Goal: Task Accomplishment & Management: Use online tool/utility

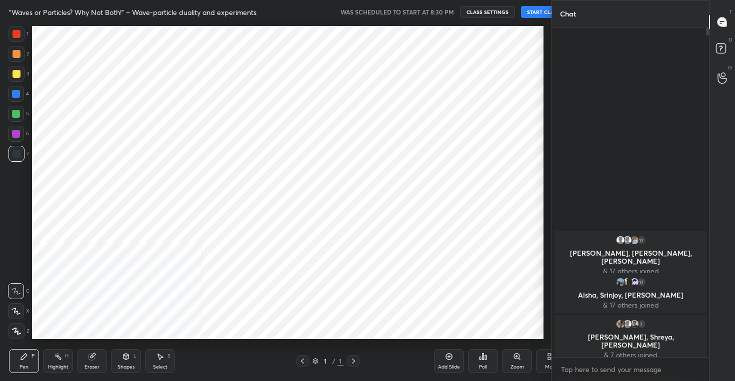
scroll to position [317, 514]
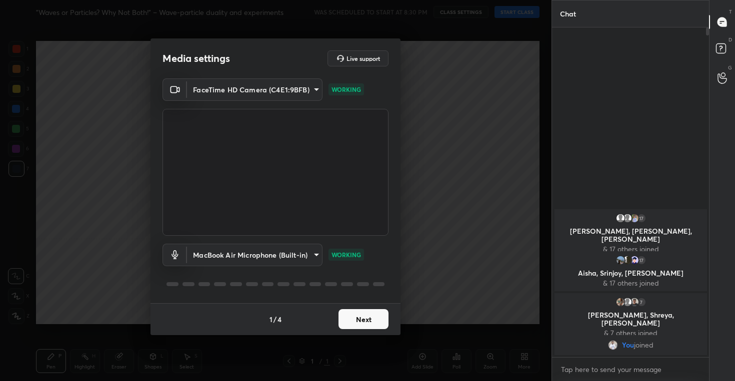
click at [356, 320] on button "Next" at bounding box center [363, 319] width 50 height 20
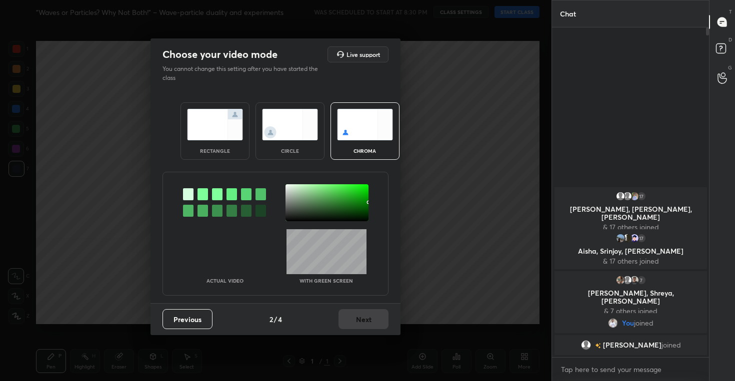
click at [298, 136] on img at bounding box center [290, 124] width 56 height 31
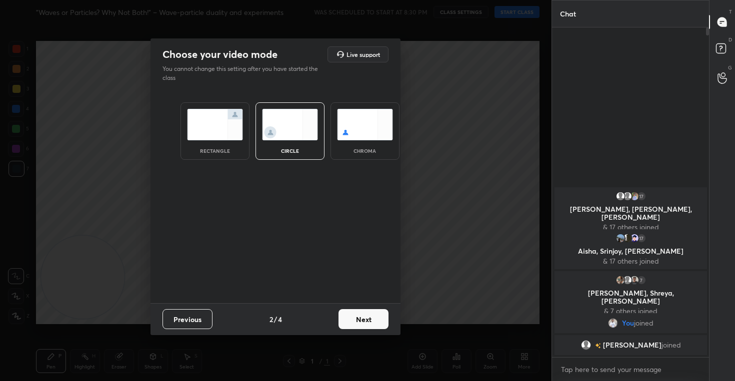
click at [358, 322] on button "Next" at bounding box center [363, 319] width 50 height 20
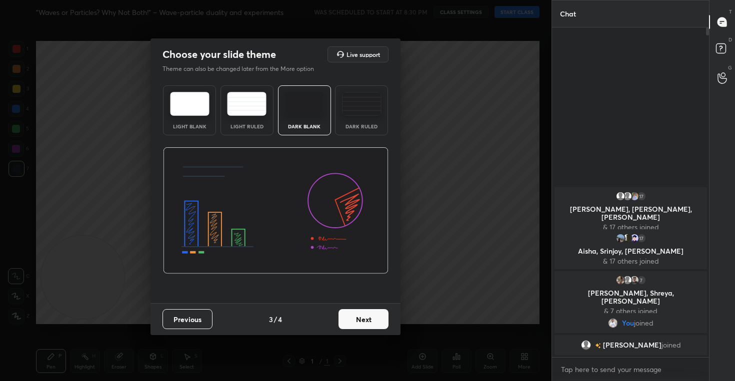
click at [364, 323] on button "Next" at bounding box center [363, 319] width 50 height 20
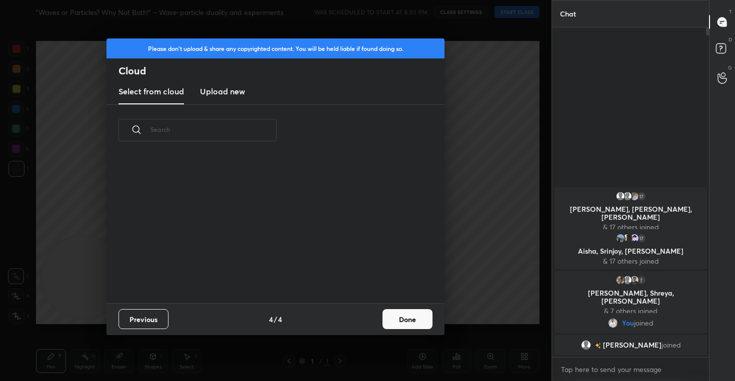
scroll to position [147, 321]
click at [226, 94] on h3 "Upload new" at bounding box center [222, 91] width 45 height 12
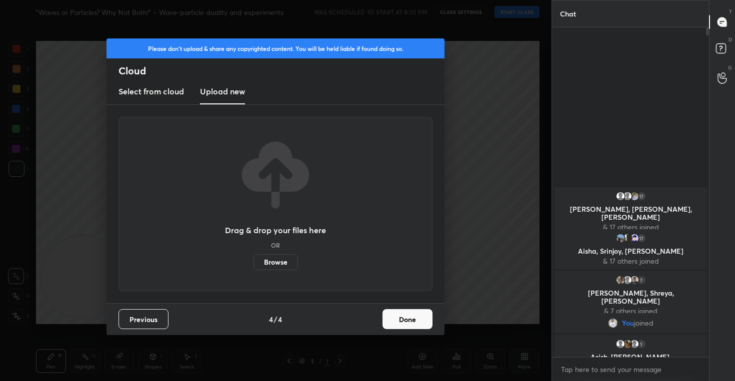
click at [402, 319] on button "Done" at bounding box center [407, 319] width 50 height 20
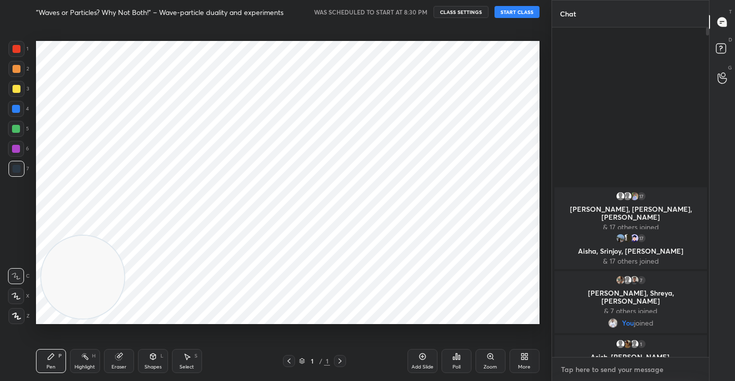
type textarea "x"
click at [607, 367] on textarea at bounding box center [630, 370] width 141 height 16
paste textarea "https://unacademy.com/class/introduction-to-quantum-photoelectric-and-compton-e…"
type textarea "https://unacademy.com/class/introduction-to-quantum-photoelectric-and-compton-e…"
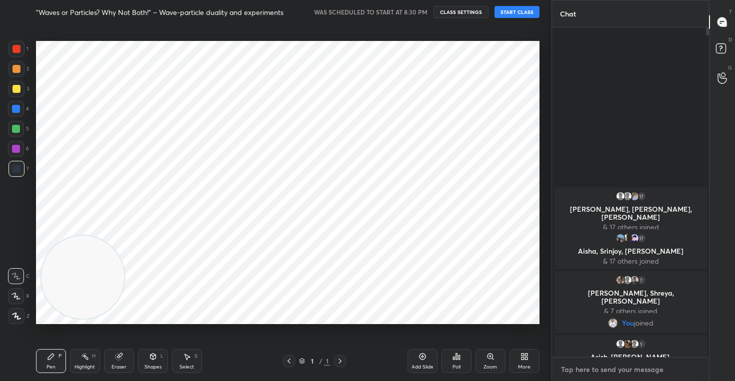
type textarea "x"
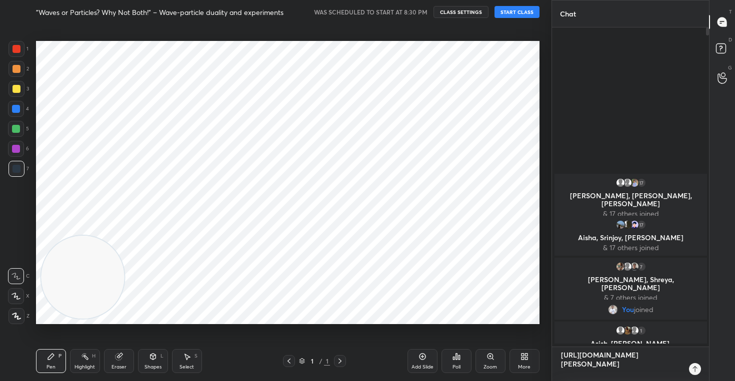
scroll to position [243, 154]
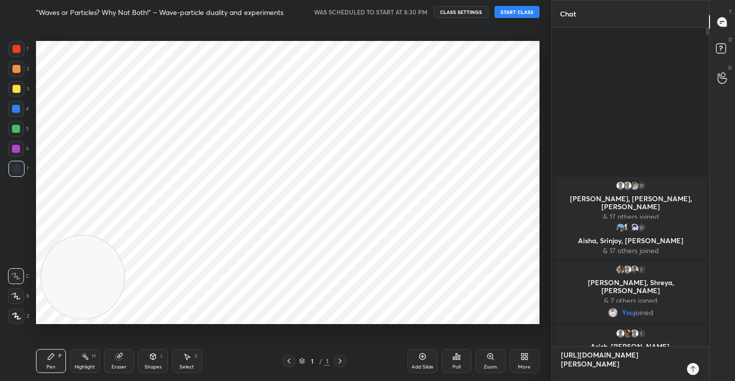
type textarea "https://unacademy.com/class/introduction-to-quantum-photoelectric-and-compton-e…"
type textarea "x"
type textarea "https://unacademy.com/class/introduction-to-quantum-photoelectric-and-compton-e…"
type textarea "x"
type textarea "https://unacademy.com/class/introduction-to-quantum-photoelectric-and-compton-e…"
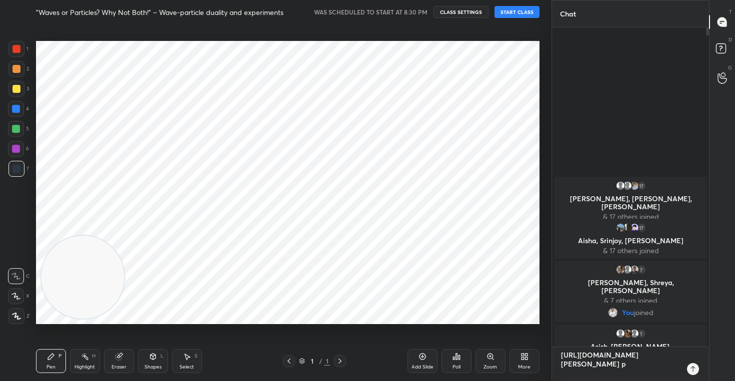
type textarea "x"
type textarea "https://unacademy.com/class/introduction-to-quantum-photoelectric-and-compton-e…"
type textarea "x"
type textarea "https://unacademy.com/class/introduction-to-quantum-photoelectric-and-compton-e…"
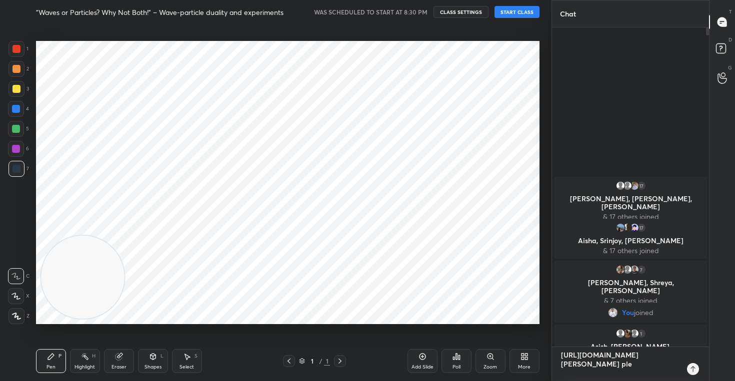
type textarea "x"
type textarea "https://unacademy.com/class/introduction-to-quantum-photoelectric-and-compton-e…"
type textarea "x"
type textarea "https://unacademy.com/class/introduction-to-quantum-photoelectric-and-compton-e…"
type textarea "x"
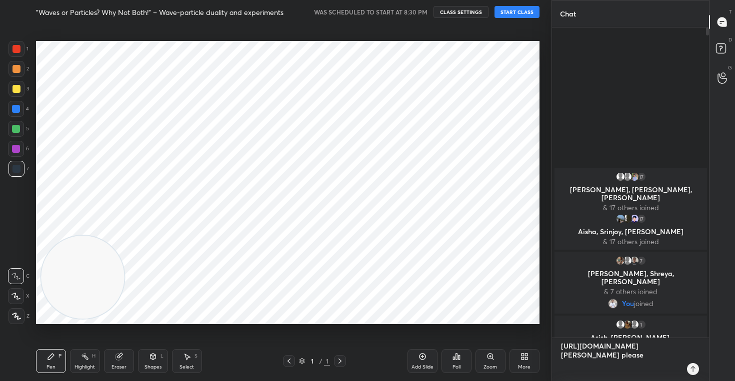
type textarea "https://unacademy.com/class/introduction-to-quantum-photoelectric-and-compton-e…"
type textarea "x"
type textarea "https://unacademy.com/class/introduction-to-quantum-photoelectric-and-compton-e…"
type textarea "x"
type textarea "https://unacademy.com/class/introduction-to-quantum-photoelectric-and-compton-e…"
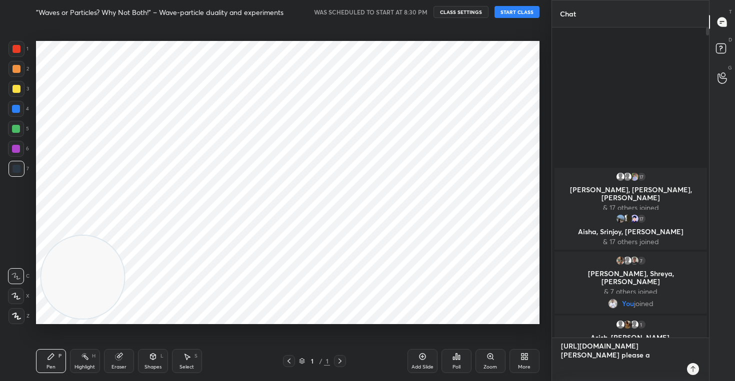
type textarea "x"
type textarea "https://unacademy.com/class/introduction-to-quantum-photoelectric-and-compton-e…"
type textarea "x"
type textarea "https://unacademy.com/class/introduction-to-quantum-photoelectric-and-compton-e…"
type textarea "x"
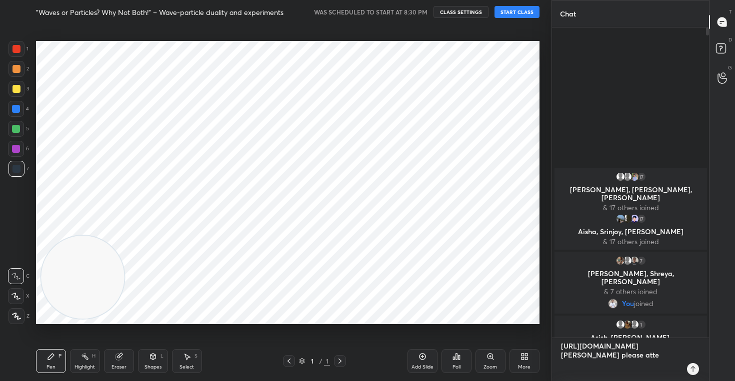
type textarea "https://unacademy.com/class/introduction-to-quantum-photoelectric-and-compton-e…"
type textarea "x"
type textarea "https://unacademy.com/class/introduction-to-quantum-photoelectric-and-compton-e…"
type textarea "x"
type textarea "https://unacademy.com/class/introduction-to-quantum-photoelectric-and-compton-e…"
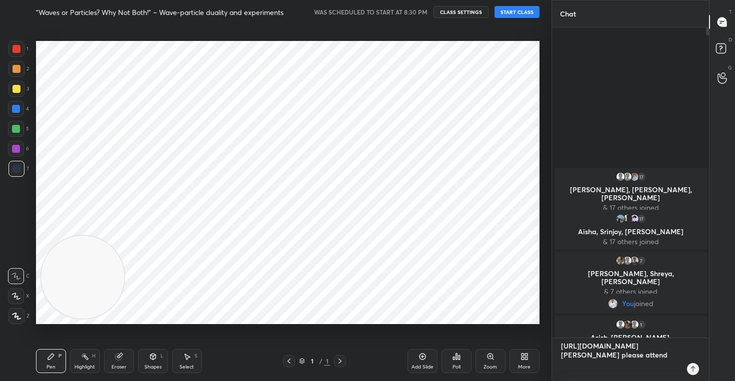
type textarea "x"
type textarea "https://unacademy.com/class/introduction-to-quantum-photoelectric-and-compton-e…"
type textarea "x"
type textarea "https://unacademy.com/class/introduction-to-quantum-photoelectric-and-compton-e…"
type textarea "x"
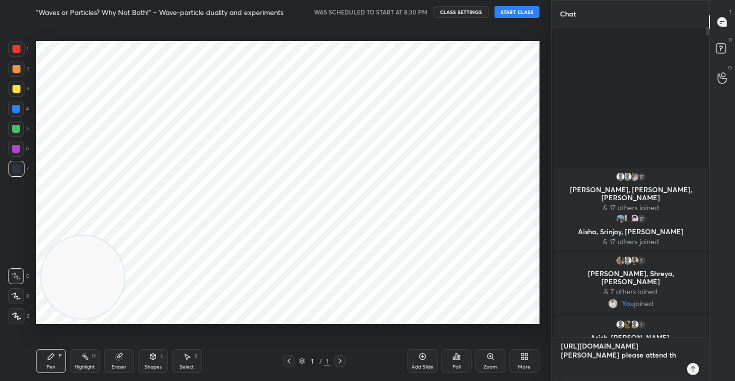
type textarea "https://unacademy.com/class/introduction-to-quantum-photoelectric-and-compton-e…"
type textarea "x"
type textarea "https://unacademy.com/class/introduction-to-quantum-photoelectric-and-compton-e…"
type textarea "x"
type textarea "https://unacademy.com/class/introduction-to-quantum-photoelectric-and-compton-e…"
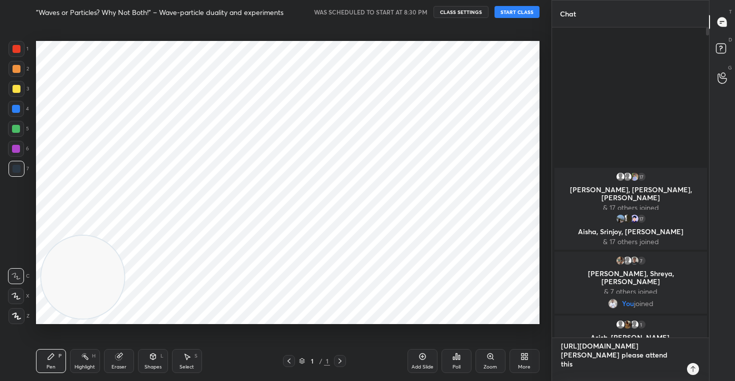
type textarea "x"
type textarea "https://unacademy.com/class/introduction-to-quantum-photoelectric-and-compton-e…"
type textarea "x"
type textarea "https://unacademy.com/class/introduction-to-quantum-photoelectric-and-compton-e…"
type textarea "x"
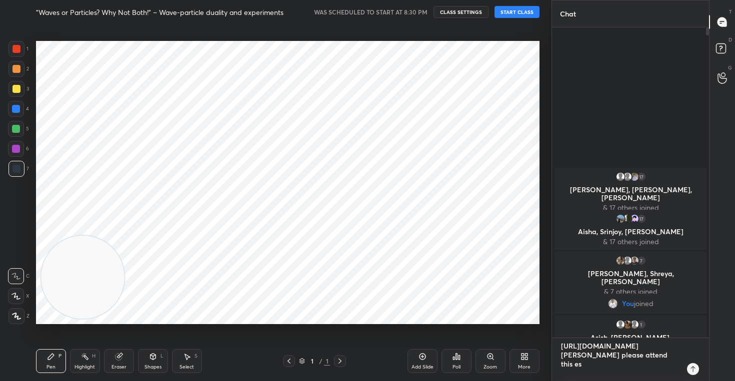
type textarea "https://unacademy.com/class/introduction-to-quantum-photoelectric-and-compton-e…"
type textarea "x"
type textarea "https://unacademy.com/class/introduction-to-quantum-photoelectric-and-compton-e…"
type textarea "x"
type textarea "https://unacademy.com/class/introduction-to-quantum-photoelectric-and-compton-e…"
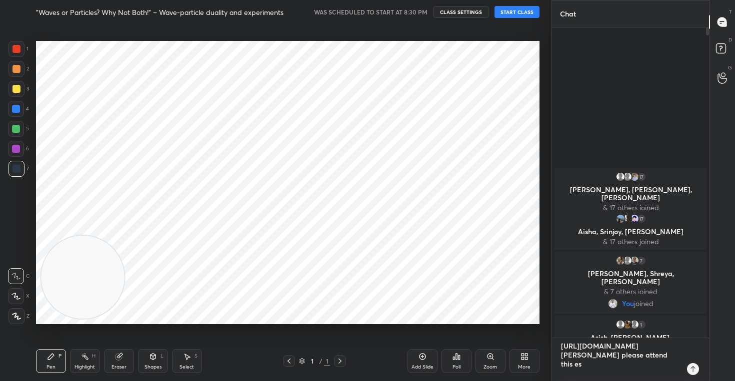
type textarea "x"
type textarea "https://unacademy.com/class/introduction-to-quantum-photoelectric-and-compton-e…"
type textarea "x"
type textarea "https://unacademy.com/class/introduction-to-quantum-photoelectric-and-compton-e…"
type textarea "x"
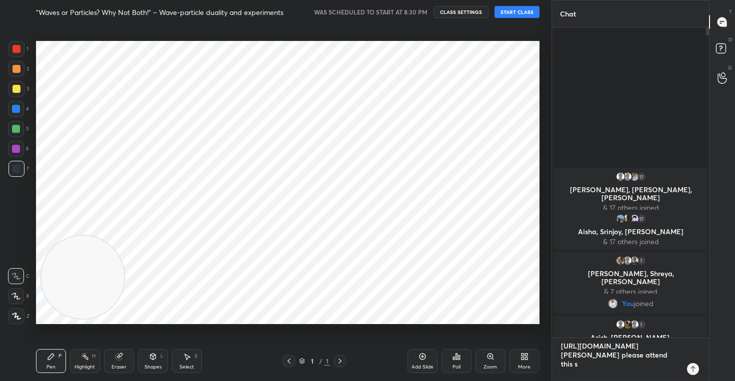
type textarea "https://unacademy.com/class/introduction-to-quantum-photoelectric-and-compton-e…"
type textarea "x"
type textarea "https://unacademy.com/class/introduction-to-quantum-photoelectric-and-compton-e…"
type textarea "x"
type textarea "https://unacademy.com/class/introduction-to-quantum-photoelectric-and-compton-e…"
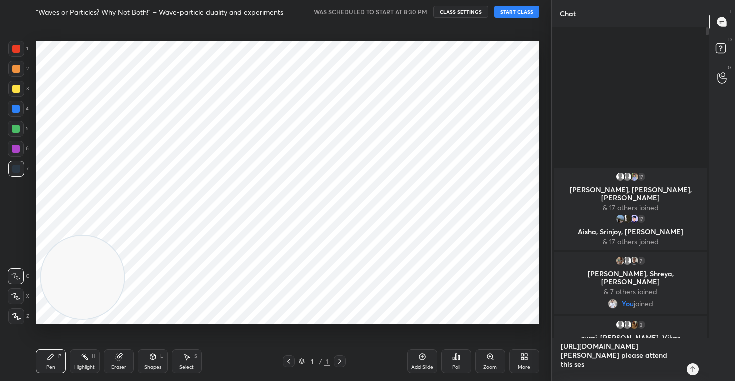
type textarea "x"
type textarea "https://unacademy.com/class/introduction-to-quantum-photoelectric-and-compton-e…"
type textarea "x"
type textarea "https://unacademy.com/class/introduction-to-quantum-photoelectric-and-compton-e…"
type textarea "x"
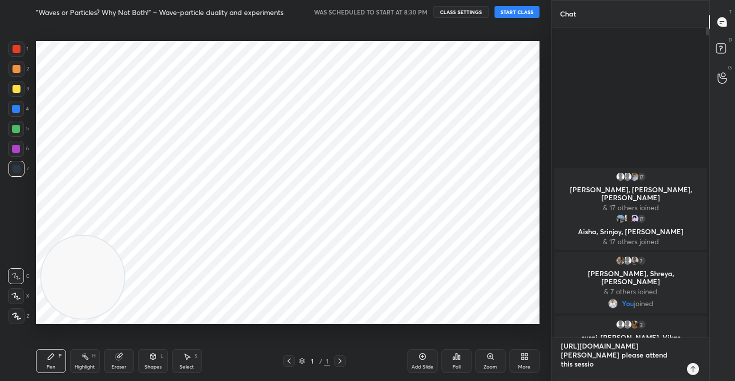
type textarea "https://unacademy.com/class/introduction-to-quantum-photoelectric-and-compton-e…"
type textarea "x"
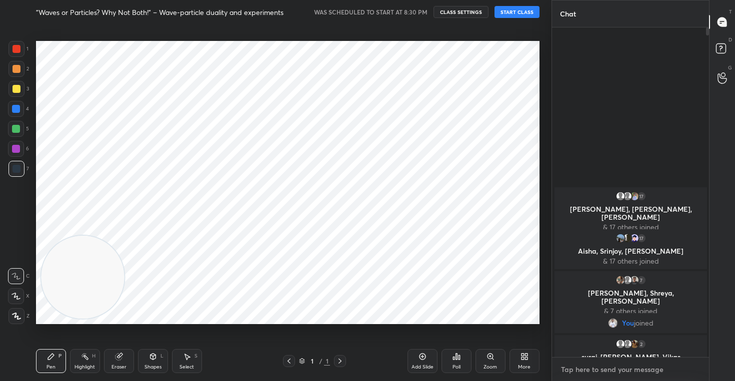
scroll to position [327, 154]
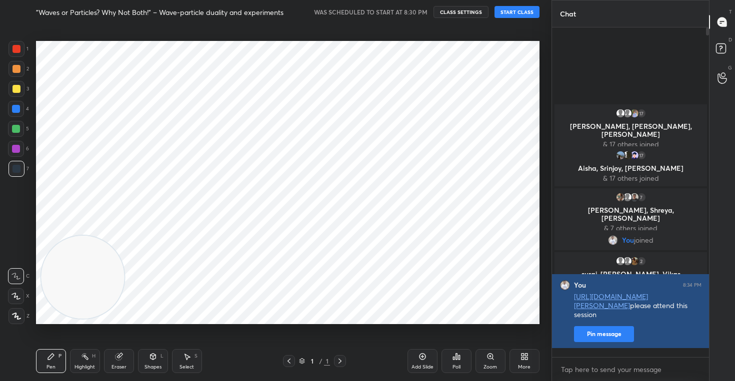
click at [595, 342] on button "Pin message" at bounding box center [604, 334] width 60 height 16
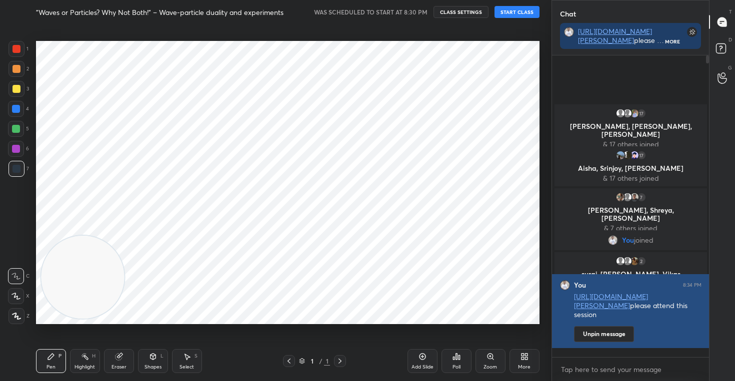
scroll to position [215, 154]
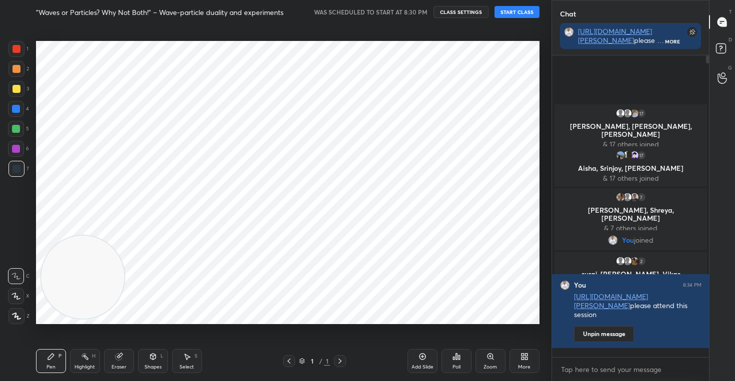
click at [528, 357] on div "More" at bounding box center [524, 361] width 30 height 24
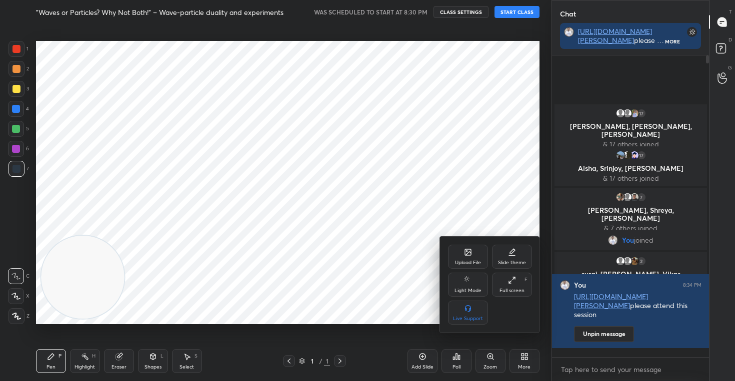
click at [468, 246] on div "Upload File" at bounding box center [468, 257] width 40 height 24
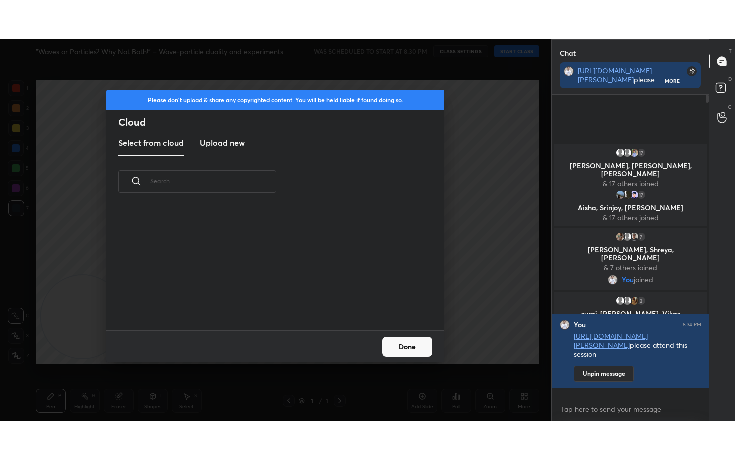
scroll to position [123, 321]
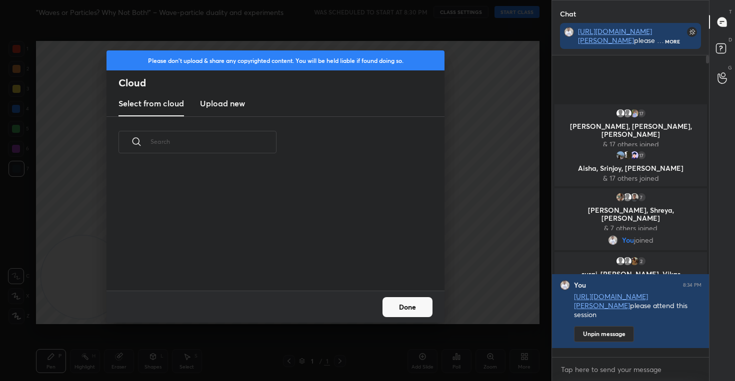
click at [215, 109] on new "Upload new" at bounding box center [222, 103] width 45 height 25
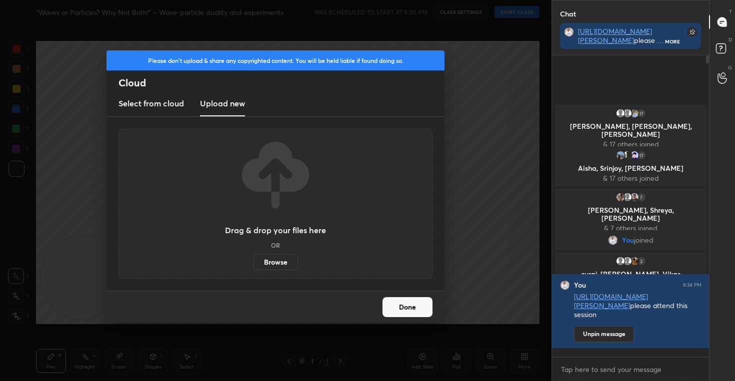
click at [273, 262] on label "Browse" at bounding box center [275, 262] width 44 height 16
click at [253, 262] on input "Browse" at bounding box center [253, 262] width 0 height 16
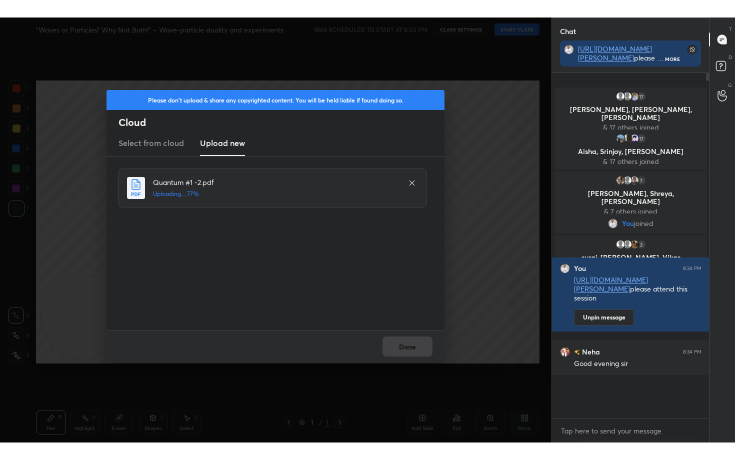
scroll to position [294, 154]
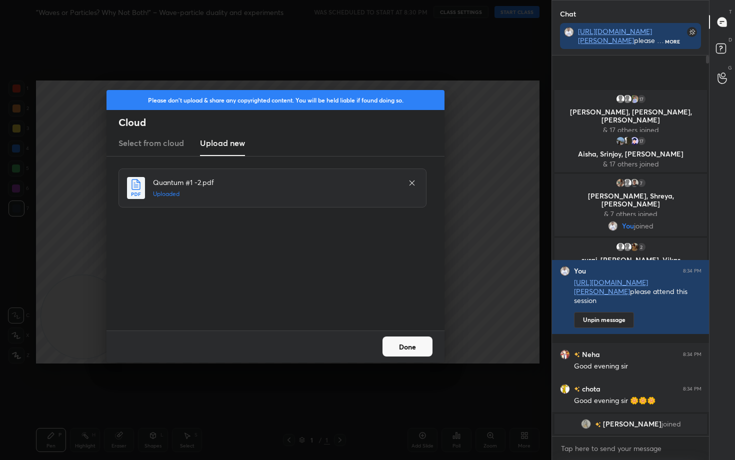
click at [414, 343] on button "Done" at bounding box center [407, 346] width 50 height 20
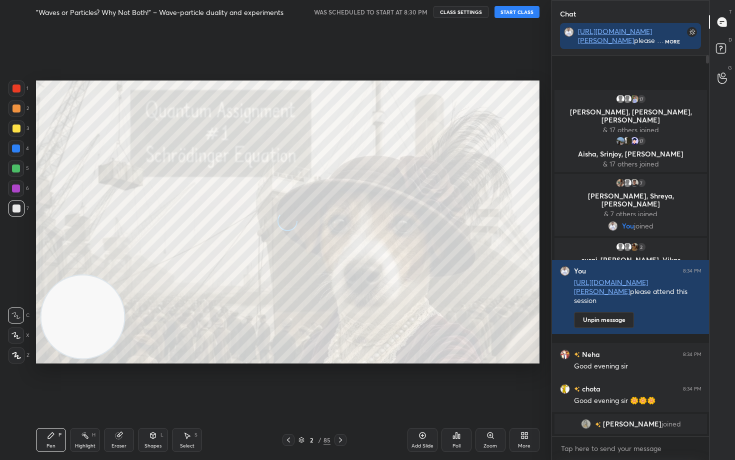
click at [13, 333] on icon at bounding box center [16, 335] width 8 height 6
click at [475, 9] on button "CLASS SETTINGS" at bounding box center [460, 12] width 55 height 12
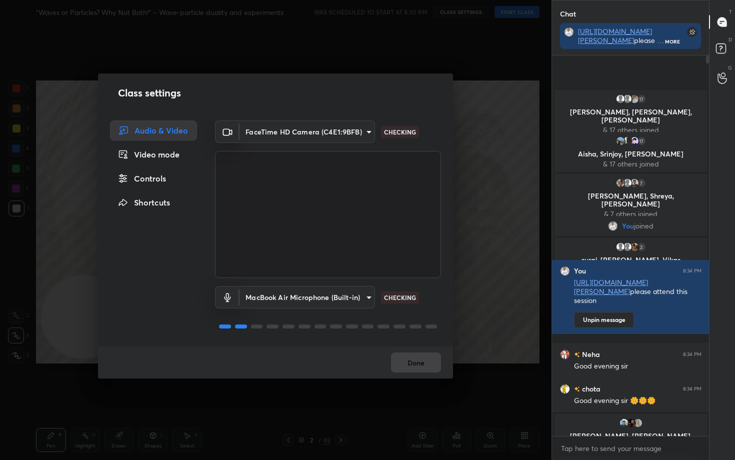
click at [147, 180] on div "Controls" at bounding box center [153, 178] width 87 height 20
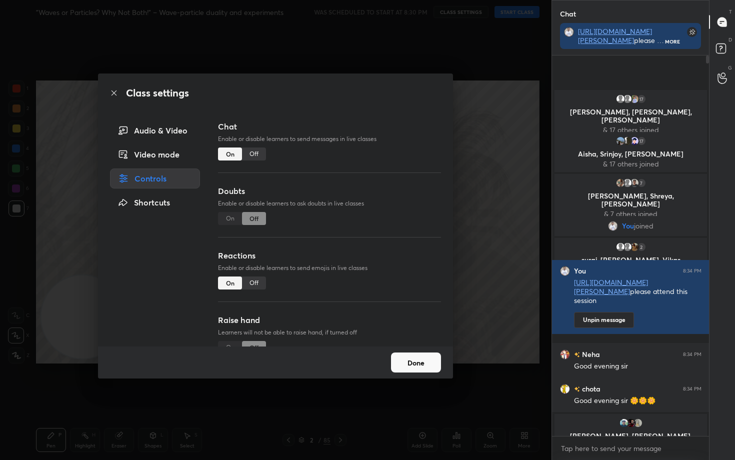
click at [248, 287] on div "Off" at bounding box center [254, 282] width 24 height 13
click at [407, 361] on button "Done" at bounding box center [416, 362] width 50 height 20
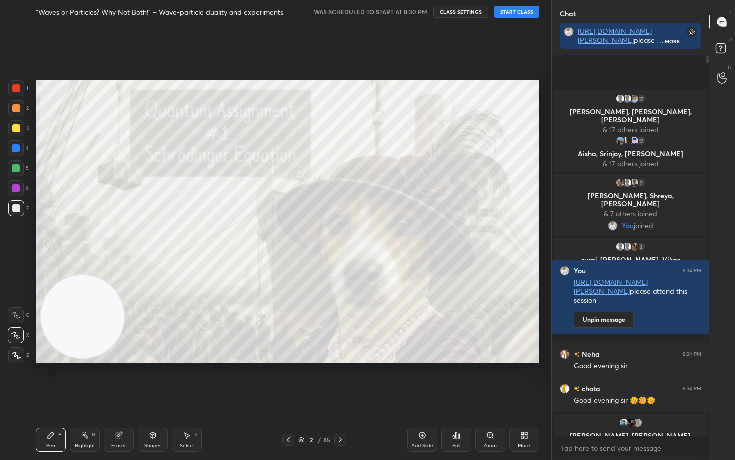
click at [516, 13] on button "START CLASS" at bounding box center [516, 12] width 45 height 12
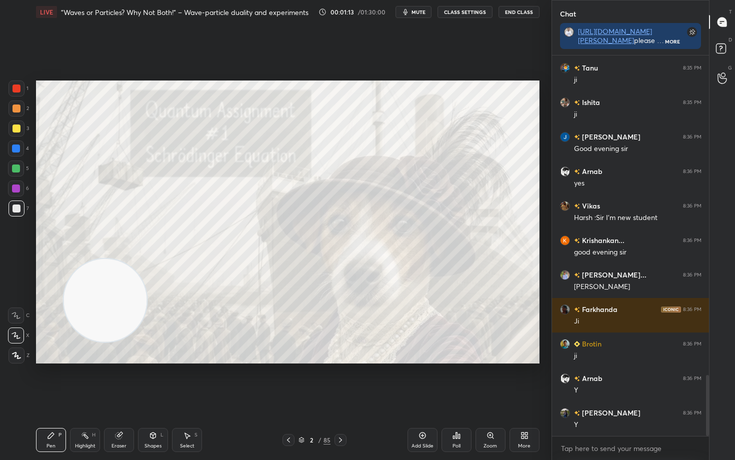
scroll to position [1987, 0]
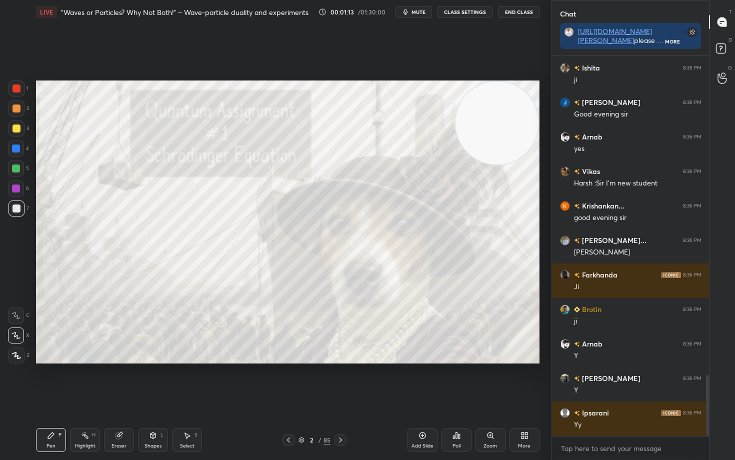
drag, startPoint x: 63, startPoint y: 331, endPoint x: 497, endPoint y: 72, distance: 505.5
click at [495, 72] on div "Setting up your live class Poll for secs No correct answer Start poll" at bounding box center [287, 222] width 511 height 396
drag, startPoint x: 487, startPoint y: 128, endPoint x: 493, endPoint y: 123, distance: 7.8
click at [493, 123] on video at bounding box center [496, 122] width 83 height 83
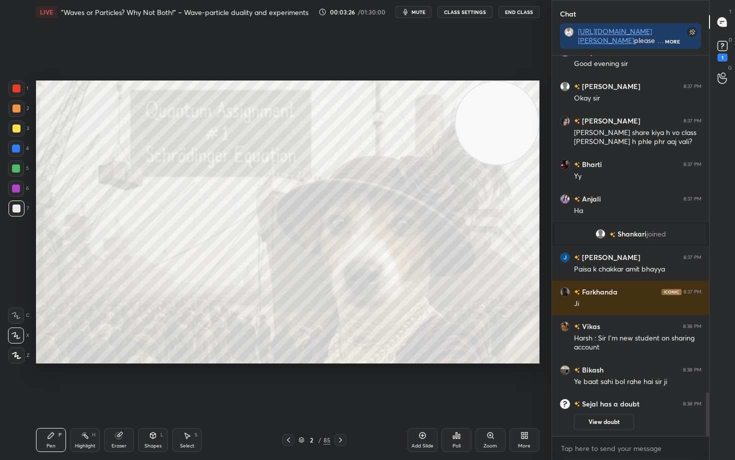
scroll to position [3, 3]
click at [725, 47] on rect at bounding box center [721, 45] width 9 height 9
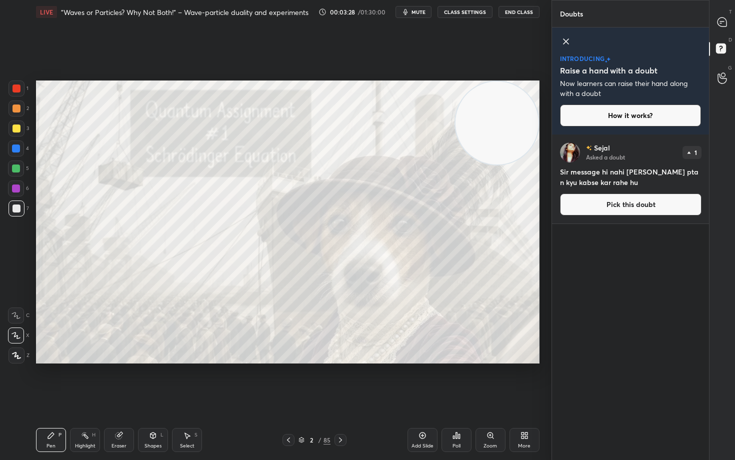
click at [623, 205] on button "Pick this doubt" at bounding box center [630, 204] width 141 height 22
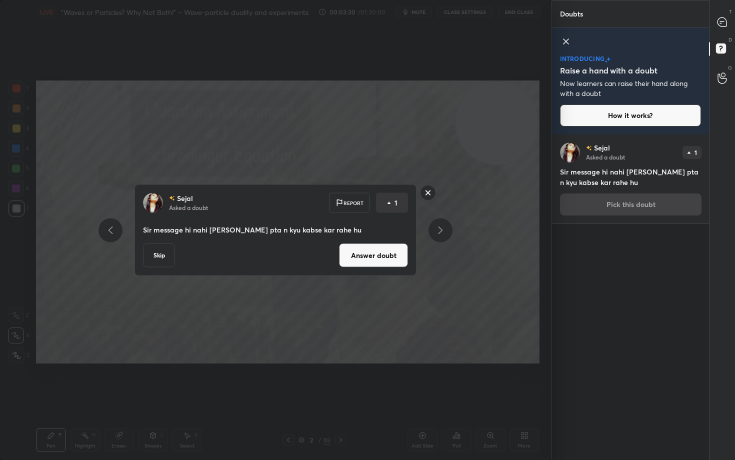
click at [431, 192] on rect at bounding box center [427, 192] width 15 height 15
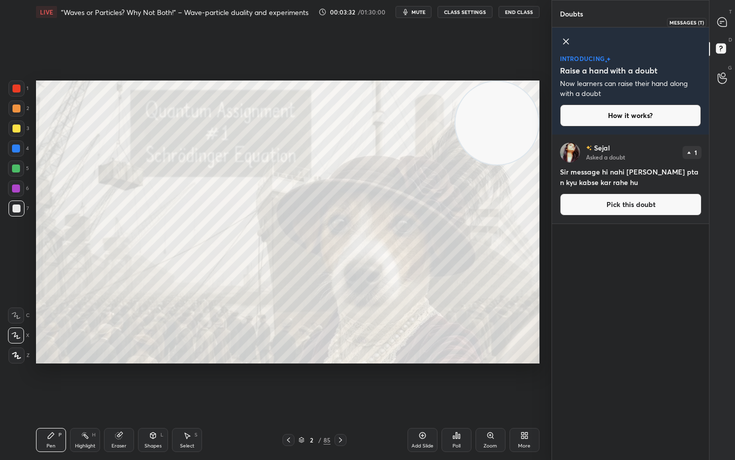
click at [725, 20] on icon at bounding box center [721, 21] width 9 height 9
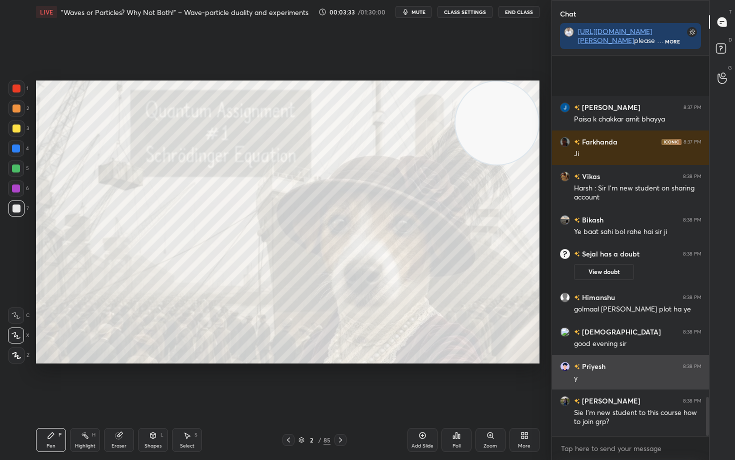
scroll to position [3317, 0]
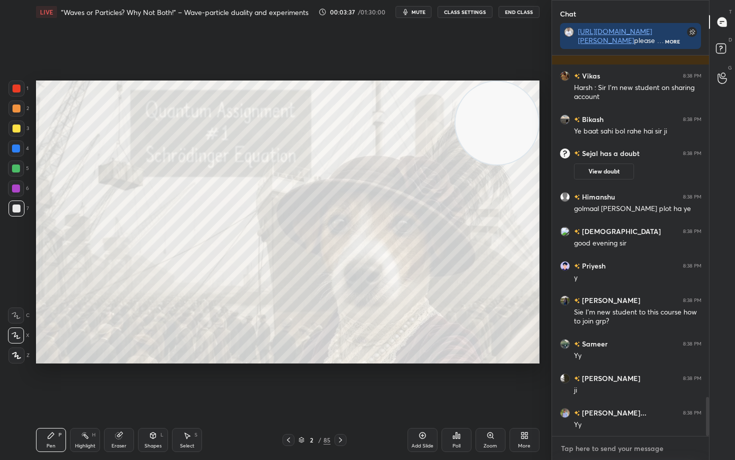
type textarea "x"
click at [589, 381] on textarea at bounding box center [630, 448] width 141 height 16
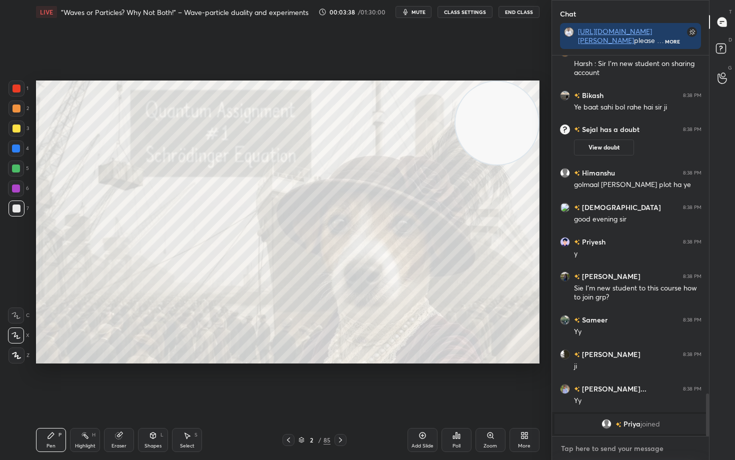
type textarea "T"
type textarea "x"
type textarea "T."
type textarea "x"
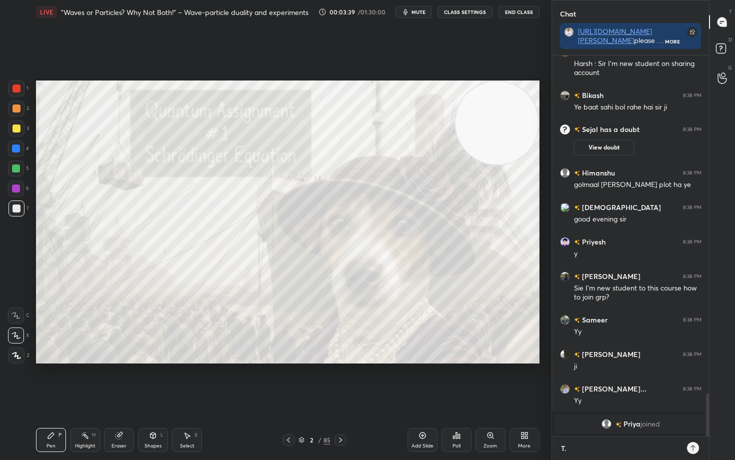
type textarea "T.m"
type textarea "x"
type textarea "T.me"
type textarea "x"
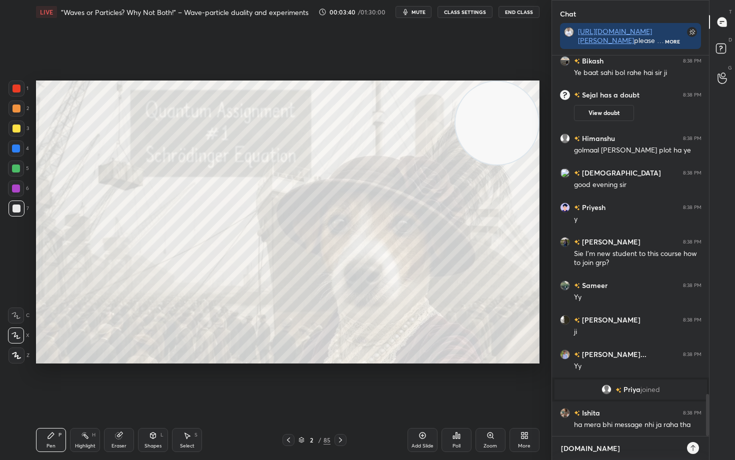
type textarea "T.me/"
type textarea "x"
type textarea "T.me/s"
type textarea "x"
type textarea "T.me/so"
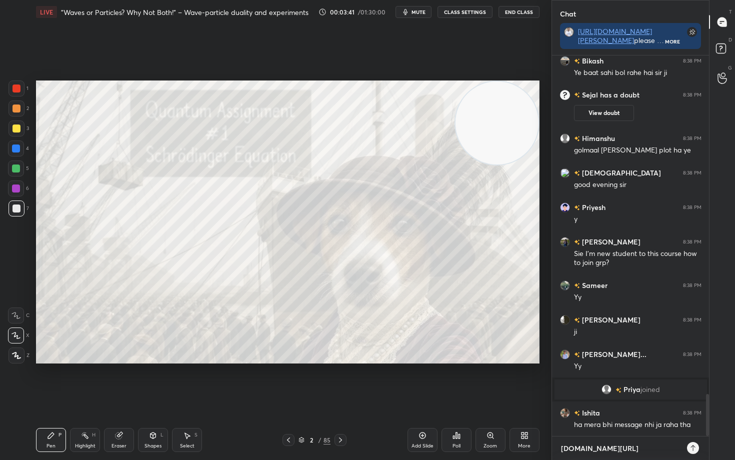
type textarea "x"
type textarea "T.me/sop"
type textarea "x"
type textarea "T.me/soph"
type textarea "x"
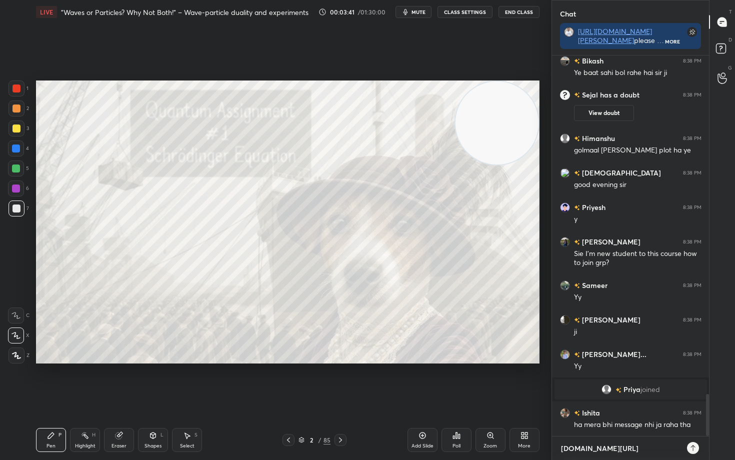
type textarea "T.me/sophy"
type textarea "x"
type textarea "T.me/sophys"
type textarea "x"
type textarea "T.me/sophysi"
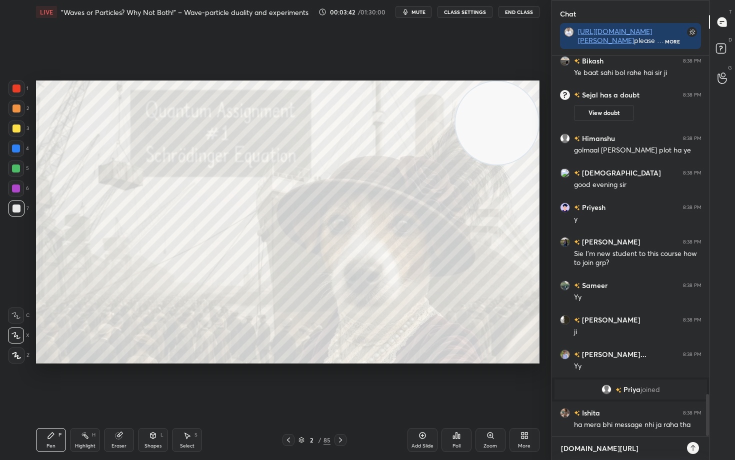
type textarea "x"
type textarea "T.me/sophysic"
type textarea "x"
type textarea "T.me/sophysi"
type textarea "x"
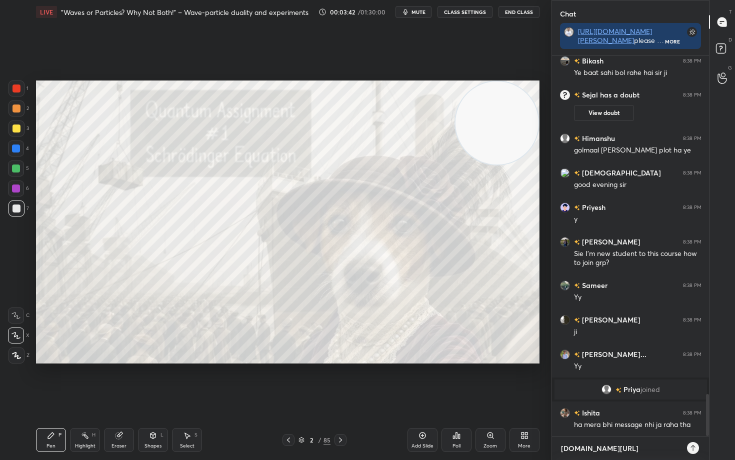
type textarea "T.me/sophys"
type textarea "x"
type textarea "T.me/sophy"
type textarea "x"
type textarea "T.me/soph"
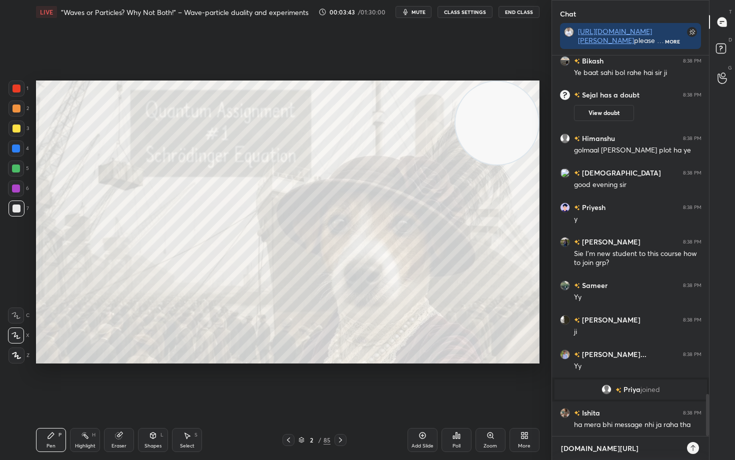
type textarea "x"
type textarea "T.me/sop"
type textarea "x"
type textarea "T.me/so"
type textarea "x"
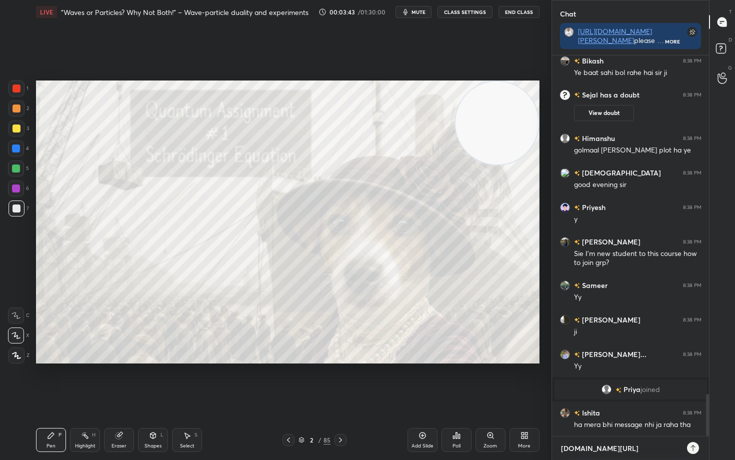
type textarea "T.me/s"
type textarea "x"
type textarea "T.me/"
type textarea "x"
type textarea "T.me/c"
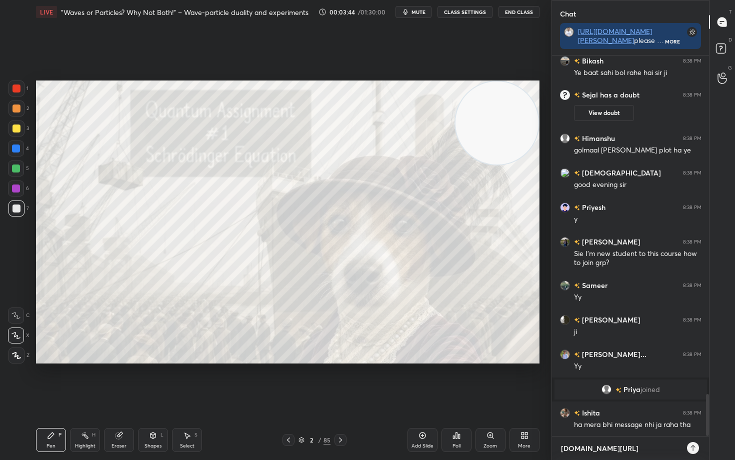
type textarea "x"
type textarea "T.me/cs"
type textarea "x"
type textarea "T.me/csi"
type textarea "x"
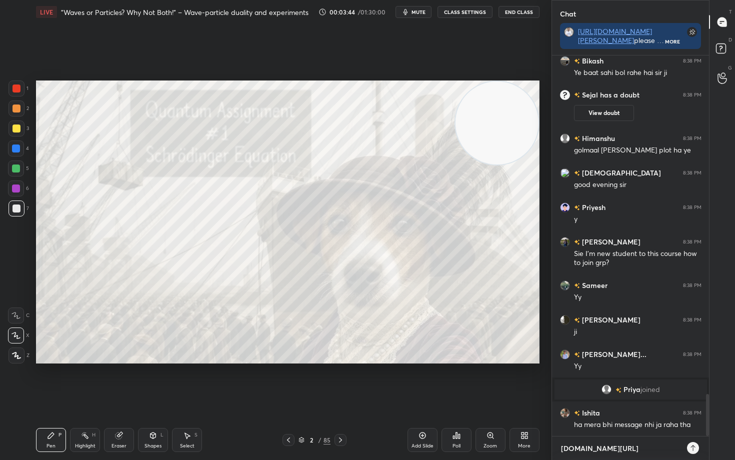
type textarea "T.me/csir"
type textarea "x"
type textarea "T.me/csirn"
type textarea "x"
type textarea "T.me/csirne"
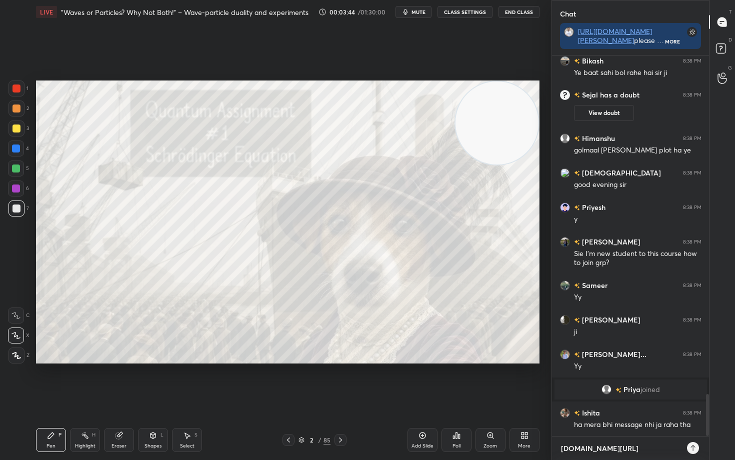
type textarea "x"
type textarea "T.me/csirnet"
type textarea "x"
type textarea "T.me/csirnet9"
type textarea "x"
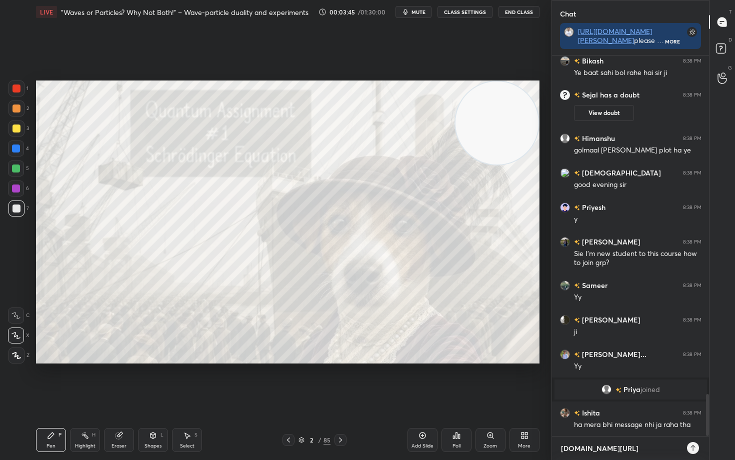
type textarea "T.me/csirnet99"
type textarea "x"
type textarea "T.me/csirnet991"
type textarea "x"
type textarea "T.me/csirnet9911"
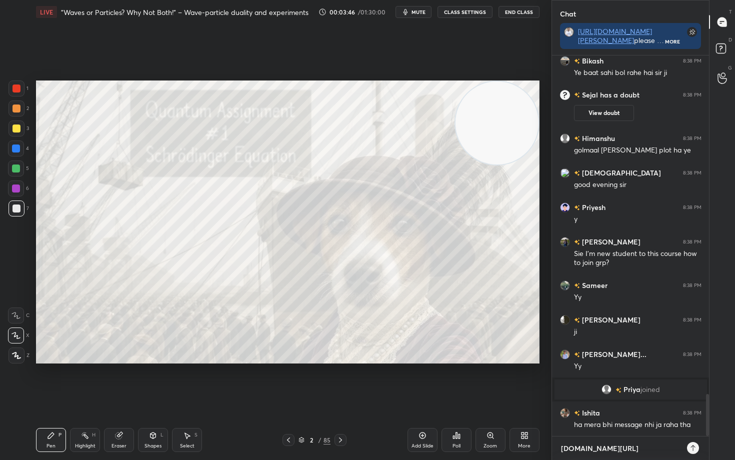
type textarea "x"
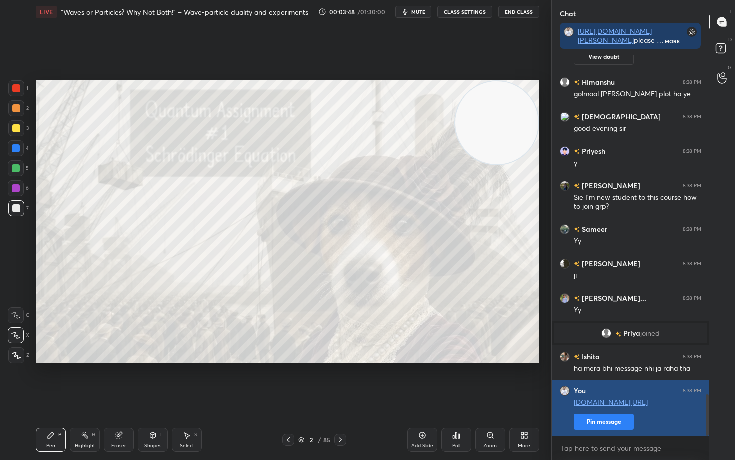
click at [597, 381] on button "Pin message" at bounding box center [604, 422] width 60 height 16
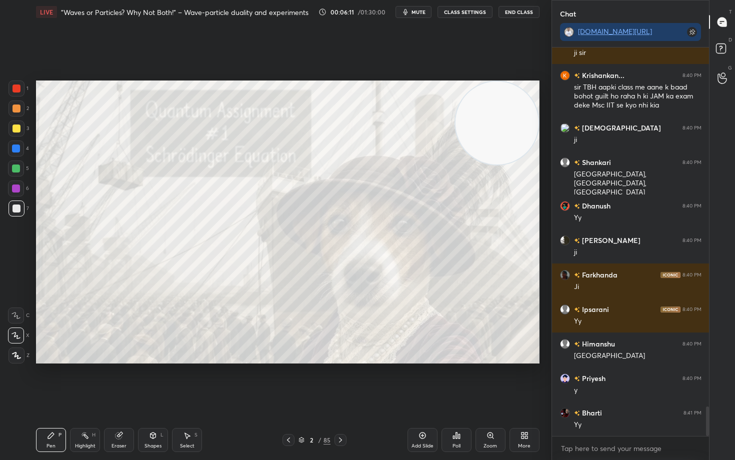
scroll to position [4763, 0]
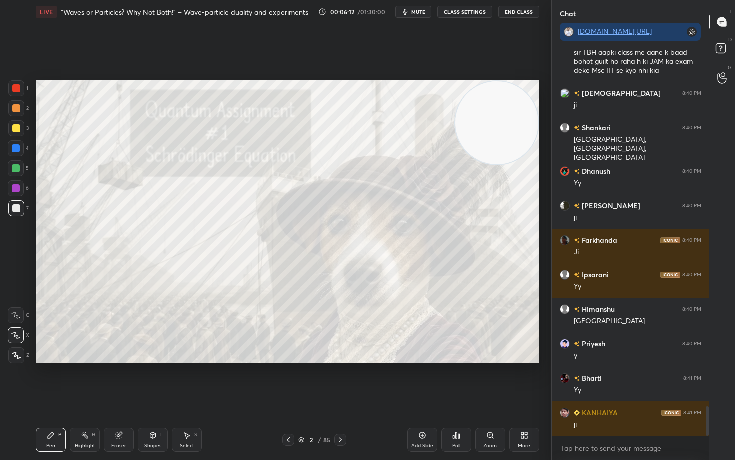
click at [14, 128] on div at bounding box center [16, 128] width 8 height 8
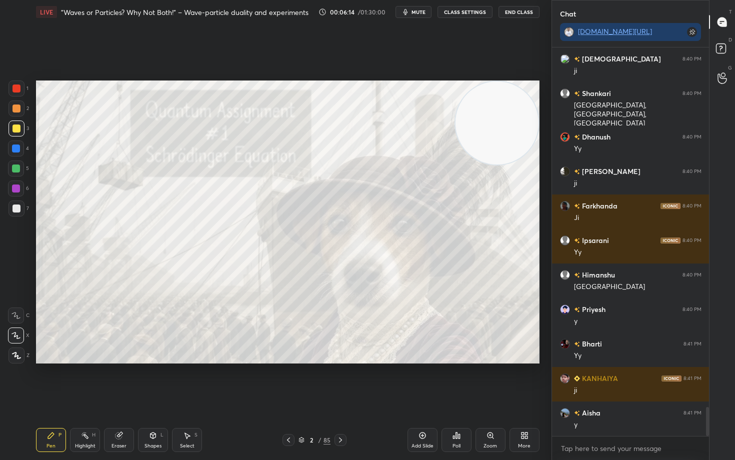
click at [420, 381] on icon at bounding box center [422, 435] width 8 height 8
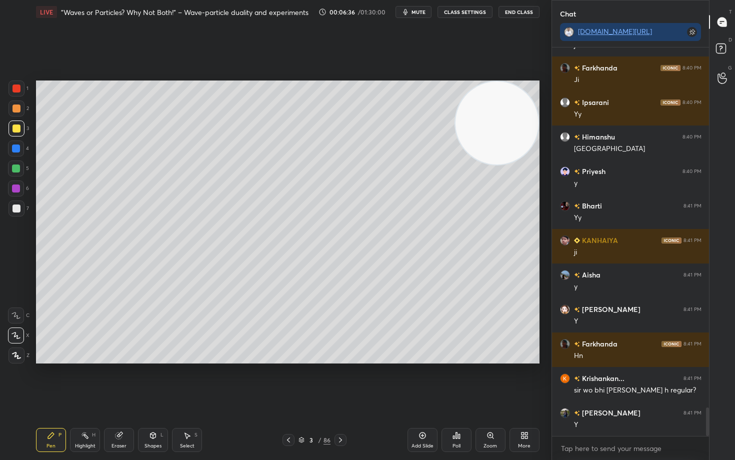
scroll to position [4970, 0]
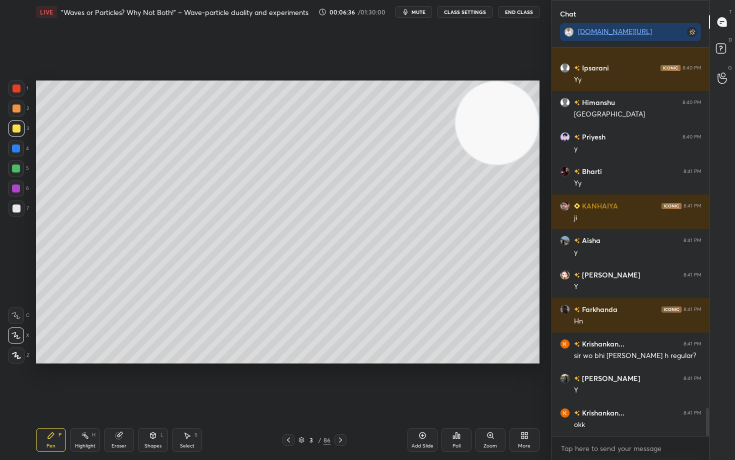
click at [13, 211] on div at bounding box center [16, 208] width 8 height 8
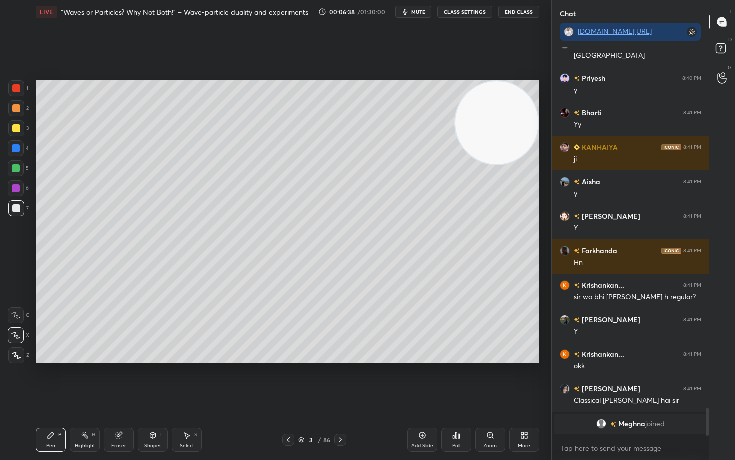
click at [424, 381] on icon at bounding box center [422, 435] width 8 height 8
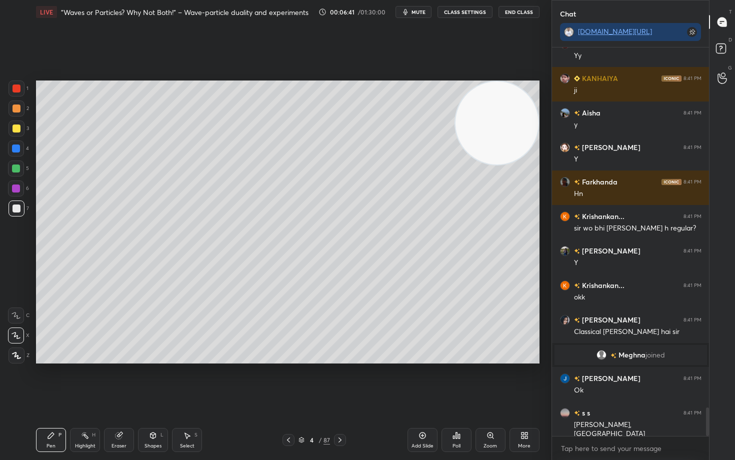
scroll to position [4879, 0]
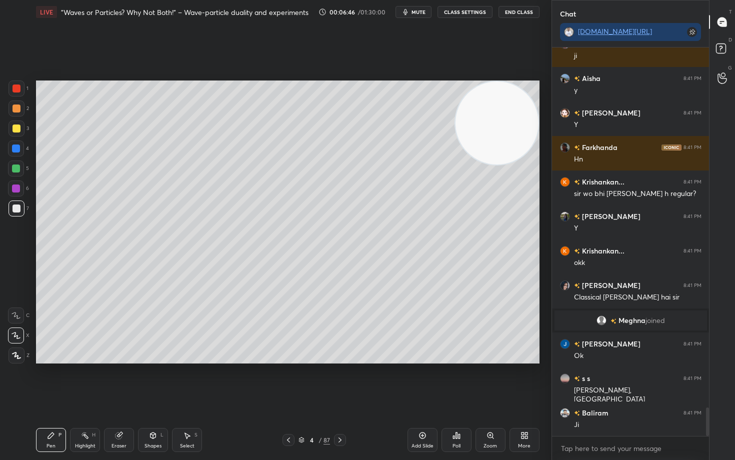
click at [18, 130] on div at bounding box center [16, 128] width 8 height 8
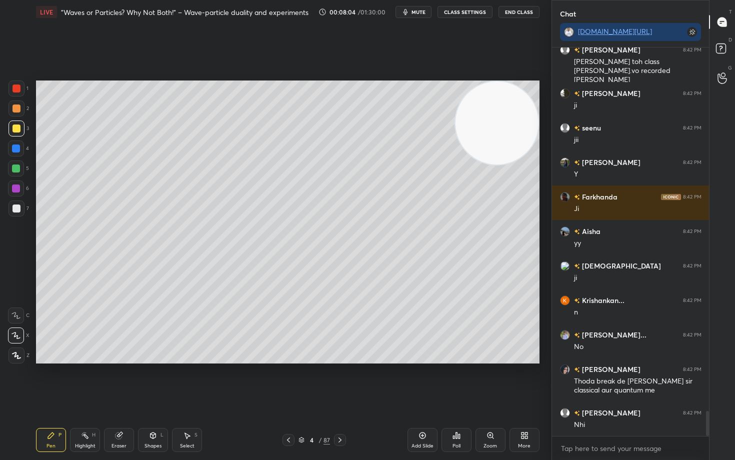
scroll to position [5731, 0]
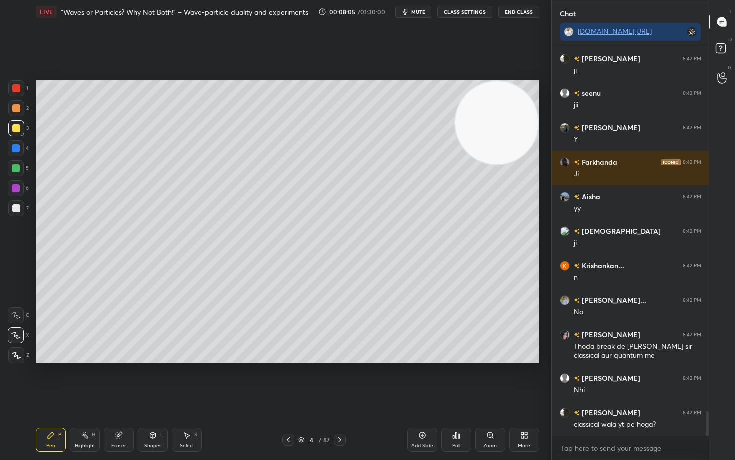
click at [17, 109] on div at bounding box center [16, 108] width 8 height 8
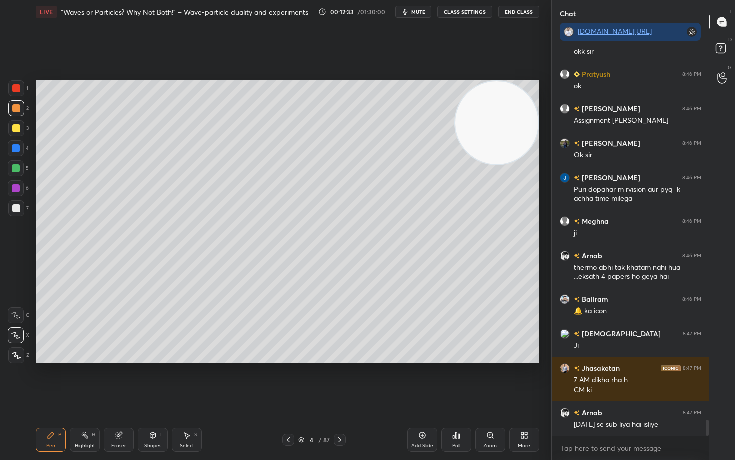
scroll to position [9046, 0]
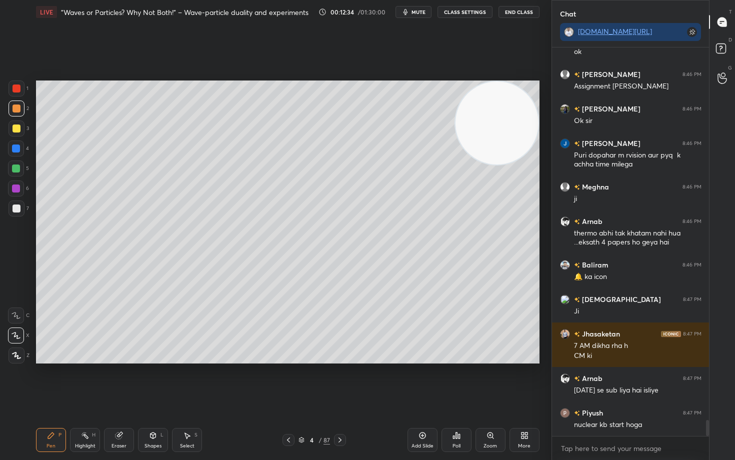
click at [423, 381] on icon at bounding box center [422, 435] width 8 height 8
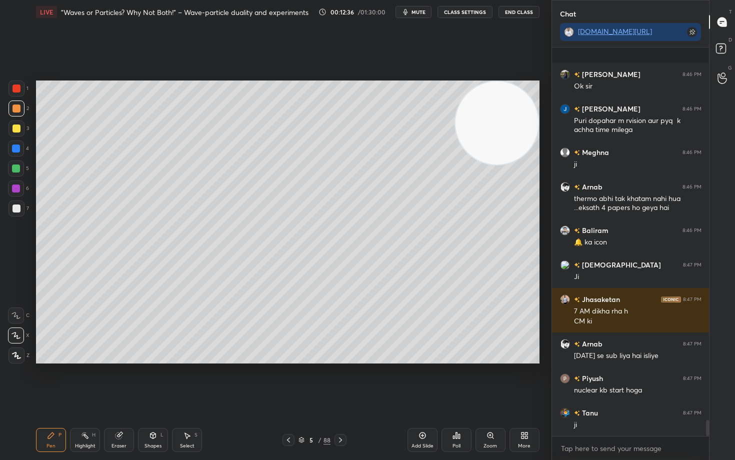
scroll to position [9149, 0]
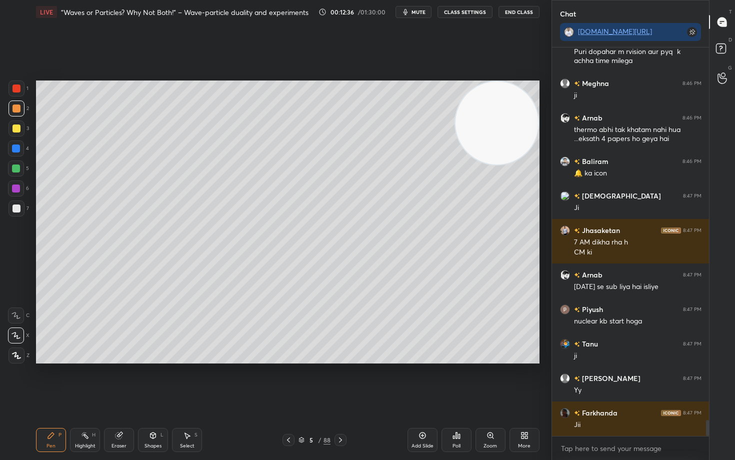
click at [16, 128] on div at bounding box center [16, 128] width 8 height 8
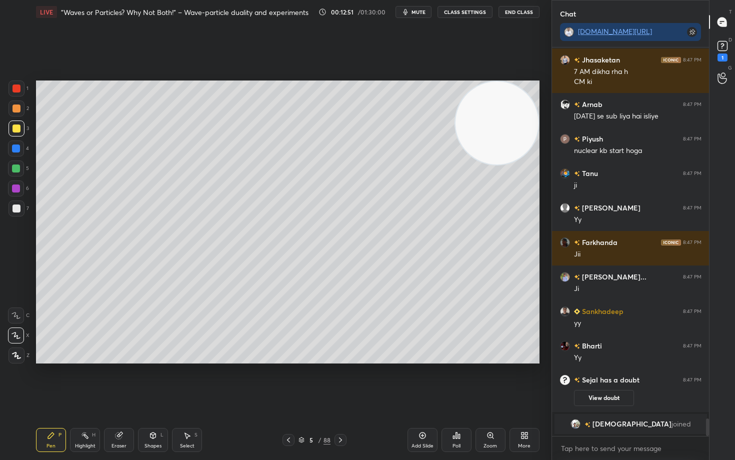
scroll to position [8198, 0]
click at [724, 45] on rect at bounding box center [721, 45] width 9 height 9
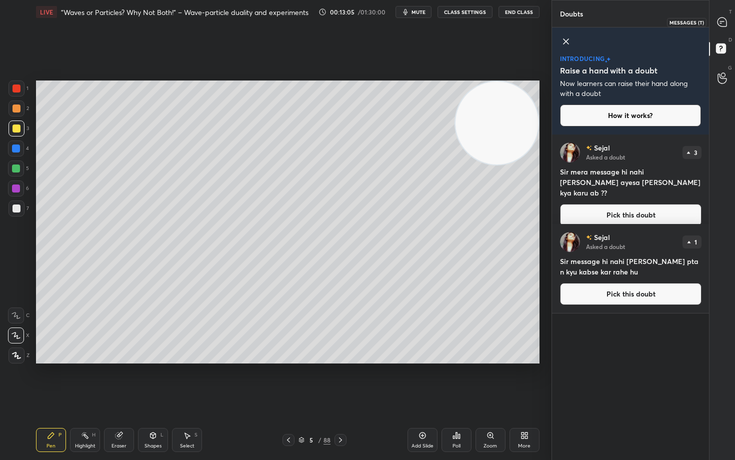
drag, startPoint x: 722, startPoint y: 21, endPoint x: 718, endPoint y: 29, distance: 9.4
click at [721, 21] on icon at bounding box center [722, 22] width 10 height 10
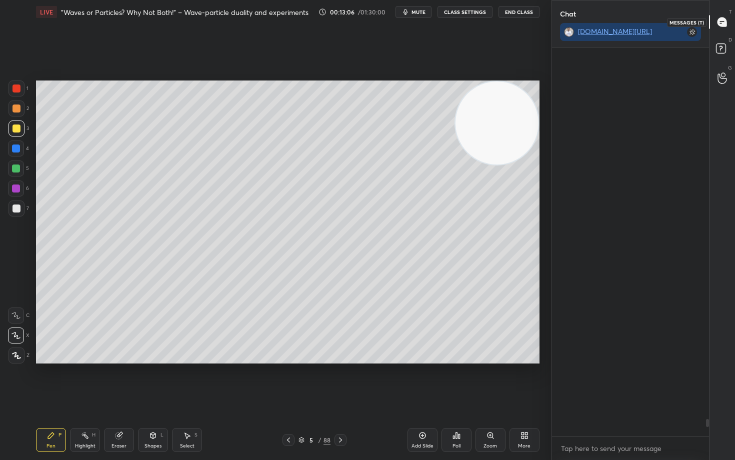
scroll to position [385, 154]
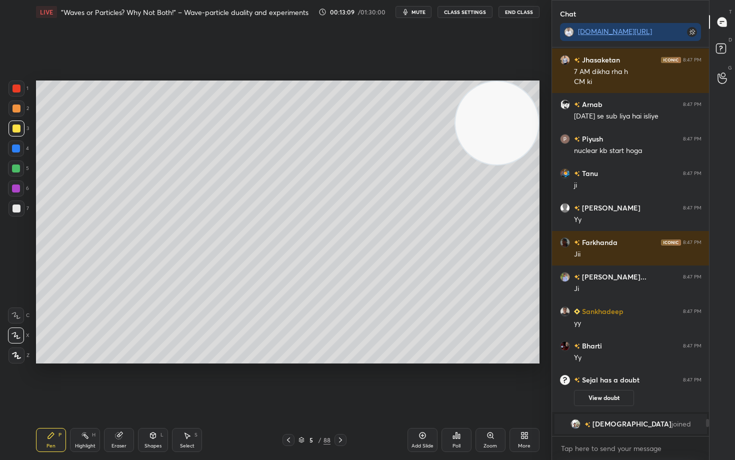
click at [15, 109] on div at bounding box center [16, 108] width 8 height 8
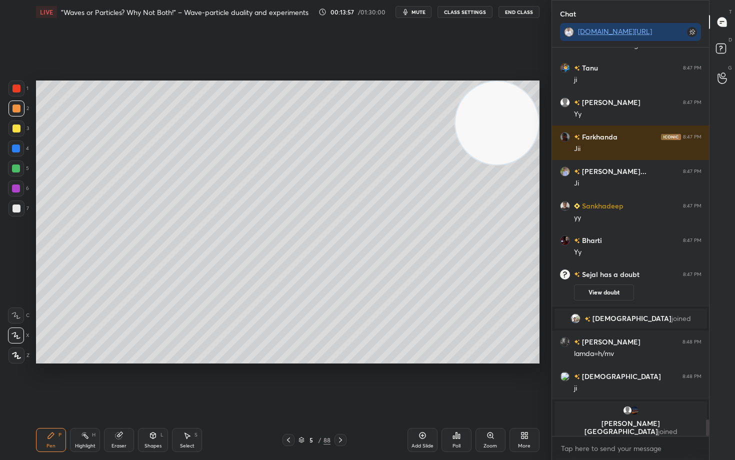
scroll to position [8300, 0]
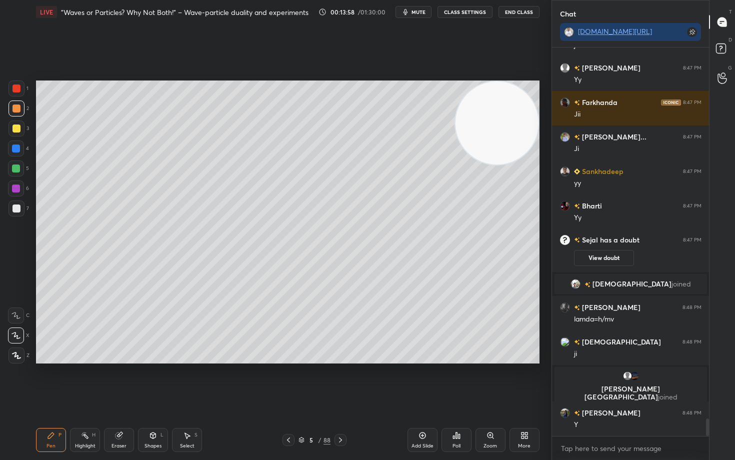
click at [20, 209] on div at bounding box center [16, 208] width 8 height 8
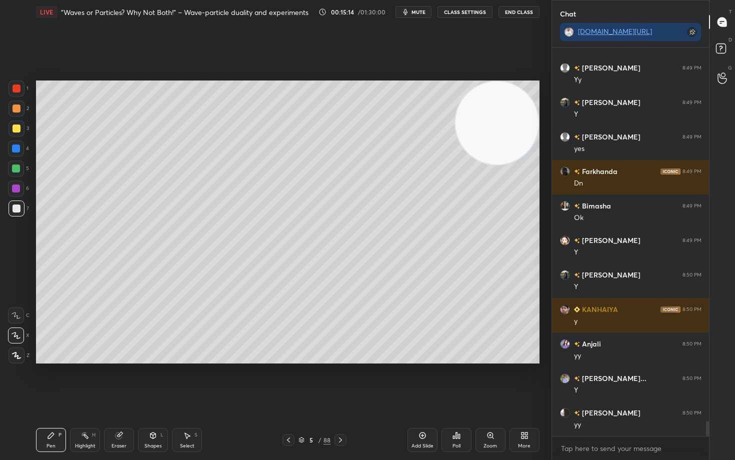
scroll to position [9507, 0]
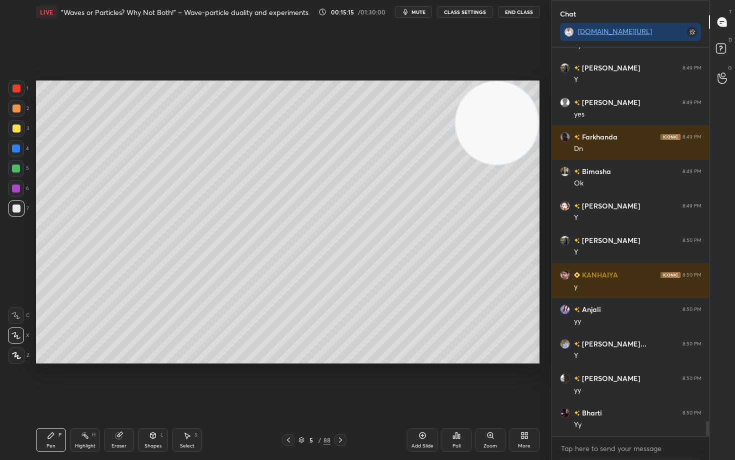
click at [423, 381] on icon at bounding box center [421, 435] width 3 height 3
click at [13, 127] on div at bounding box center [16, 128] width 8 height 8
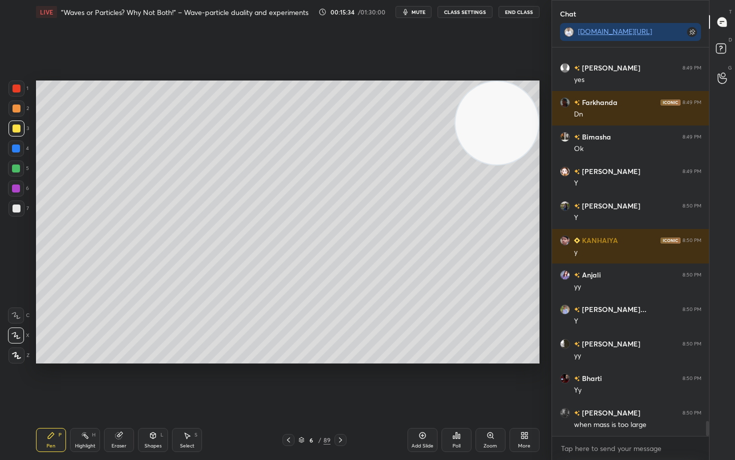
click at [16, 209] on div at bounding box center [16, 208] width 8 height 8
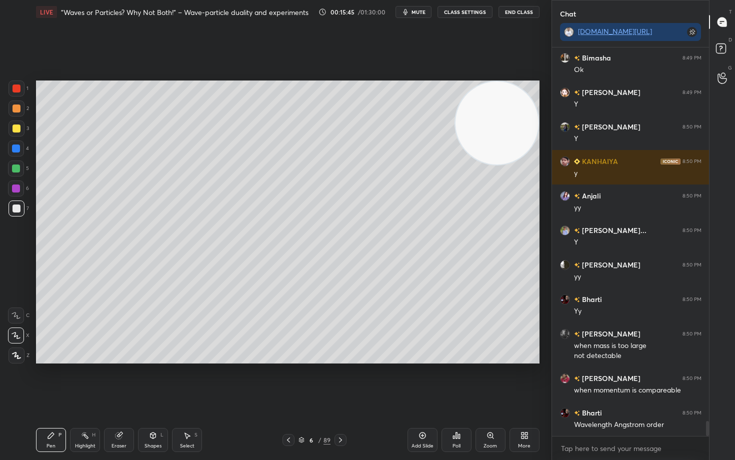
scroll to position [9655, 0]
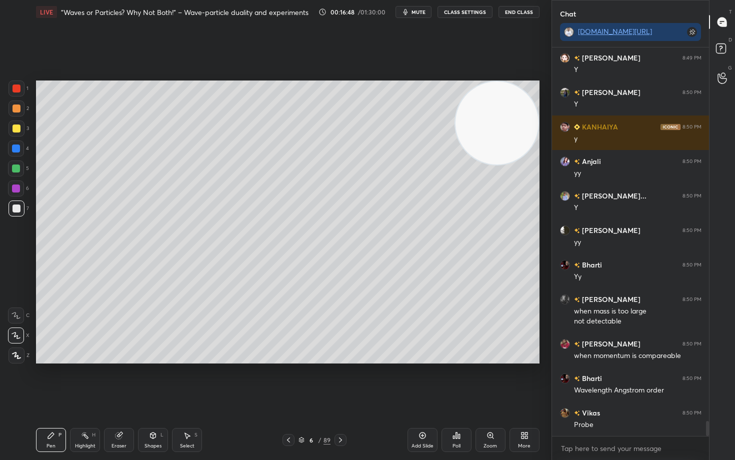
click at [423, 381] on icon at bounding box center [422, 435] width 6 height 6
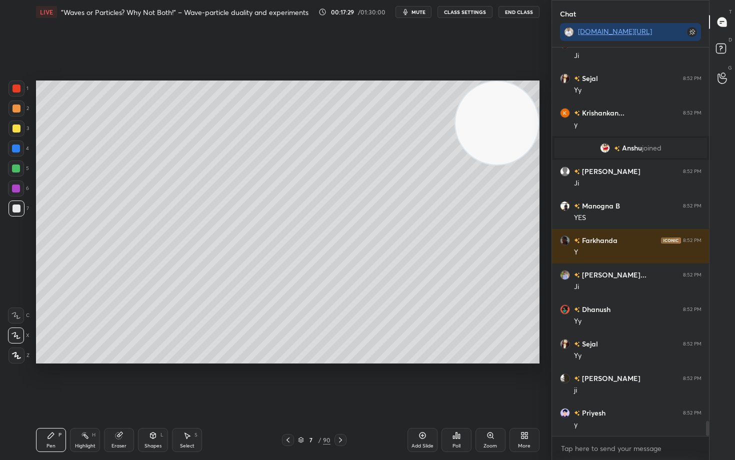
scroll to position [9647, 0]
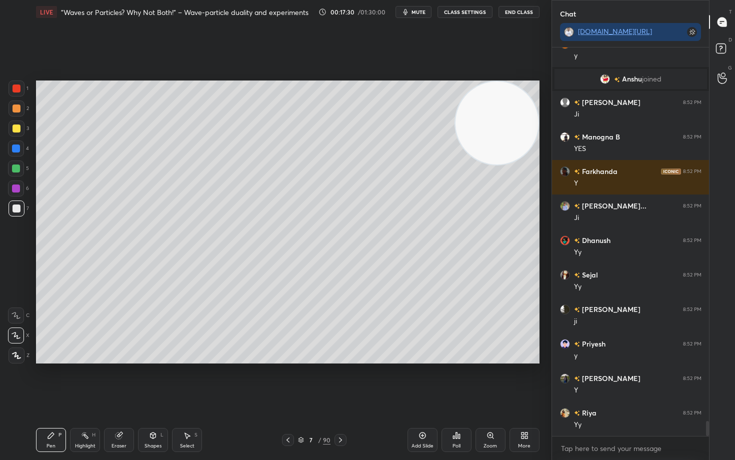
click at [15, 132] on div at bounding box center [16, 128] width 8 height 8
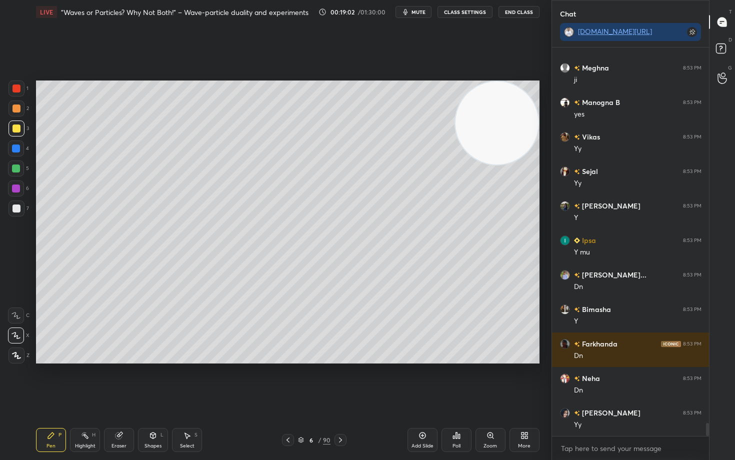
scroll to position [11302, 0]
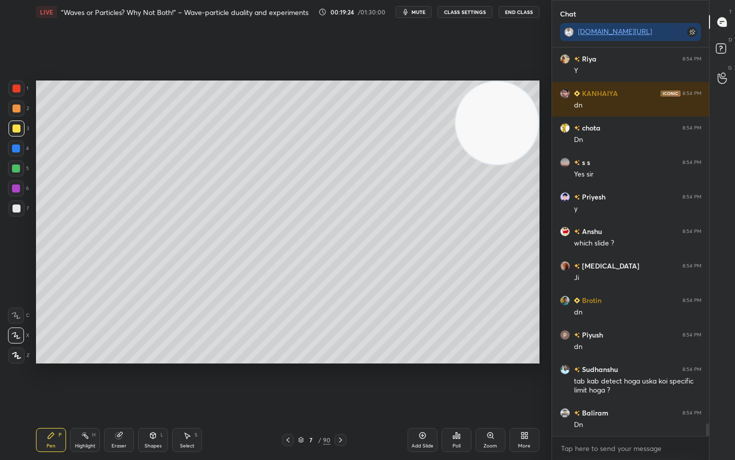
click at [424, 381] on icon at bounding box center [422, 435] width 8 height 8
drag, startPoint x: 15, startPoint y: 108, endPoint x: 31, endPoint y: 108, distance: 16.0
click at [15, 108] on div at bounding box center [16, 108] width 8 height 8
drag, startPoint x: 117, startPoint y: 440, endPoint x: 135, endPoint y: 374, distance: 68.3
click at [118, 381] on div "Eraser" at bounding box center [119, 440] width 30 height 24
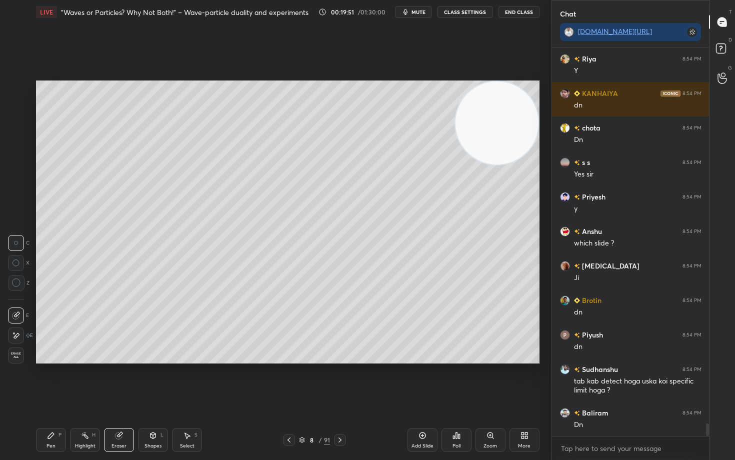
drag, startPoint x: 57, startPoint y: 434, endPoint x: 62, endPoint y: 425, distance: 10.3
click at [56, 381] on div "Pen P" at bounding box center [51, 440] width 30 height 24
click at [15, 210] on div at bounding box center [16, 208] width 8 height 8
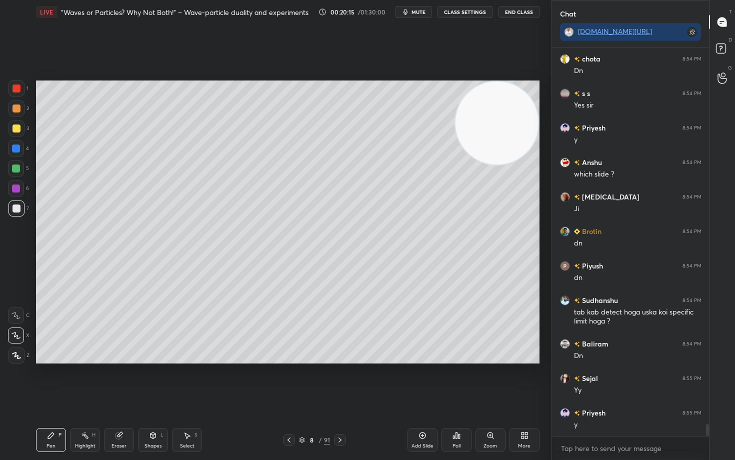
scroll to position [11932, 0]
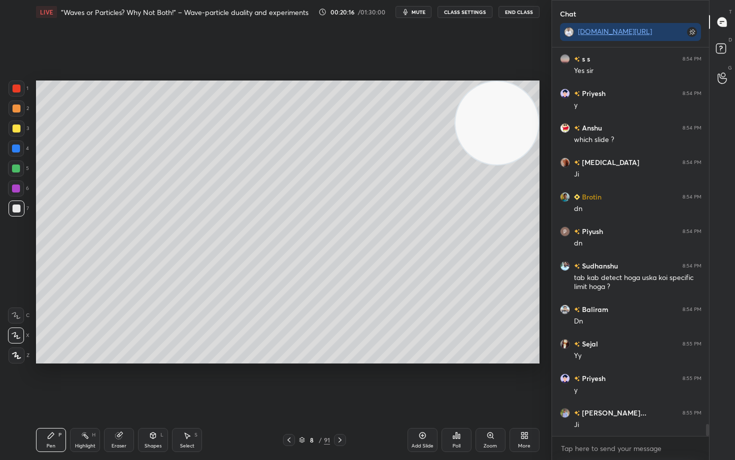
drag, startPoint x: 15, startPoint y: 127, endPoint x: 28, endPoint y: 139, distance: 18.1
click at [14, 128] on div at bounding box center [16, 128] width 8 height 8
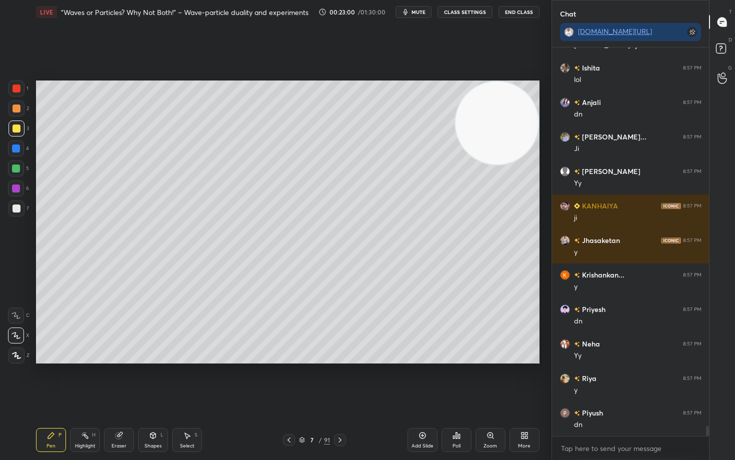
scroll to position [14417, 0]
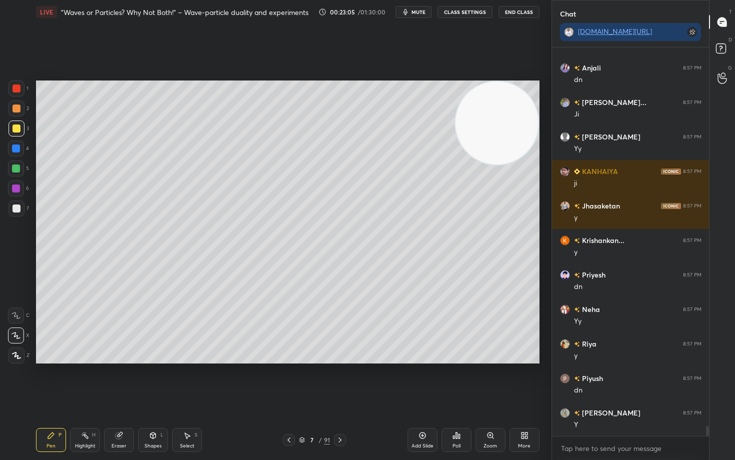
click at [418, 381] on icon at bounding box center [422, 435] width 8 height 8
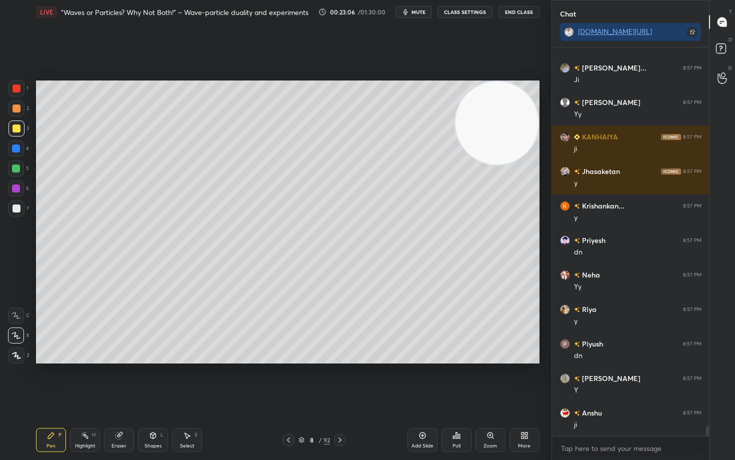
drag, startPoint x: 16, startPoint y: 209, endPoint x: 21, endPoint y: 205, distance: 6.5
click at [15, 209] on div at bounding box center [16, 208] width 8 height 8
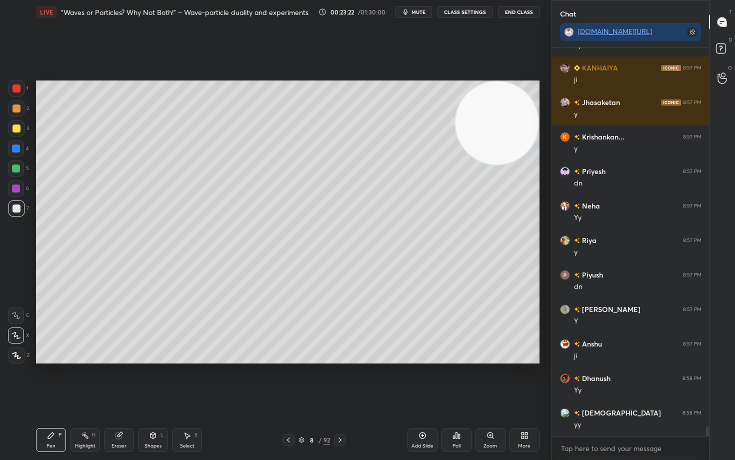
scroll to position [14555, 0]
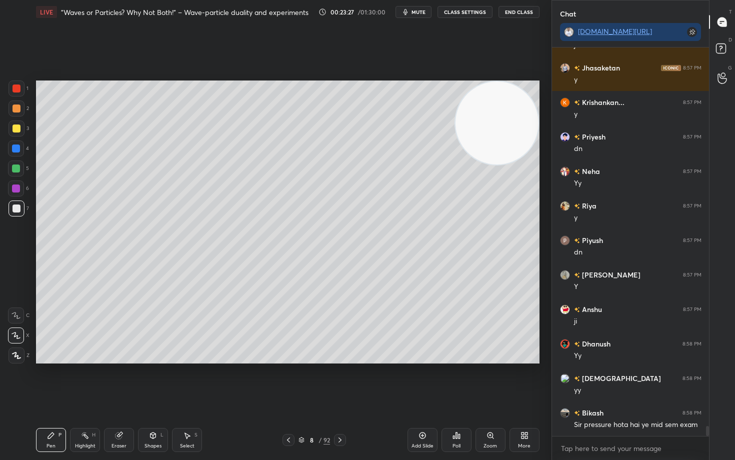
drag, startPoint x: 15, startPoint y: 127, endPoint x: 31, endPoint y: 132, distance: 16.8
click at [15, 127] on div at bounding box center [16, 128] width 8 height 8
click at [17, 208] on div at bounding box center [16, 208] width 8 height 8
click at [17, 209] on div at bounding box center [16, 208] width 8 height 8
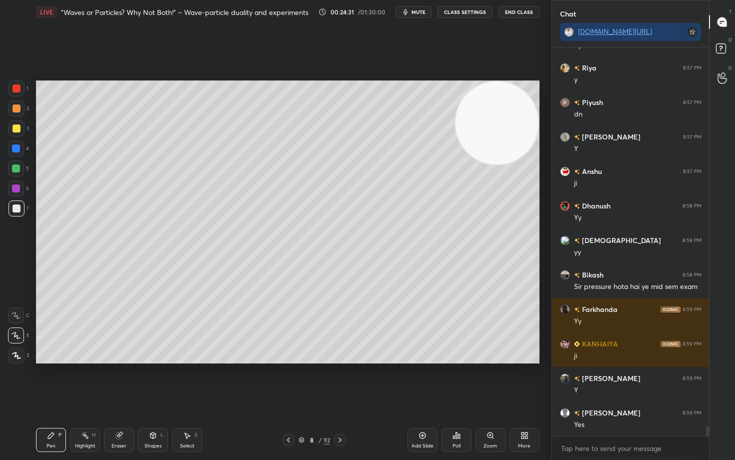
scroll to position [14727, 0]
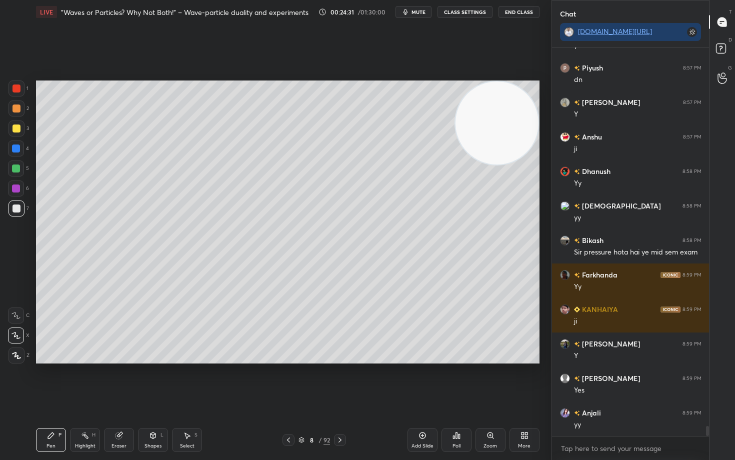
click at [16, 109] on div at bounding box center [16, 108] width 8 height 8
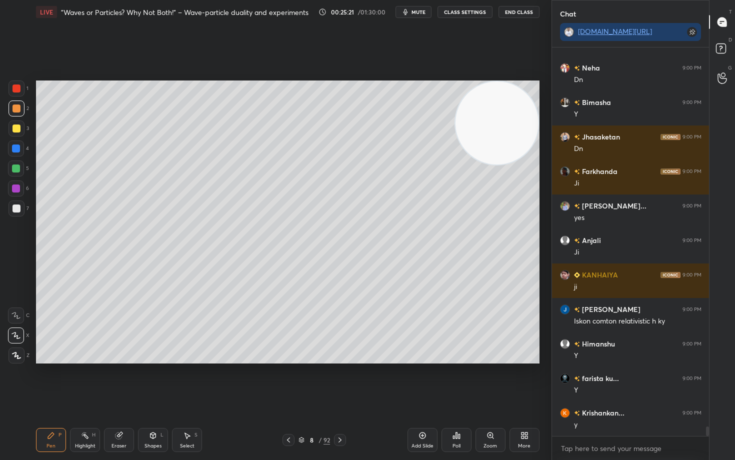
scroll to position [15866, 0]
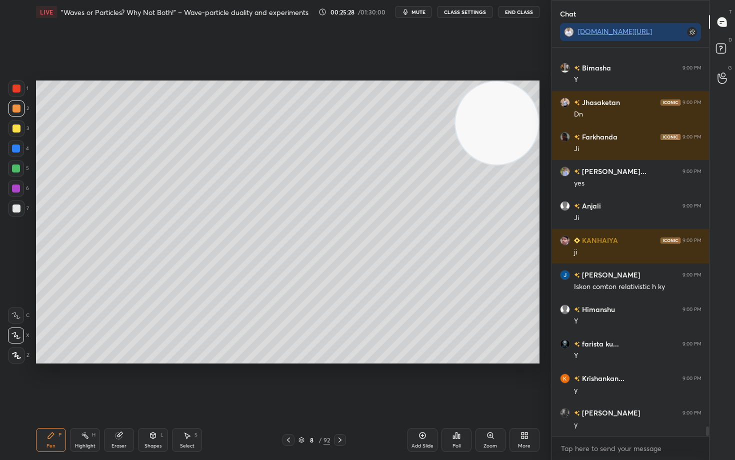
click at [420, 381] on icon at bounding box center [422, 435] width 8 height 8
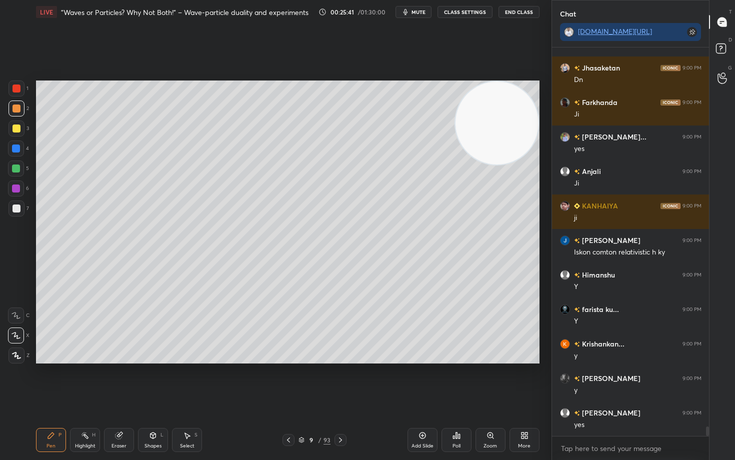
scroll to position [15935, 0]
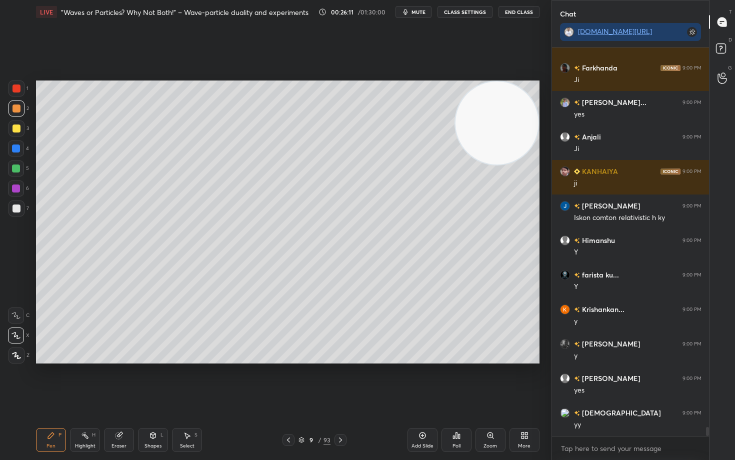
click at [18, 208] on div at bounding box center [16, 208] width 8 height 8
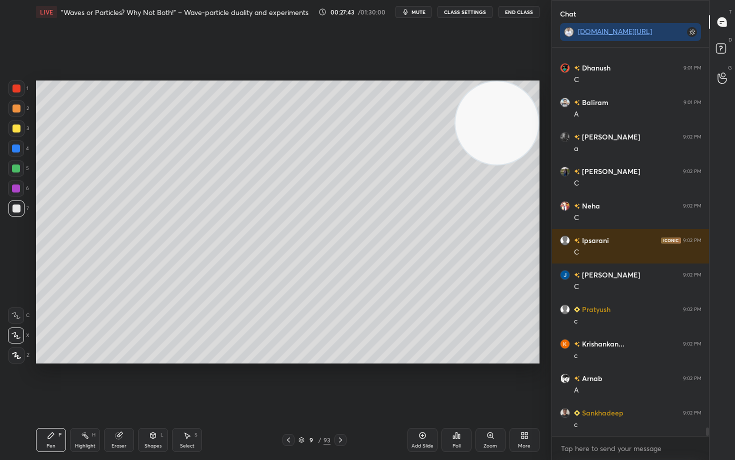
scroll to position [17176, 0]
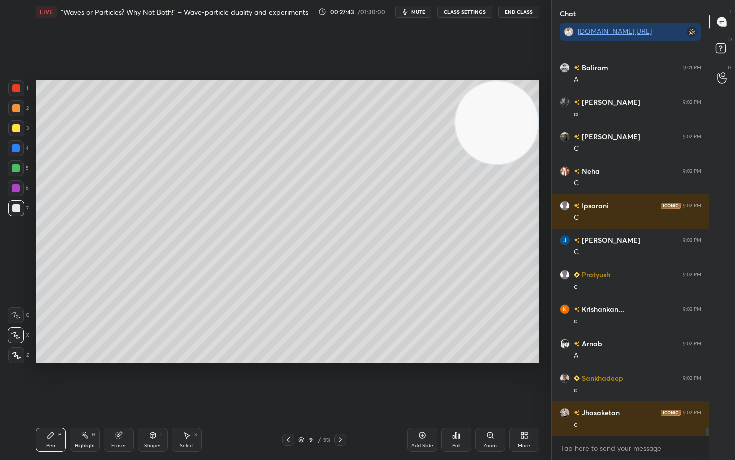
click at [16, 127] on div at bounding box center [16, 128] width 8 height 8
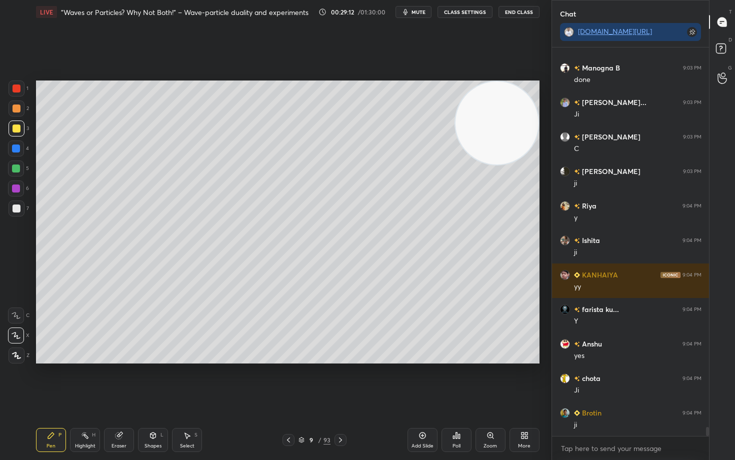
scroll to position [16601, 0]
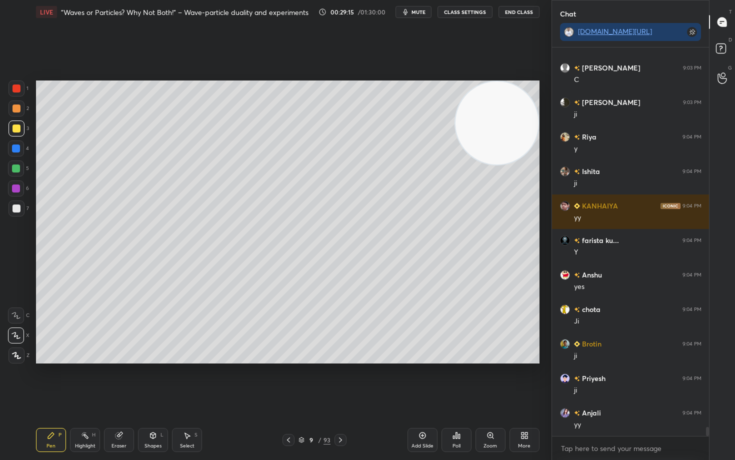
click at [419, 381] on icon at bounding box center [422, 435] width 8 height 8
drag, startPoint x: 12, startPoint y: 213, endPoint x: 16, endPoint y: 208, distance: 6.4
click at [12, 213] on div at bounding box center [16, 208] width 16 height 16
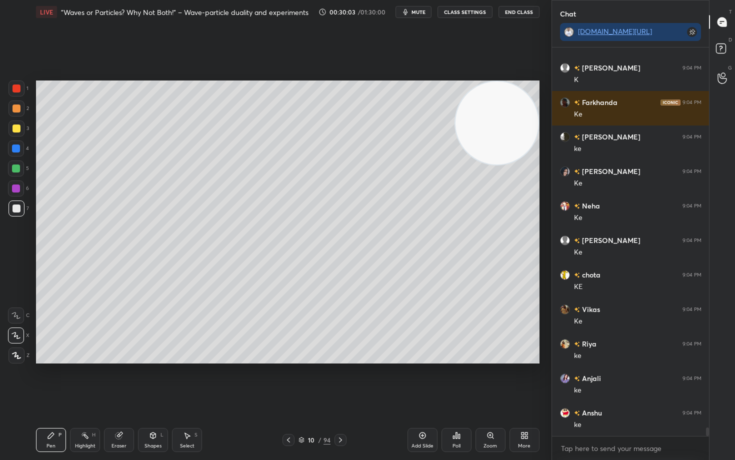
scroll to position [17405, 0]
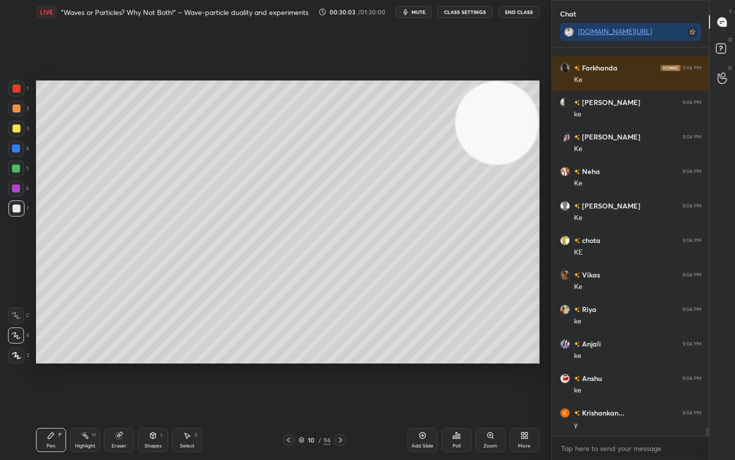
drag, startPoint x: 14, startPoint y: 166, endPoint x: 29, endPoint y: 171, distance: 15.8
click at [14, 167] on div at bounding box center [16, 168] width 8 height 8
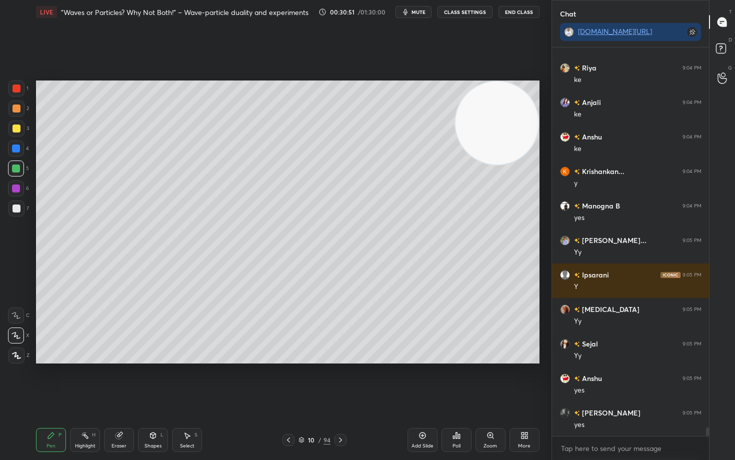
scroll to position [17681, 0]
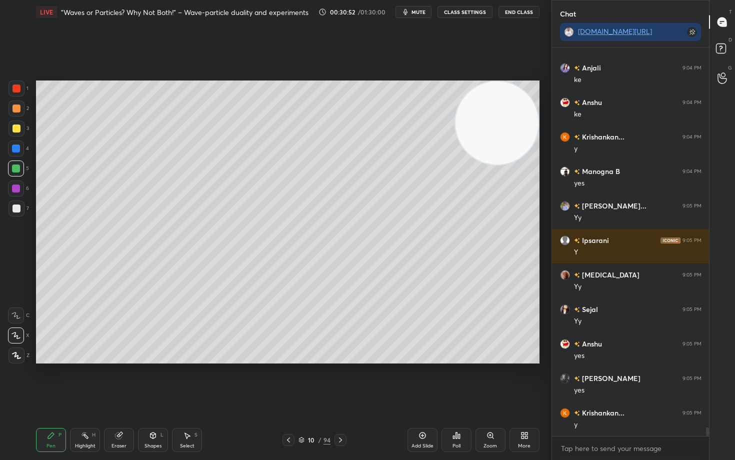
drag, startPoint x: 421, startPoint y: 441, endPoint x: 435, endPoint y: 427, distance: 19.8
click at [419, 381] on div "Add Slide" at bounding box center [422, 440] width 30 height 24
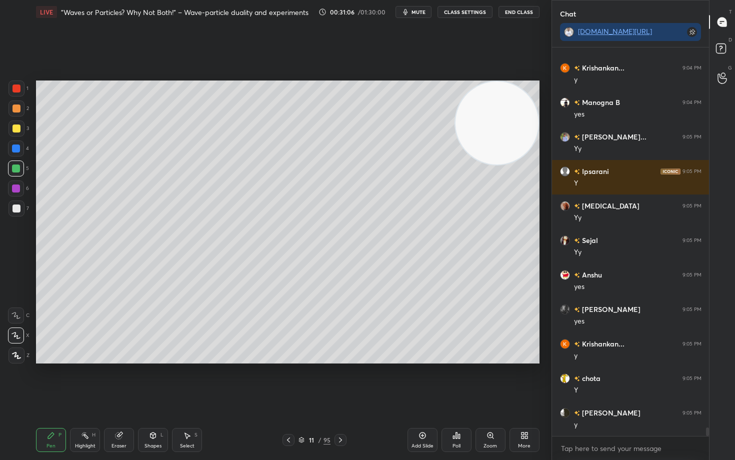
scroll to position [17784, 0]
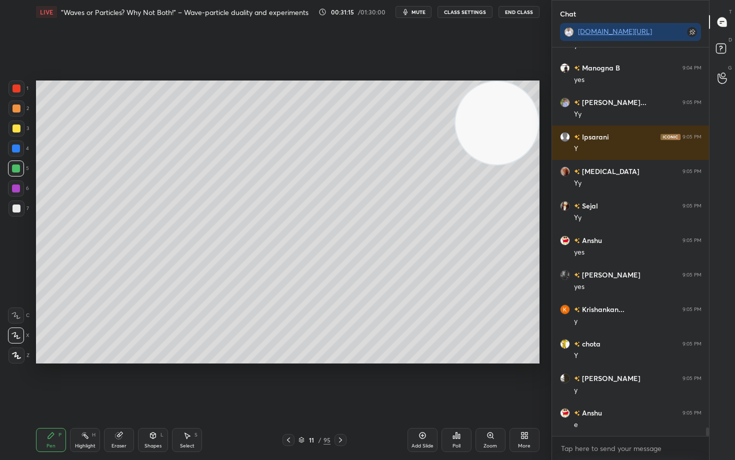
drag, startPoint x: 13, startPoint y: 209, endPoint x: 32, endPoint y: 211, distance: 19.2
click at [12, 208] on div at bounding box center [16, 208] width 8 height 8
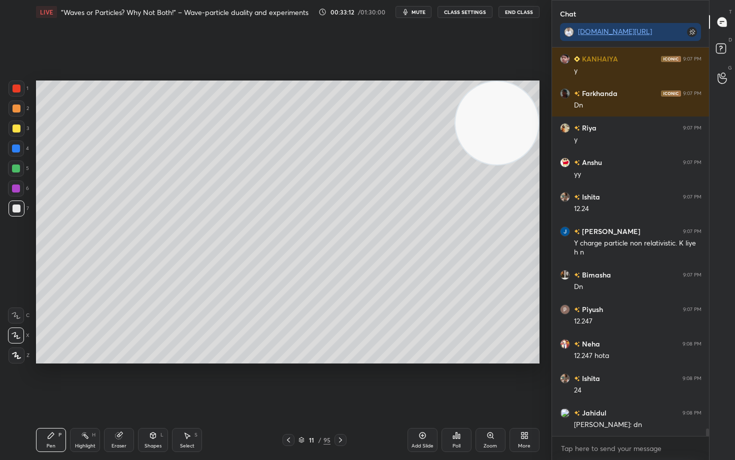
scroll to position [19862, 0]
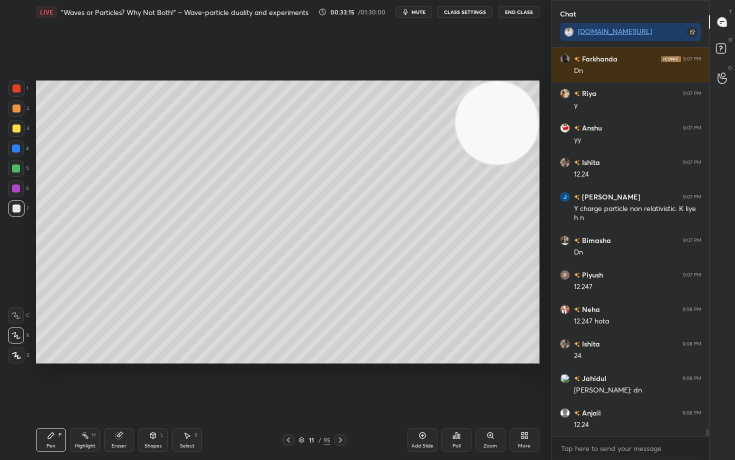
click at [112, 381] on div "Eraser" at bounding box center [119, 440] width 30 height 24
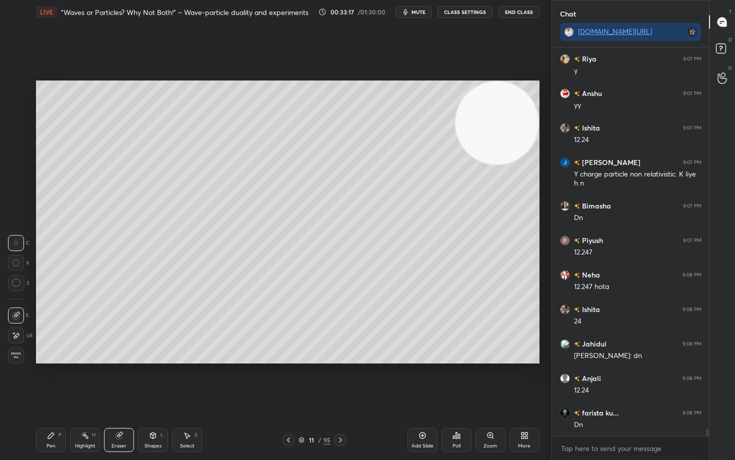
scroll to position [19931, 0]
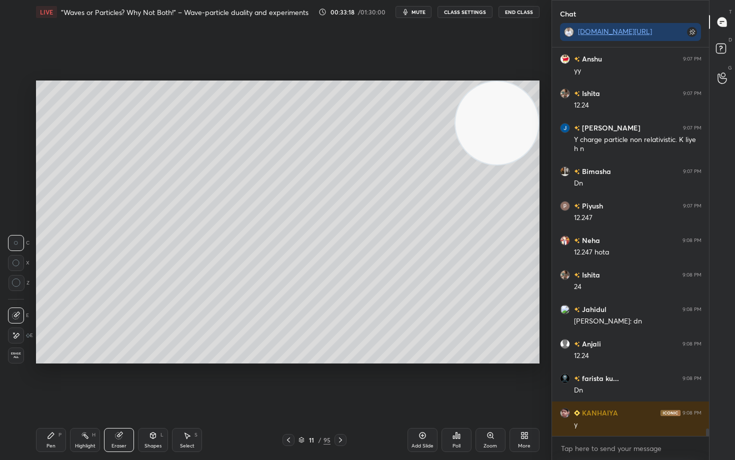
drag, startPoint x: 44, startPoint y: 442, endPoint x: 83, endPoint y: 429, distance: 40.9
click at [43, 381] on div "Pen P" at bounding box center [51, 440] width 30 height 24
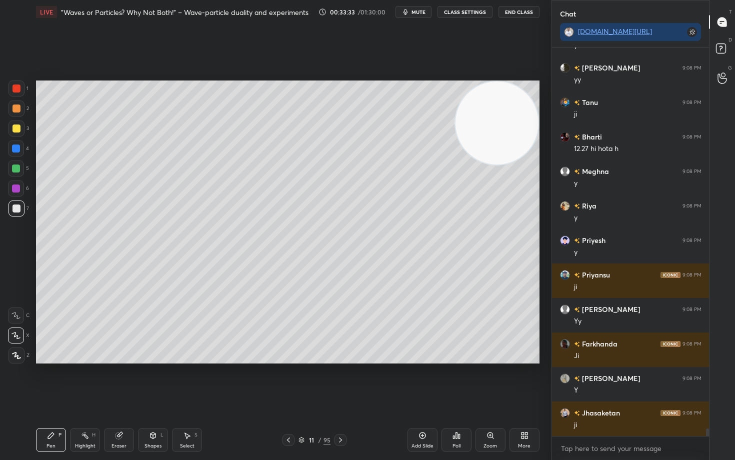
scroll to position [20380, 0]
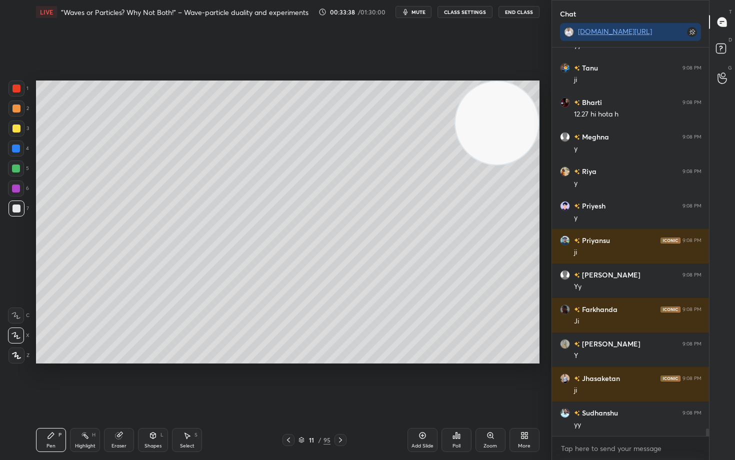
drag, startPoint x: 118, startPoint y: 445, endPoint x: 124, endPoint y: 438, distance: 8.9
click at [119, 381] on div "Eraser" at bounding box center [118, 445] width 15 height 5
click at [49, 381] on div "Pen P" at bounding box center [51, 440] width 30 height 24
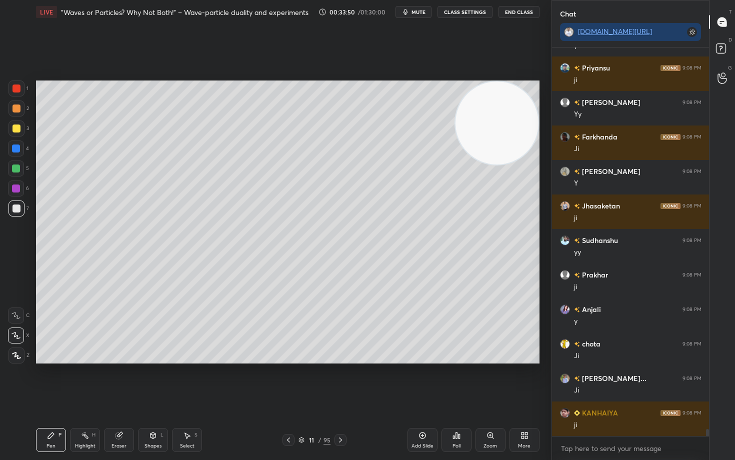
scroll to position [20587, 0]
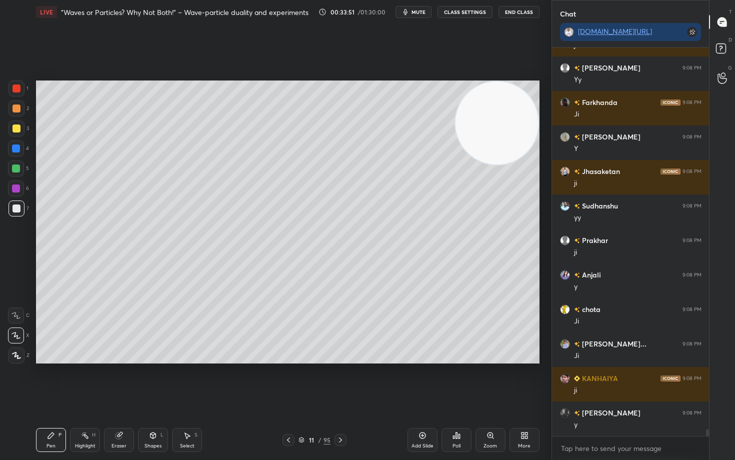
click at [422, 381] on icon at bounding box center [422, 435] width 8 height 8
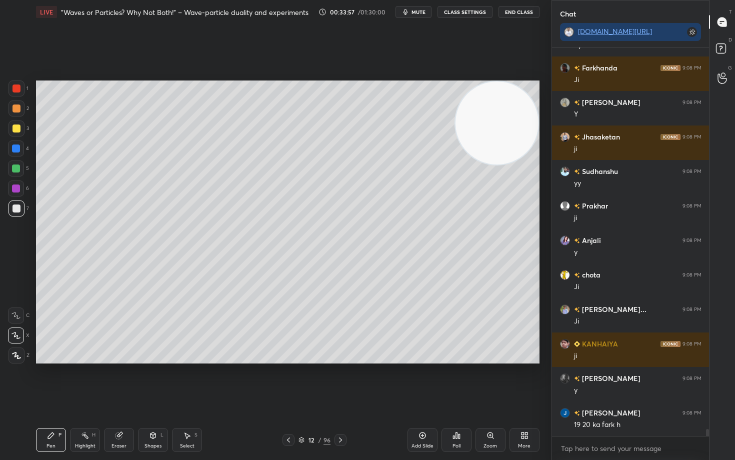
scroll to position [20656, 0]
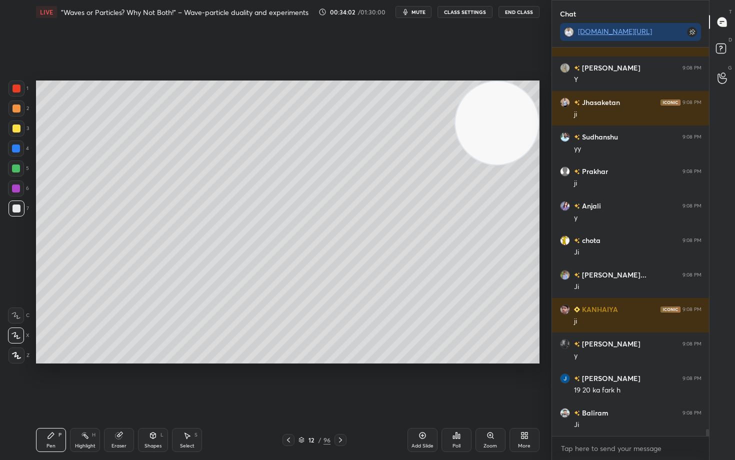
click at [18, 128] on div at bounding box center [16, 128] width 8 height 8
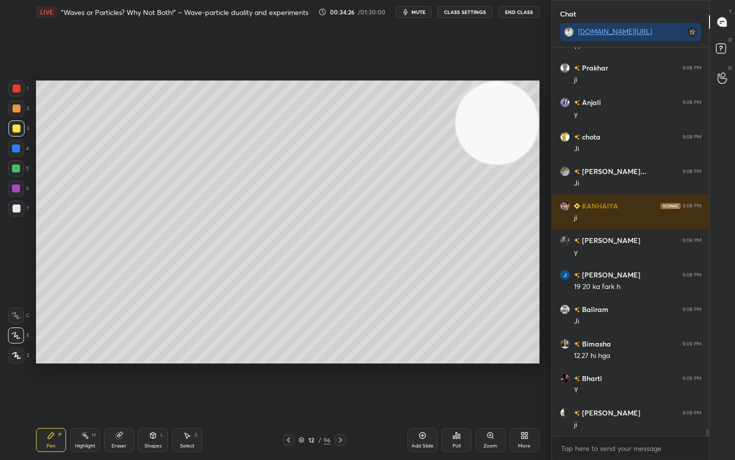
scroll to position [20794, 0]
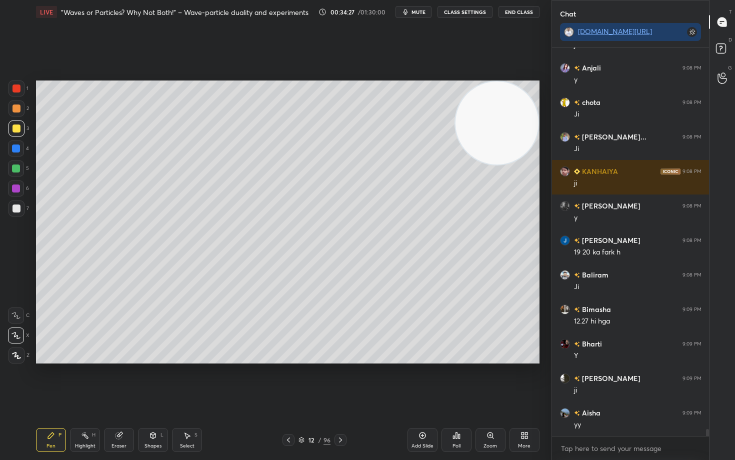
drag, startPoint x: 497, startPoint y: 125, endPoint x: 485, endPoint y: 265, distance: 140.0
click at [486, 164] on video at bounding box center [496, 122] width 83 height 83
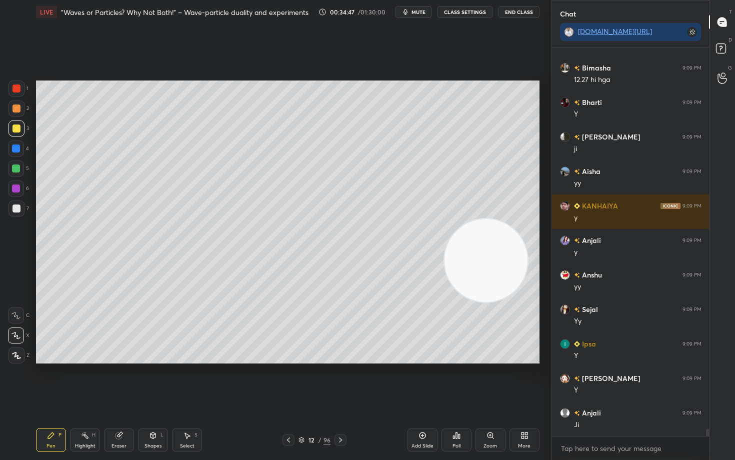
scroll to position [21070, 0]
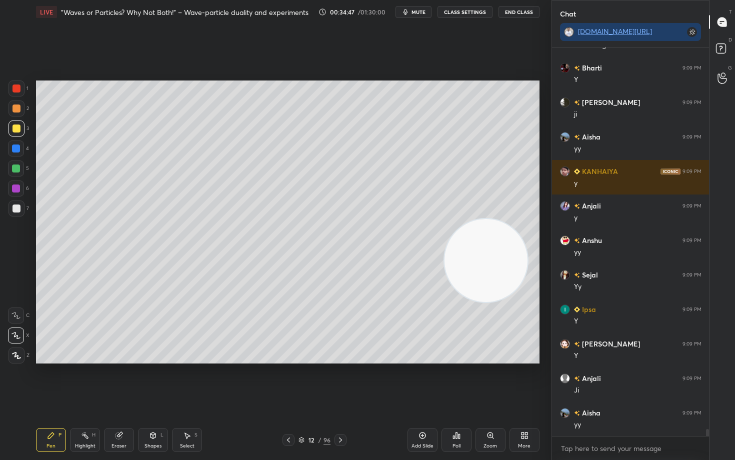
drag, startPoint x: 502, startPoint y: 259, endPoint x: 503, endPoint y: 326, distance: 67.5
click at [503, 302] on video at bounding box center [485, 260] width 83 height 83
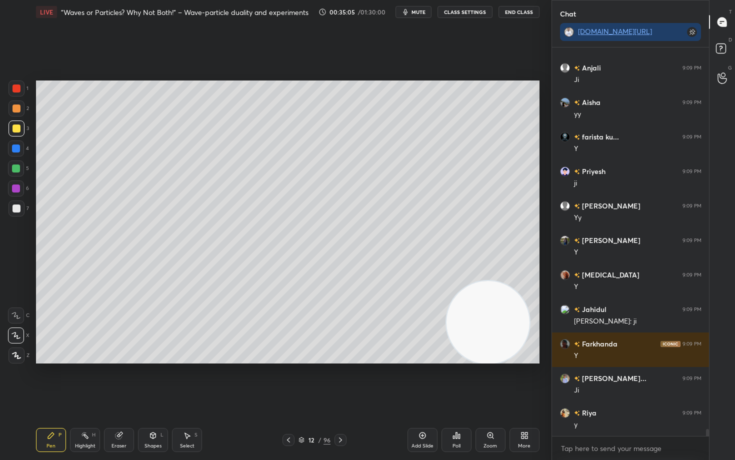
scroll to position [21404, 0]
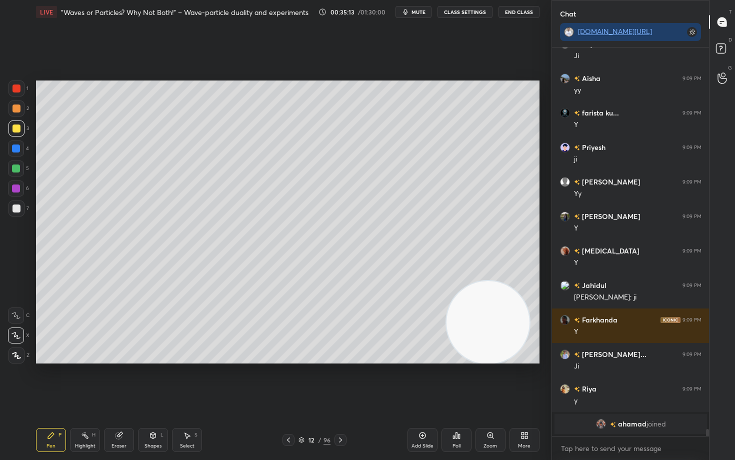
drag, startPoint x: 116, startPoint y: 445, endPoint x: 194, endPoint y: 370, distance: 107.8
click at [117, 381] on div "Eraser" at bounding box center [118, 445] width 15 height 5
click at [50, 381] on icon at bounding box center [51, 435] width 6 height 6
drag, startPoint x: 490, startPoint y: 296, endPoint x: 504, endPoint y: 210, distance: 87.5
click at [505, 281] on video at bounding box center [487, 322] width 83 height 83
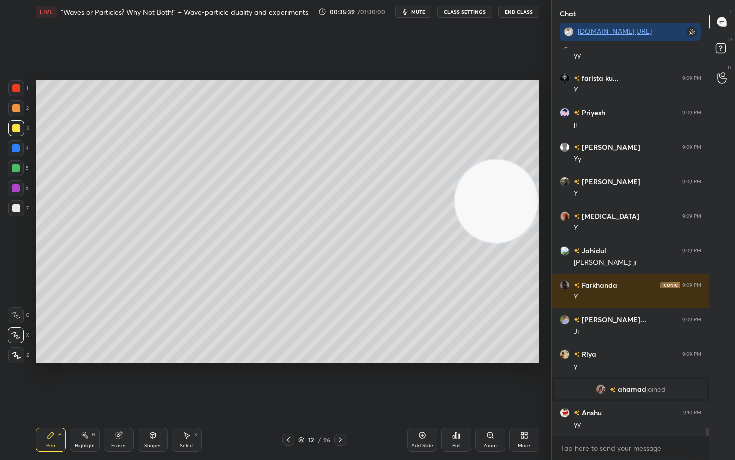
scroll to position [19917, 0]
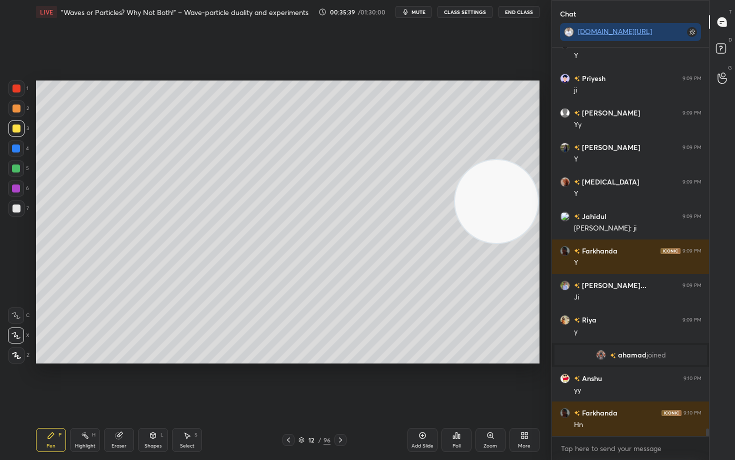
drag, startPoint x: 15, startPoint y: 207, endPoint x: 9, endPoint y: 206, distance: 5.6
click at [13, 207] on div at bounding box center [16, 208] width 8 height 8
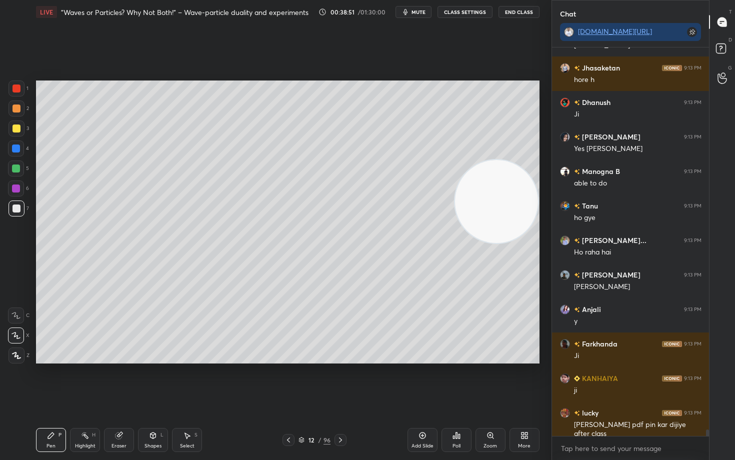
scroll to position [23168, 0]
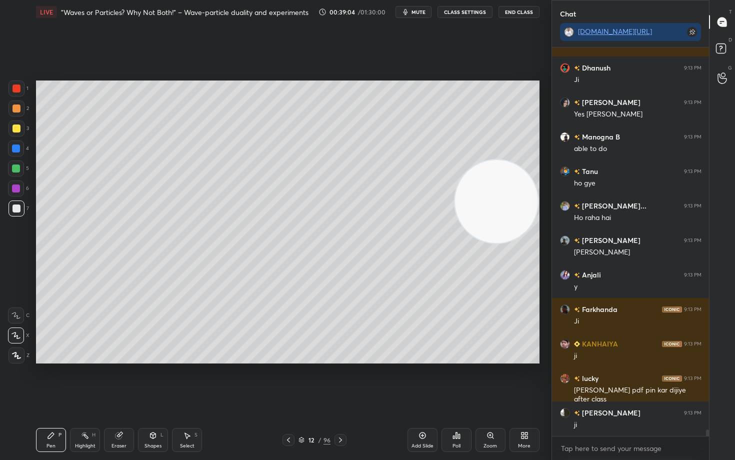
click at [422, 381] on icon at bounding box center [422, 435] width 8 height 8
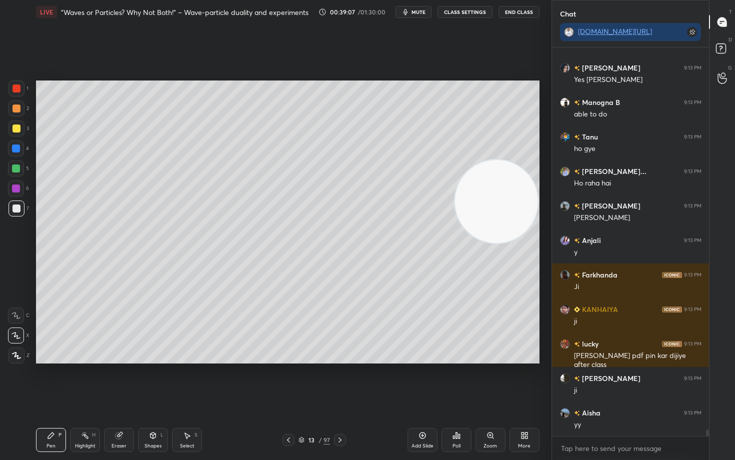
click at [17, 129] on div at bounding box center [16, 128] width 8 height 8
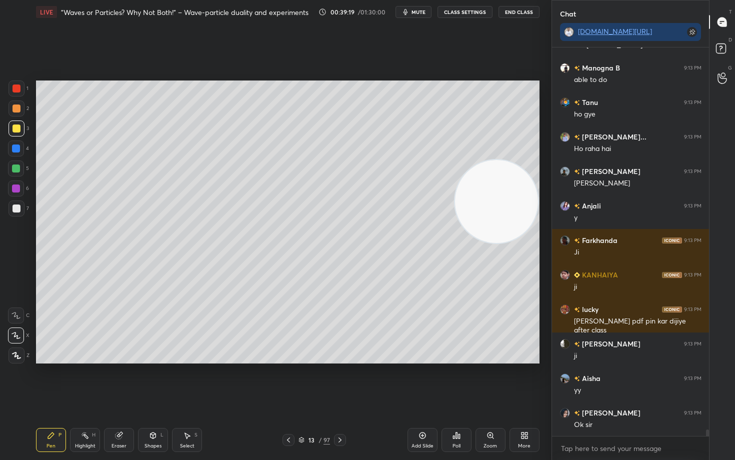
click at [18, 107] on div at bounding box center [16, 108] width 8 height 8
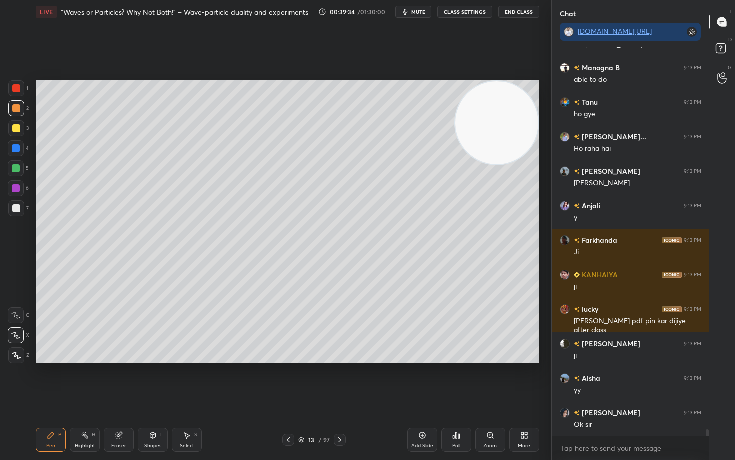
drag, startPoint x: 516, startPoint y: 140, endPoint x: 512, endPoint y: 114, distance: 26.3
click at [519, 120] on video at bounding box center [496, 122] width 83 height 83
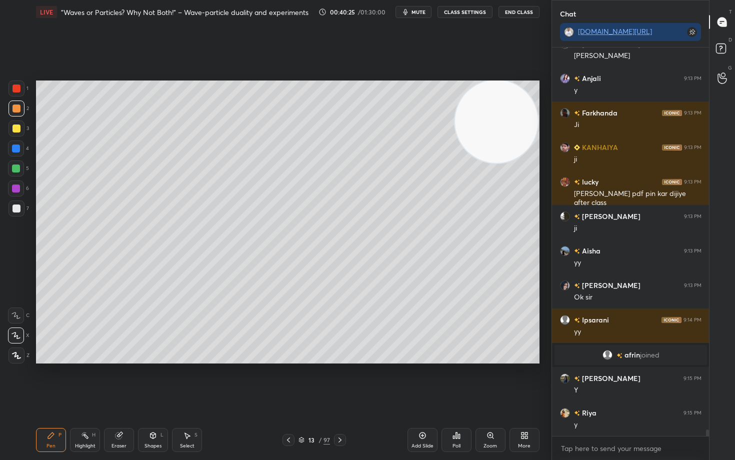
scroll to position [22451, 0]
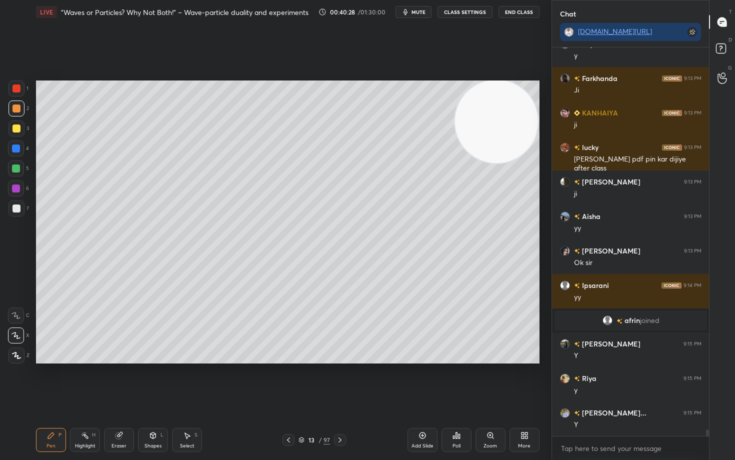
click at [124, 381] on div "Eraser" at bounding box center [119, 440] width 30 height 24
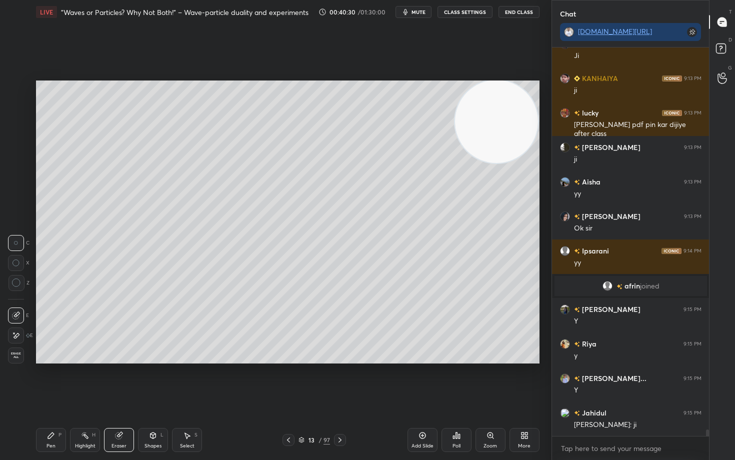
drag, startPoint x: 54, startPoint y: 434, endPoint x: 64, endPoint y: 425, distance: 13.1
click at [54, 381] on icon at bounding box center [51, 435] width 8 height 8
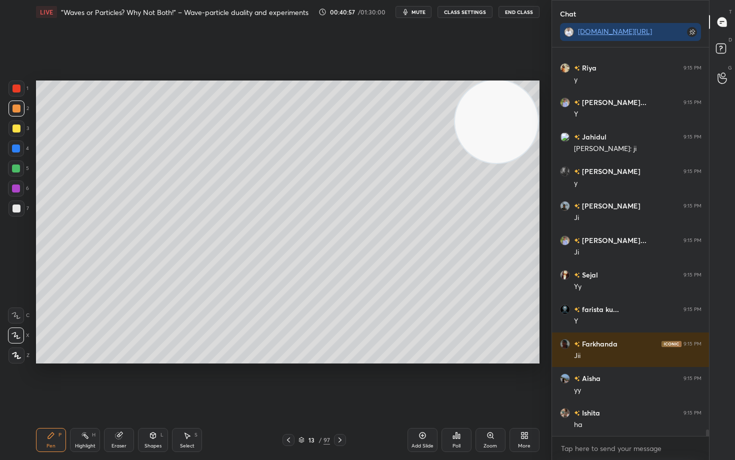
scroll to position [22796, 0]
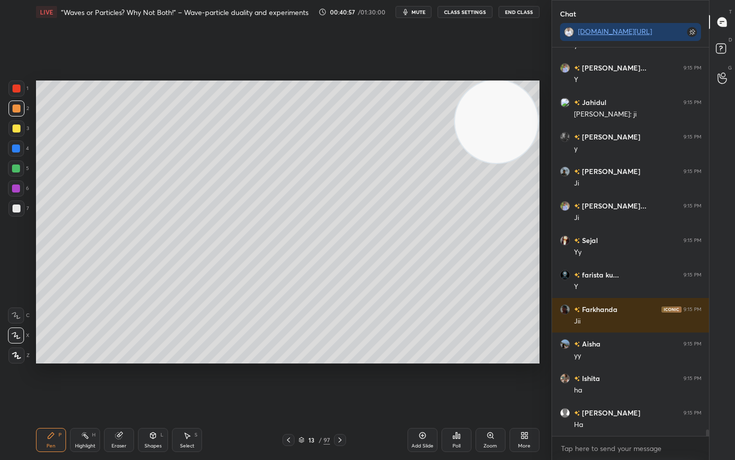
click at [16, 209] on div at bounding box center [16, 208] width 8 height 8
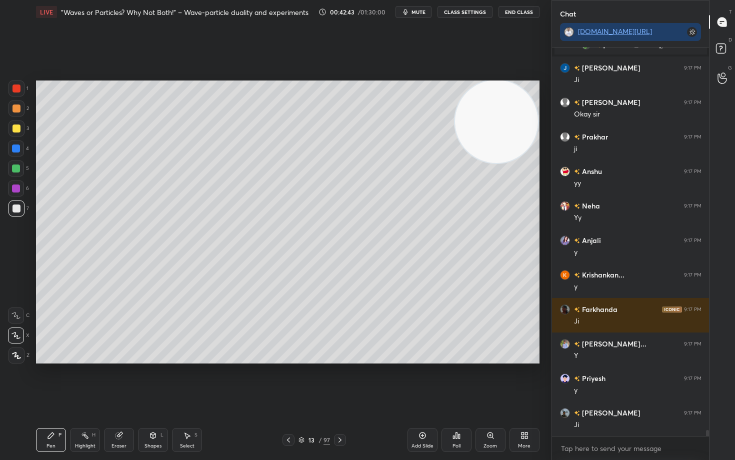
scroll to position [24430, 0]
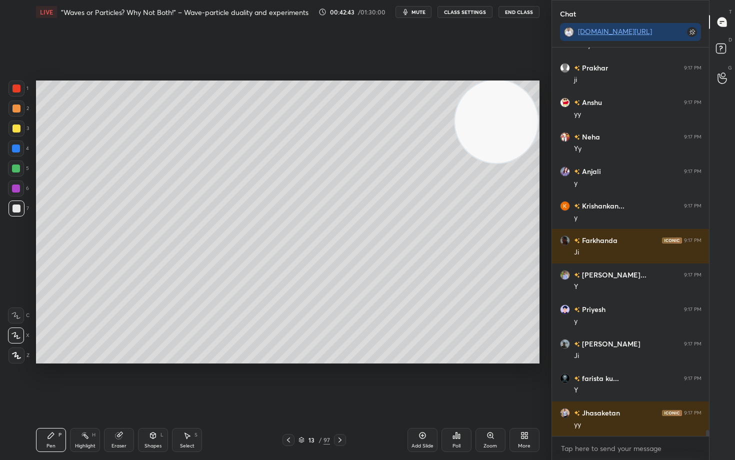
click at [421, 381] on icon at bounding box center [421, 435] width 3 height 3
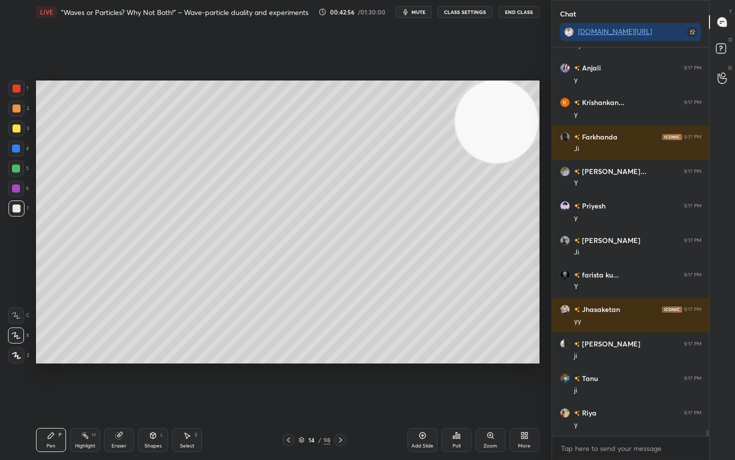
scroll to position [24568, 0]
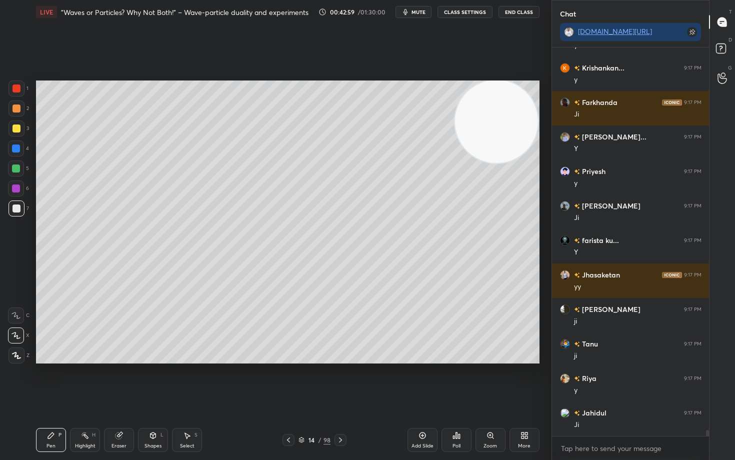
click at [18, 126] on div at bounding box center [16, 128] width 8 height 8
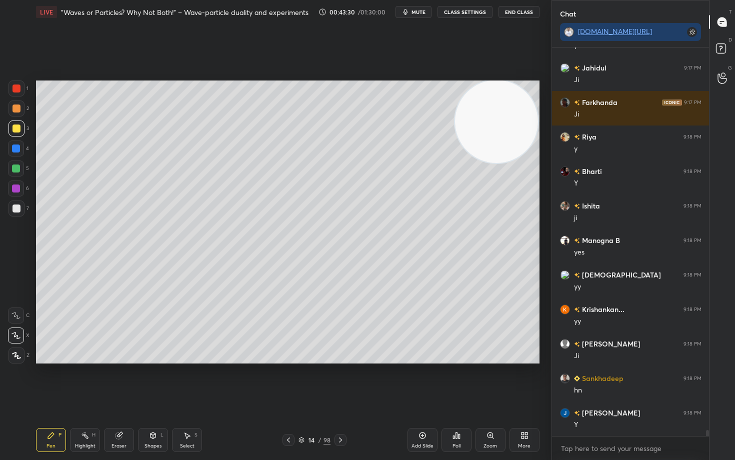
scroll to position [24947, 0]
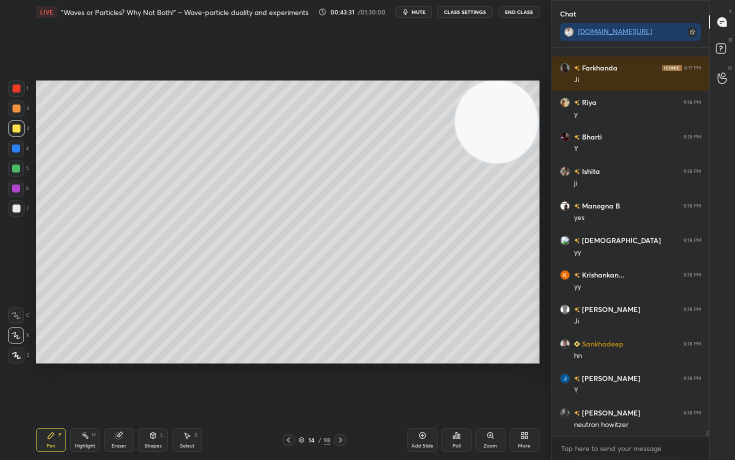
drag, startPoint x: 14, startPoint y: 111, endPoint x: 20, endPoint y: 114, distance: 6.7
click at [13, 111] on div at bounding box center [16, 108] width 8 height 8
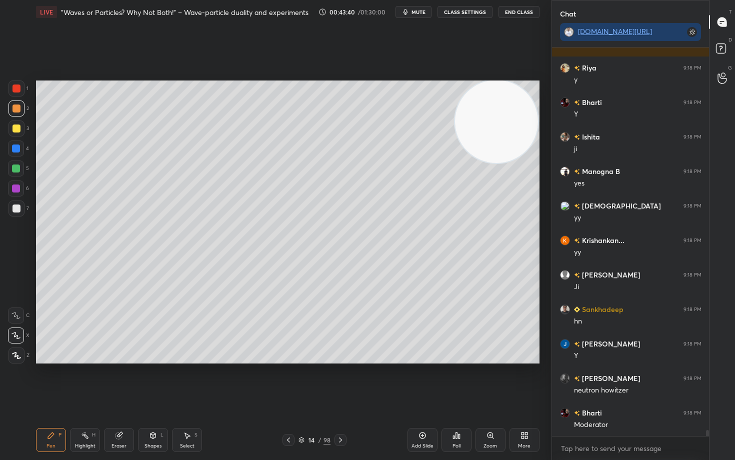
click at [15, 129] on div at bounding box center [16, 128] width 8 height 8
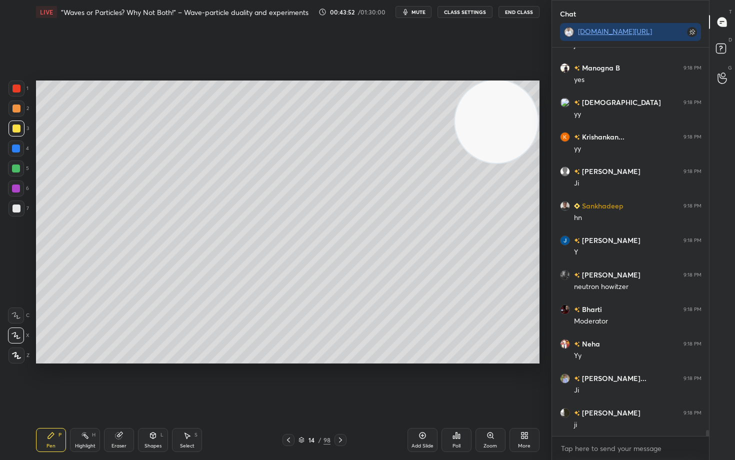
scroll to position [25257, 0]
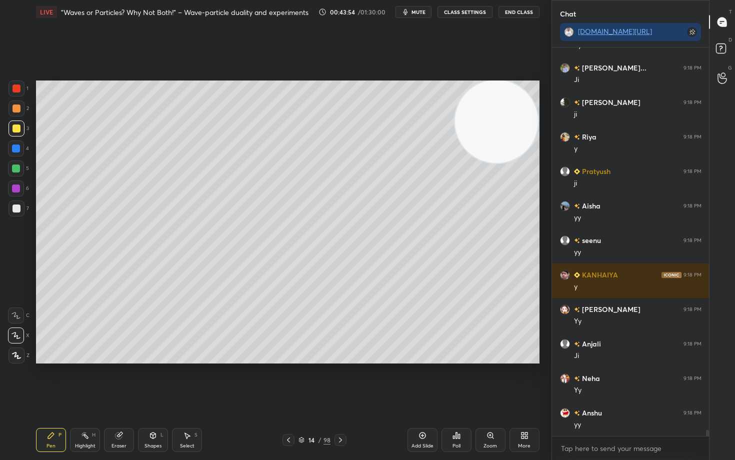
click at [21, 206] on div at bounding box center [16, 208] width 16 height 16
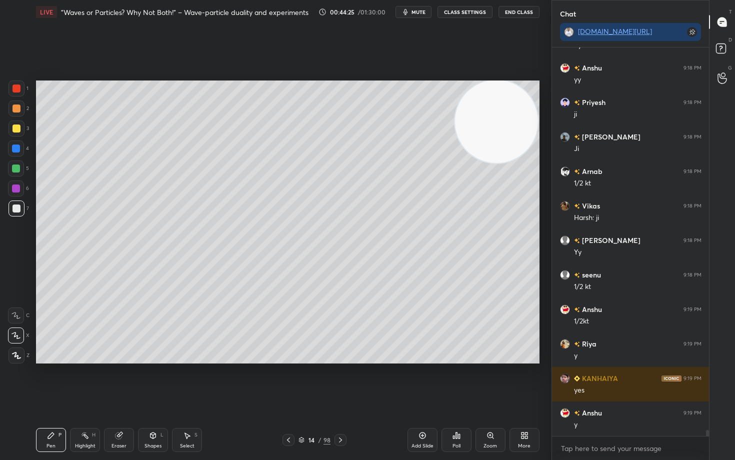
scroll to position [25775, 0]
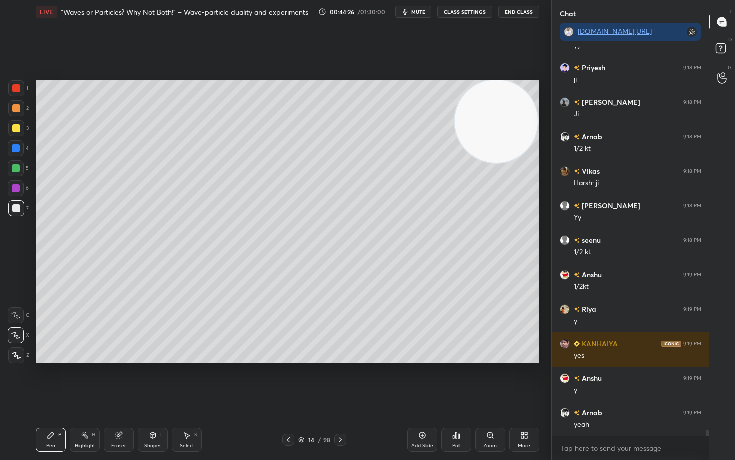
drag, startPoint x: 119, startPoint y: 434, endPoint x: 198, endPoint y: 377, distance: 97.3
click at [119, 381] on icon at bounding box center [119, 434] width 5 height 5
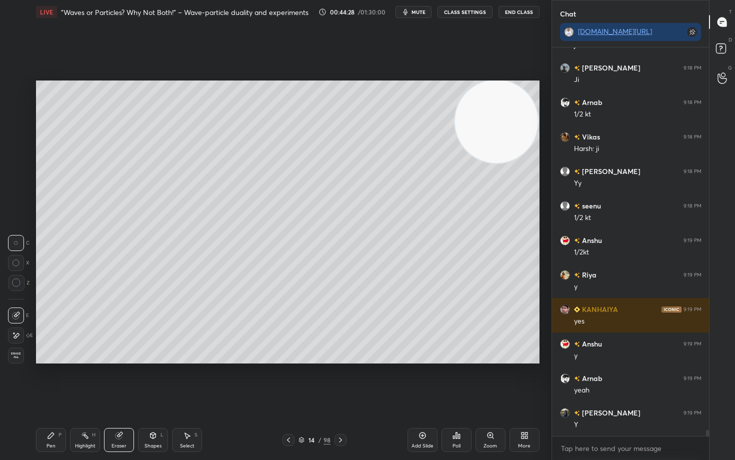
click at [42, 381] on div "Pen P" at bounding box center [51, 440] width 30 height 24
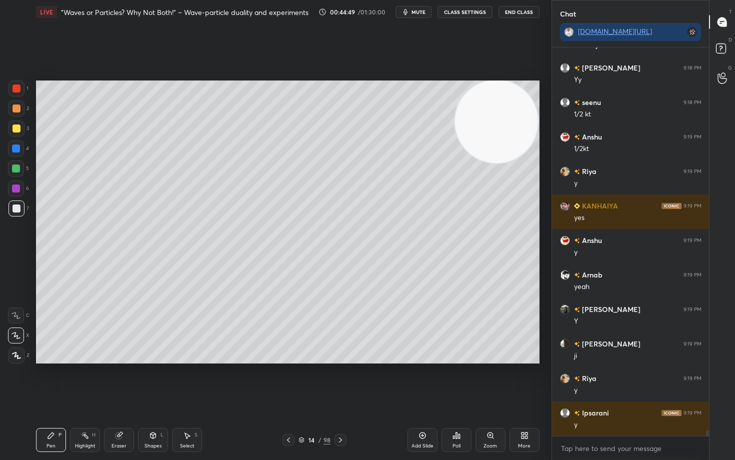
scroll to position [25947, 0]
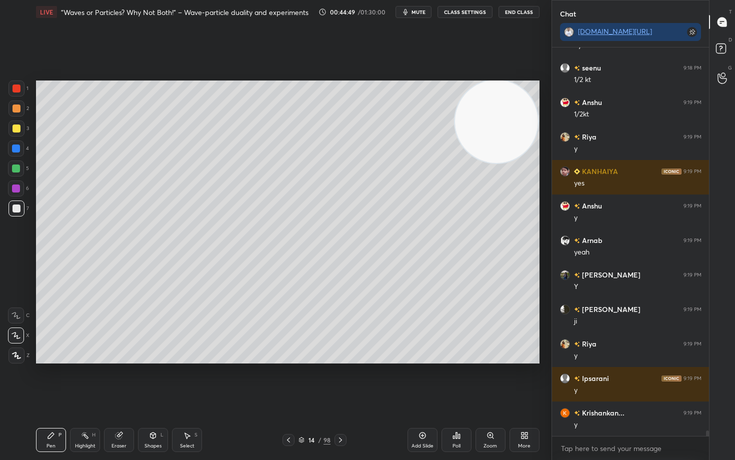
click at [14, 111] on div at bounding box center [16, 108] width 8 height 8
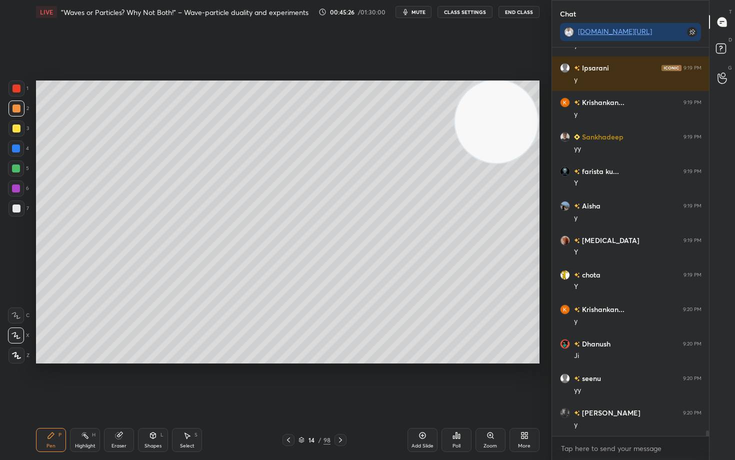
scroll to position [26292, 0]
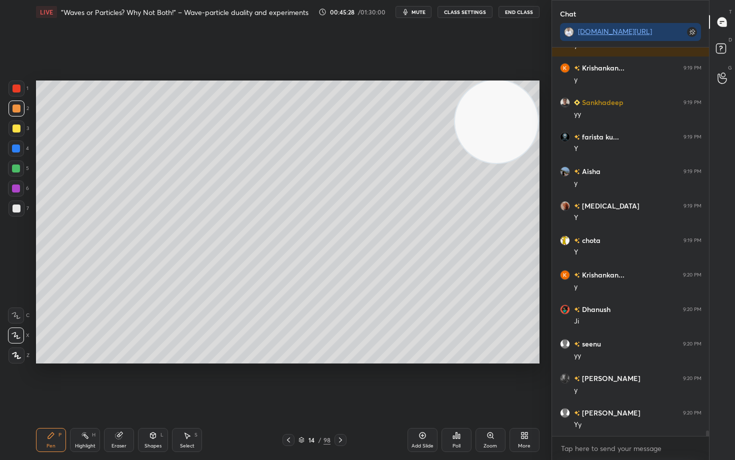
drag, startPoint x: 421, startPoint y: 437, endPoint x: 423, endPoint y: 429, distance: 7.8
click at [419, 381] on icon at bounding box center [422, 435] width 8 height 8
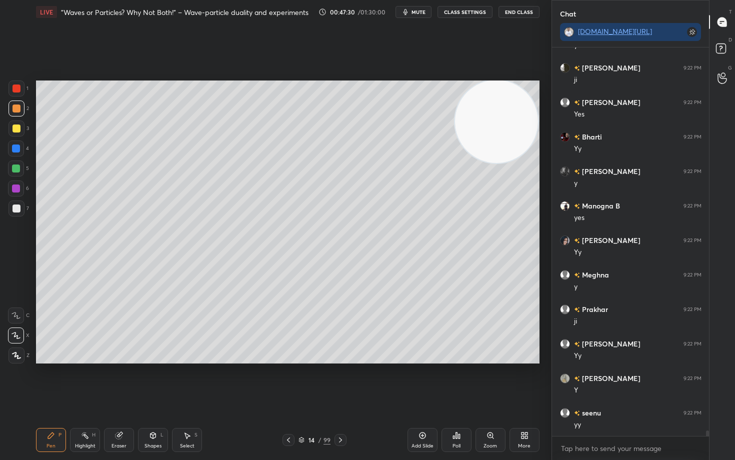
scroll to position [28189, 0]
click at [422, 381] on icon at bounding box center [422, 435] width 8 height 8
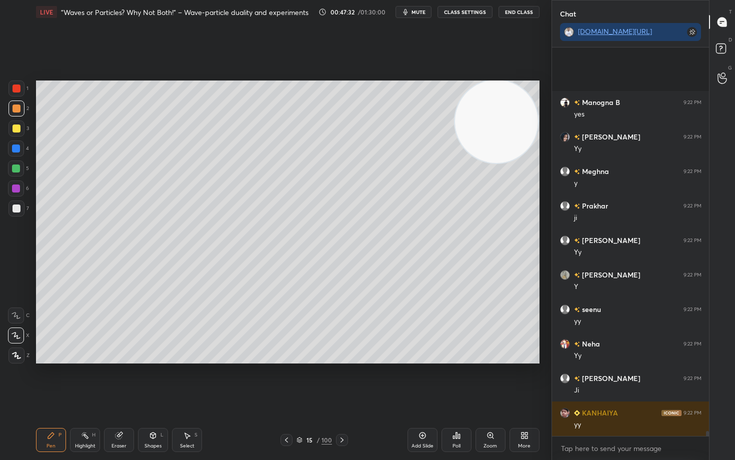
scroll to position [28362, 0]
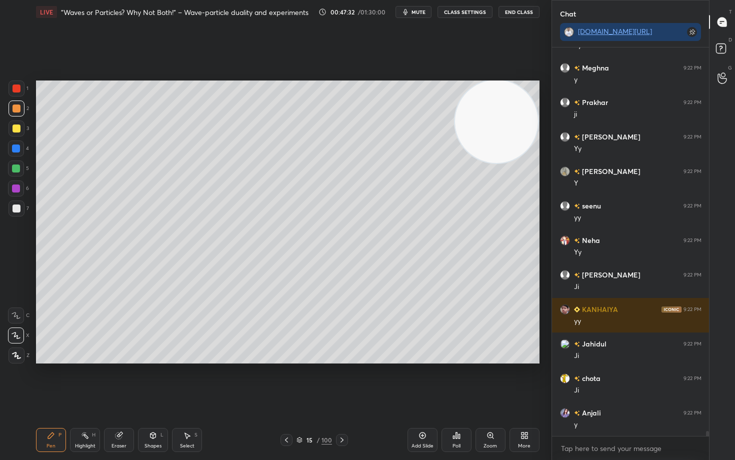
click at [17, 209] on div at bounding box center [16, 208] width 8 height 8
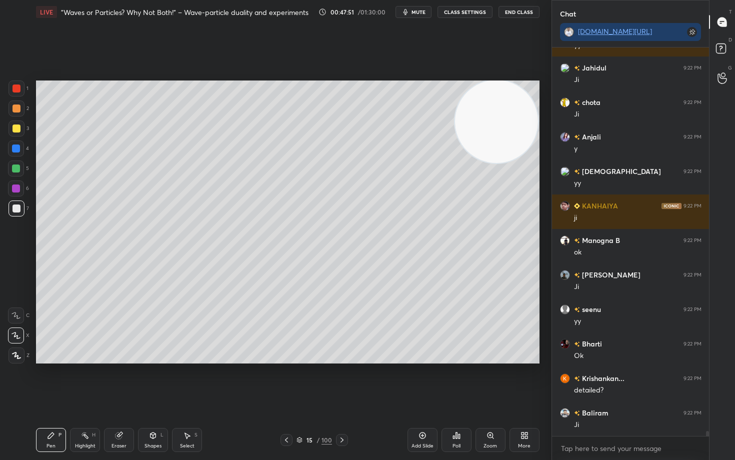
scroll to position [28672, 0]
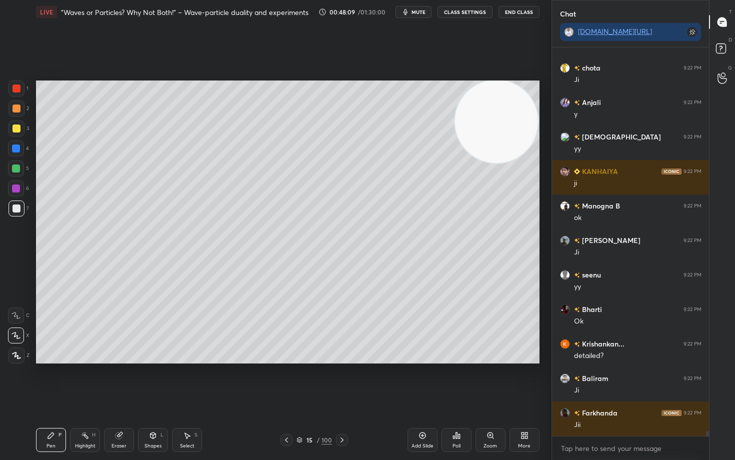
drag, startPoint x: 15, startPoint y: 130, endPoint x: 27, endPoint y: 134, distance: 12.8
click at [14, 130] on div at bounding box center [16, 128] width 8 height 8
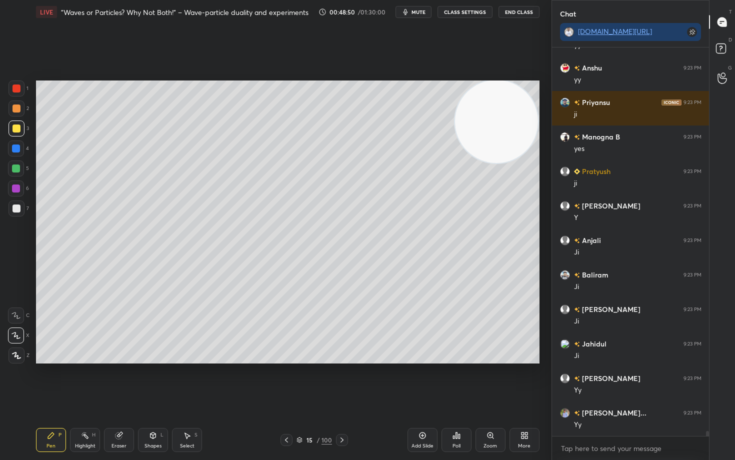
scroll to position [29638, 0]
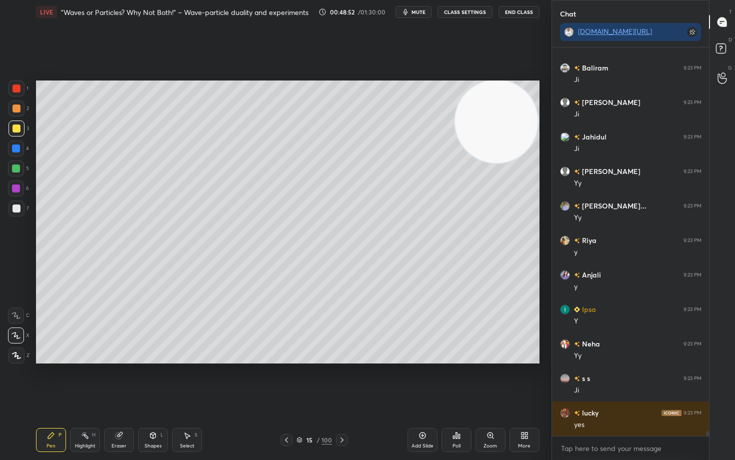
click at [15, 108] on div at bounding box center [16, 108] width 8 height 8
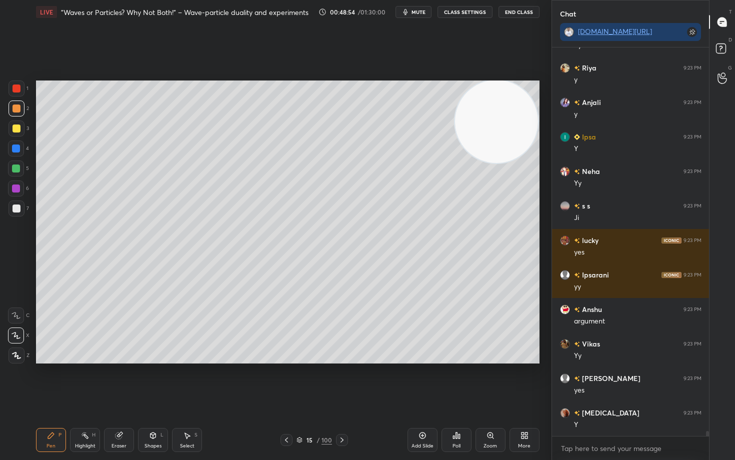
scroll to position [30017, 0]
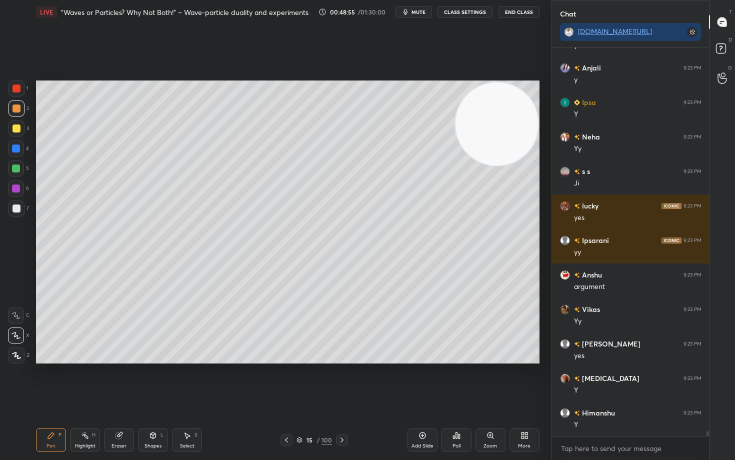
drag, startPoint x: 494, startPoint y: 136, endPoint x: 497, endPoint y: 220, distance: 84.5
click at [497, 165] on video at bounding box center [496, 123] width 83 height 83
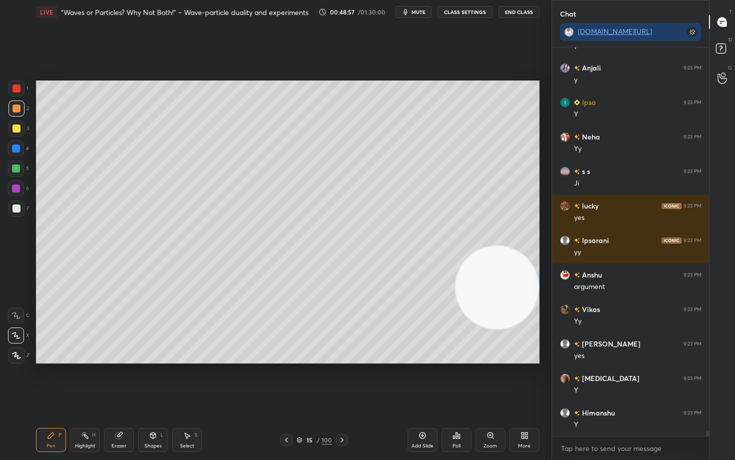
drag, startPoint x: 508, startPoint y: 271, endPoint x: 494, endPoint y: 285, distance: 19.4
click at [507, 308] on video at bounding box center [496, 287] width 83 height 83
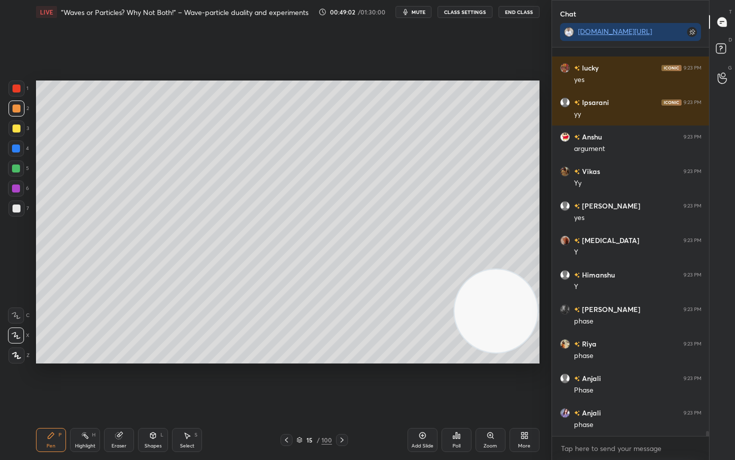
scroll to position [30224, 0]
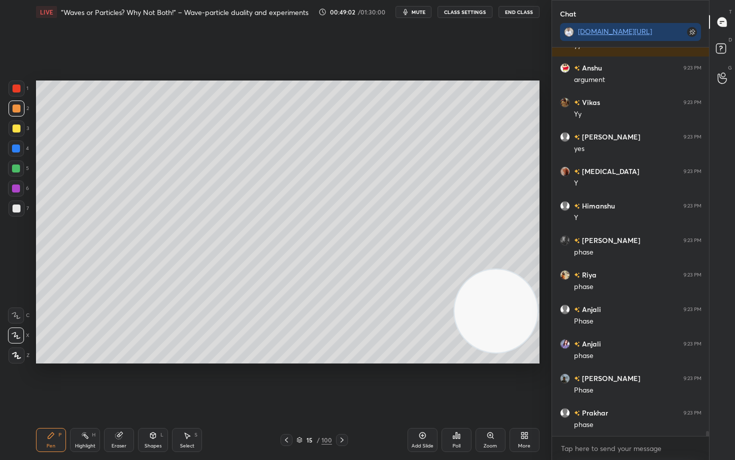
drag, startPoint x: 505, startPoint y: 188, endPoint x: 518, endPoint y: 110, distance: 79.0
click at [514, 269] on video at bounding box center [495, 310] width 83 height 83
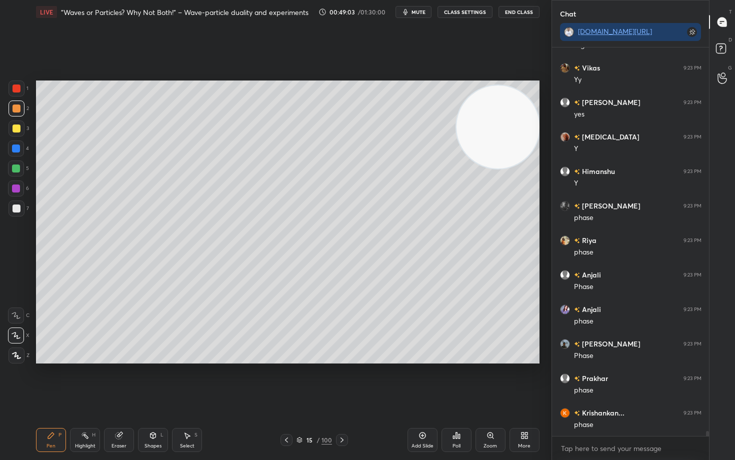
drag, startPoint x: 519, startPoint y: 122, endPoint x: 521, endPoint y: 90, distance: 32.6
click at [523, 99] on video at bounding box center [497, 126] width 83 height 83
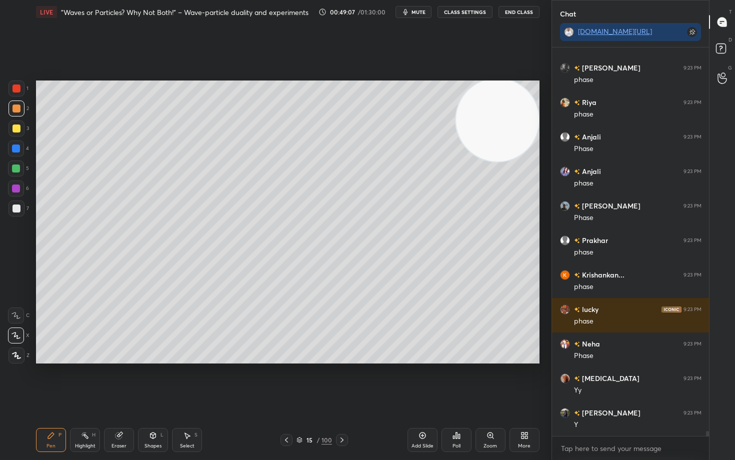
scroll to position [30431, 0]
click at [17, 208] on div at bounding box center [16, 208] width 8 height 8
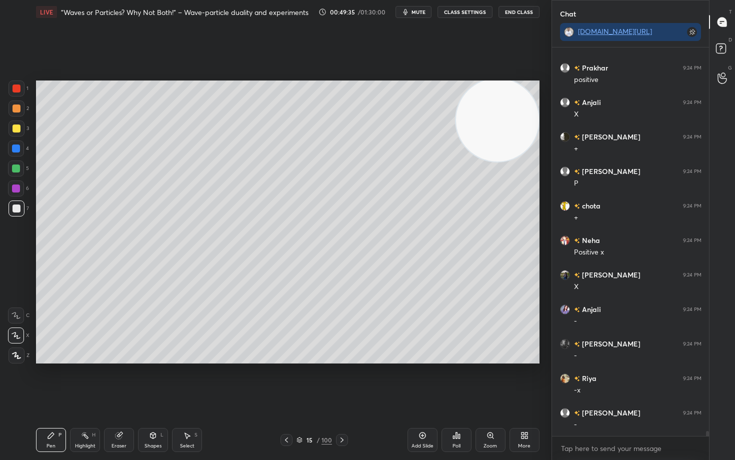
scroll to position [31328, 0]
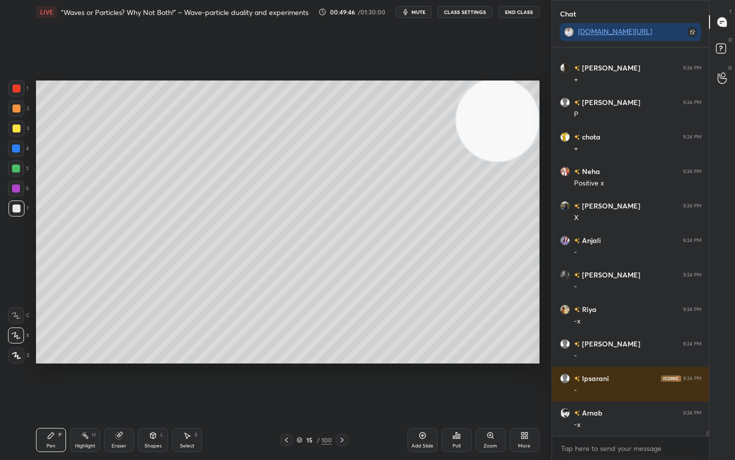
click at [17, 108] on div at bounding box center [16, 108] width 8 height 8
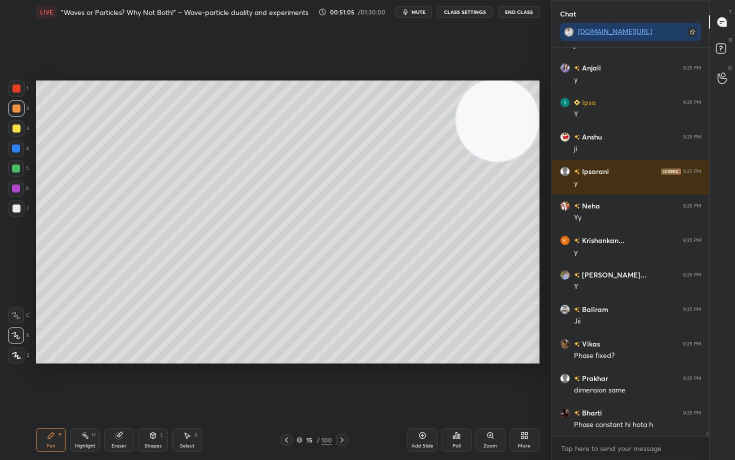
scroll to position [32224, 0]
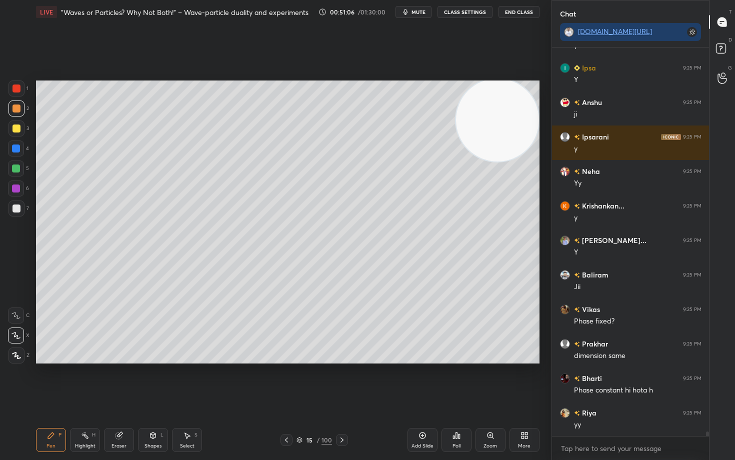
drag, startPoint x: 17, startPoint y: 209, endPoint x: 26, endPoint y: 204, distance: 9.9
click at [16, 208] on div at bounding box center [16, 208] width 8 height 8
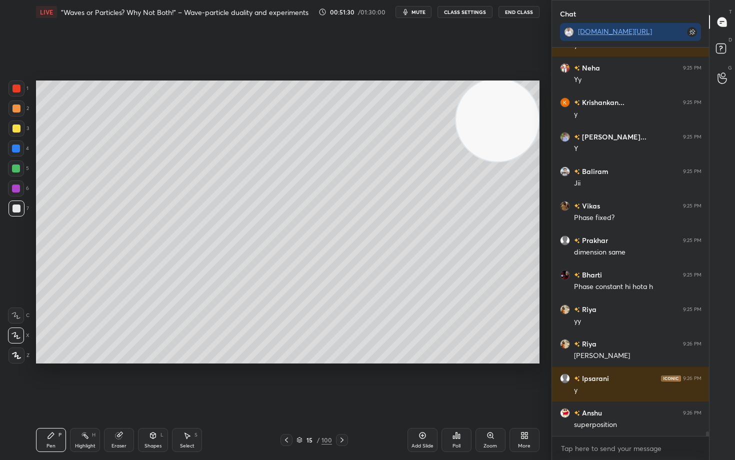
scroll to position [32362, 0]
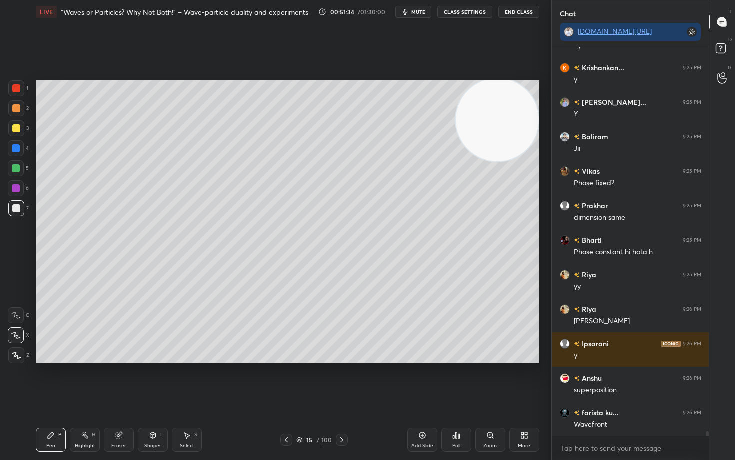
click at [423, 381] on icon at bounding box center [421, 435] width 3 height 3
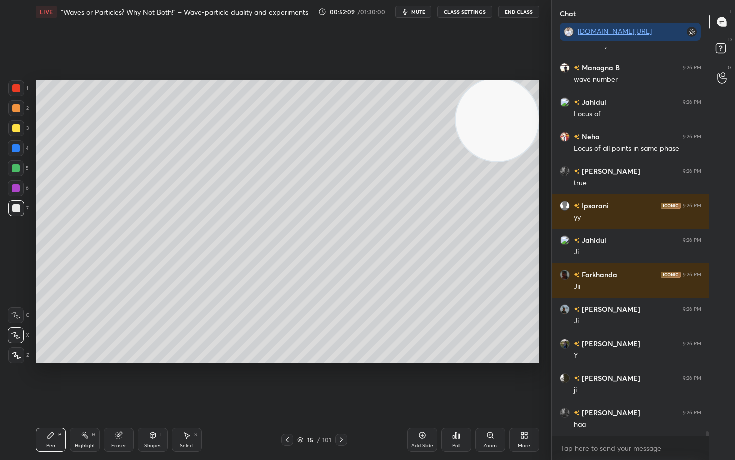
scroll to position [32811, 0]
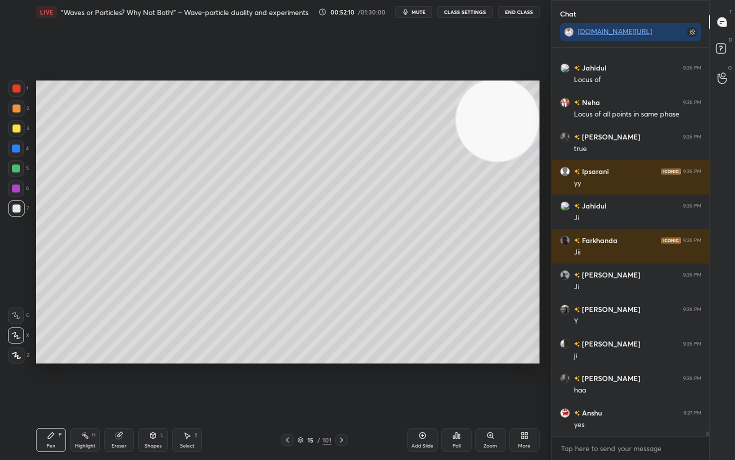
click at [419, 381] on icon at bounding box center [422, 435] width 8 height 8
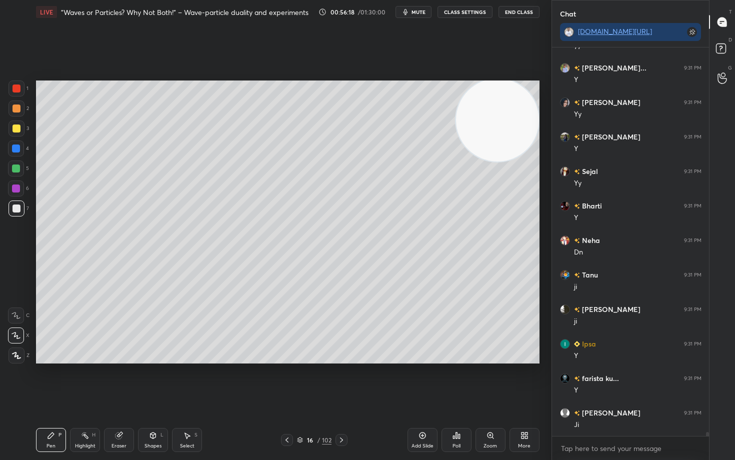
scroll to position [37032, 0]
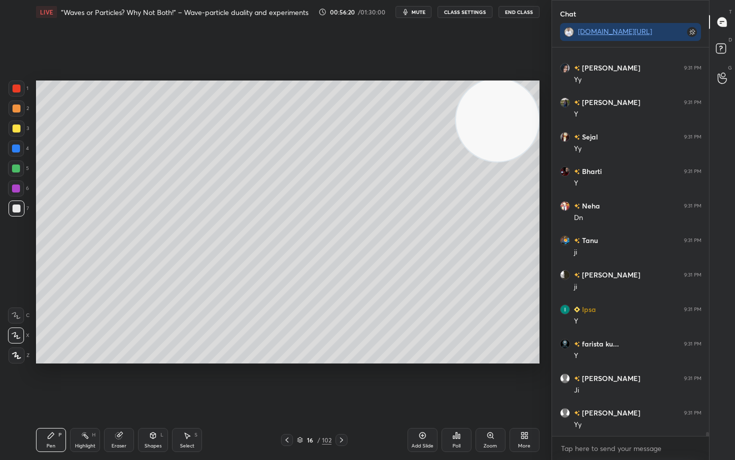
click at [422, 381] on icon at bounding box center [422, 435] width 8 height 8
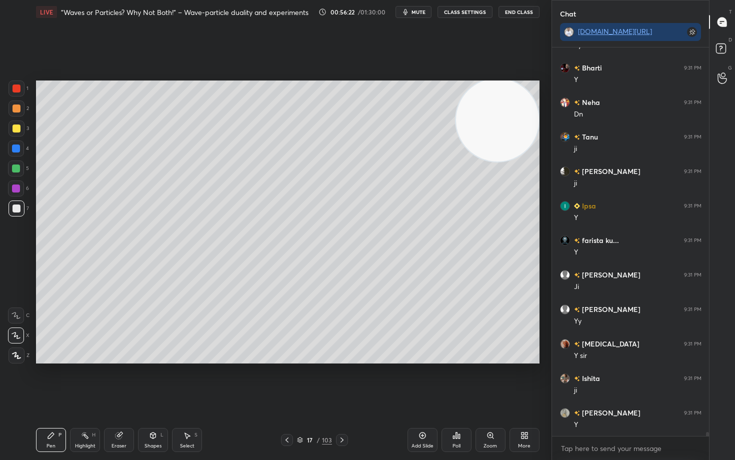
scroll to position [37239, 0]
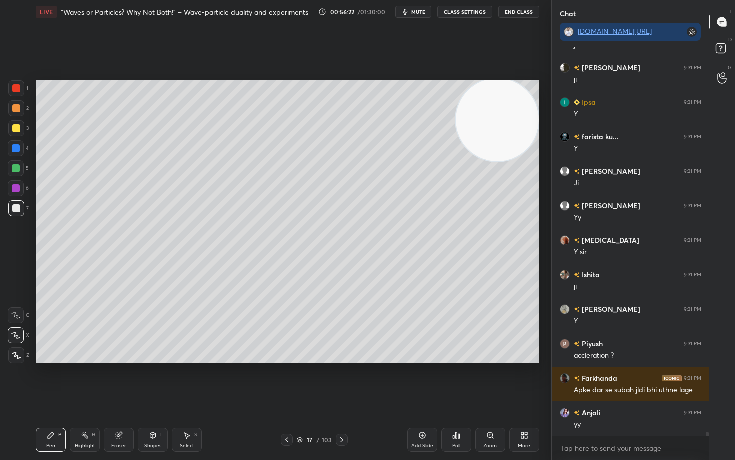
click at [15, 108] on div at bounding box center [16, 108] width 8 height 8
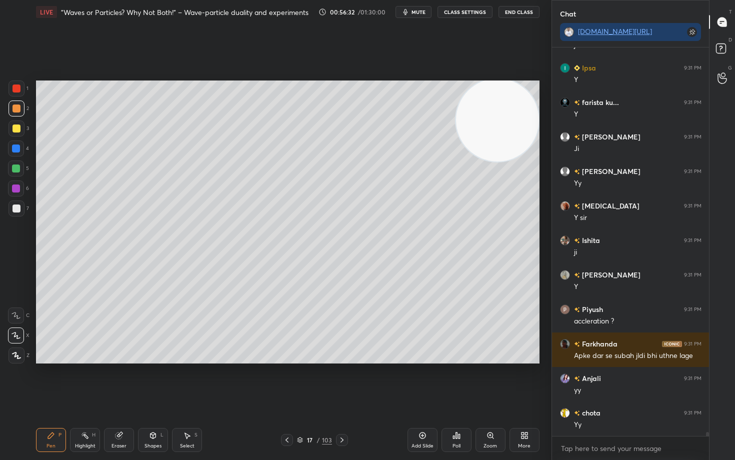
scroll to position [37308, 0]
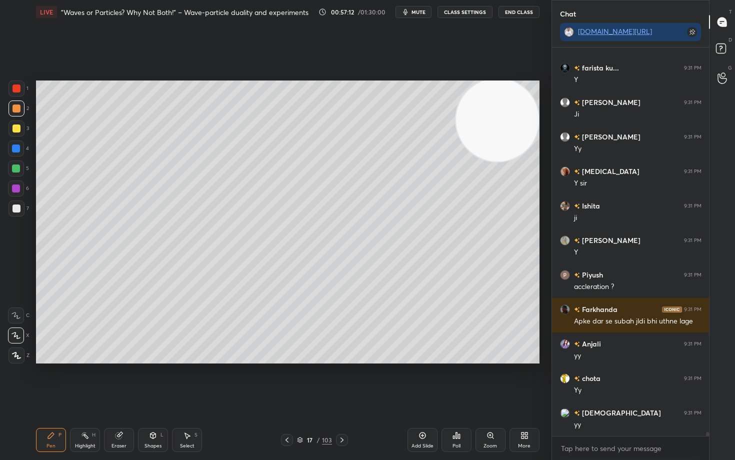
click at [16, 129] on div at bounding box center [16, 128] width 8 height 8
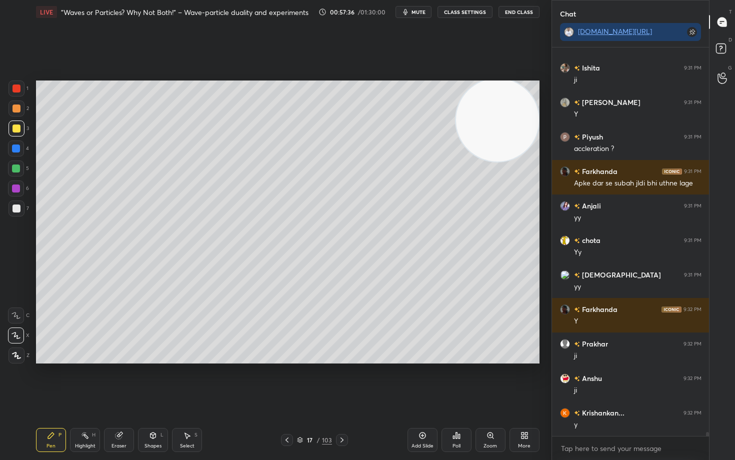
scroll to position [37480, 0]
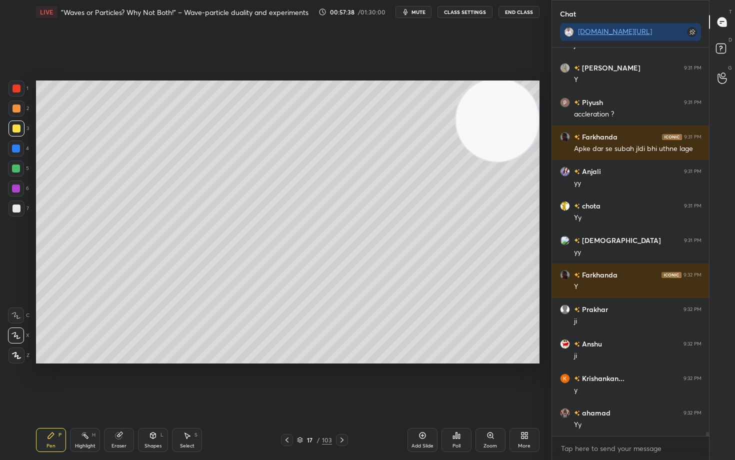
click at [15, 212] on div at bounding box center [16, 208] width 8 height 8
click at [119, 381] on icon at bounding box center [119, 435] width 8 height 8
click at [53, 381] on icon at bounding box center [51, 435] width 8 height 8
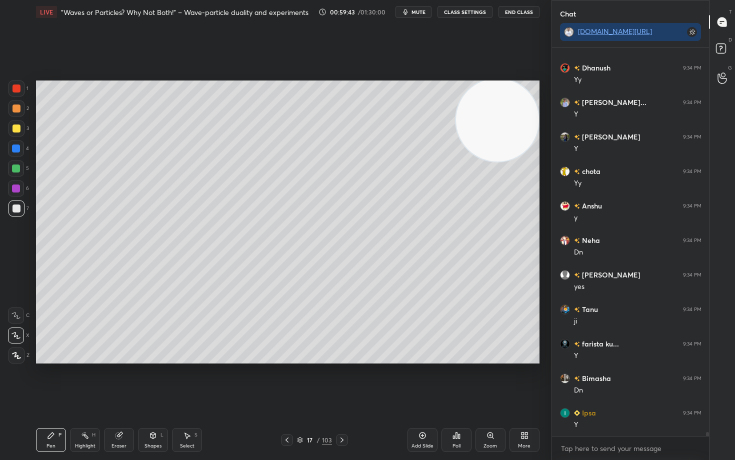
scroll to position [38860, 0]
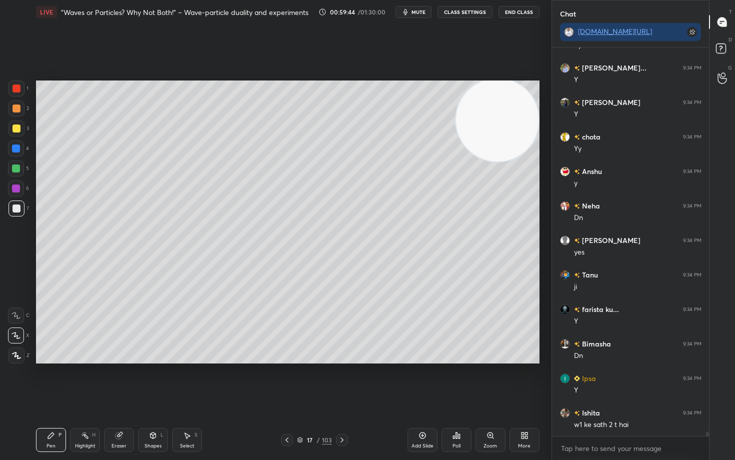
click at [424, 381] on icon at bounding box center [422, 435] width 6 height 6
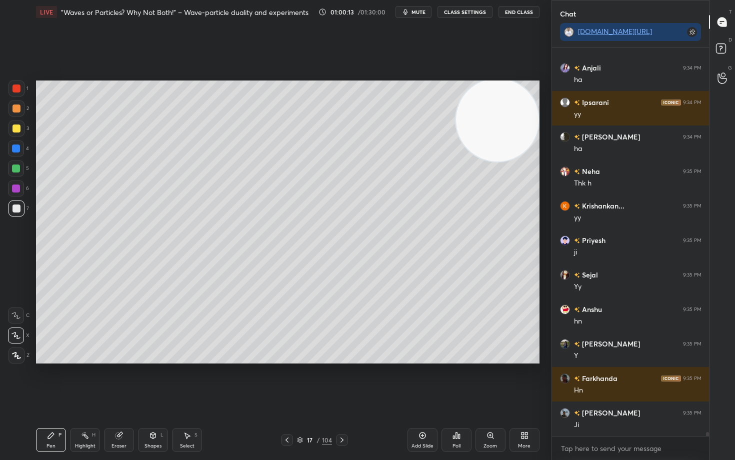
scroll to position [39377, 0]
click at [421, 381] on icon at bounding box center [422, 435] width 8 height 8
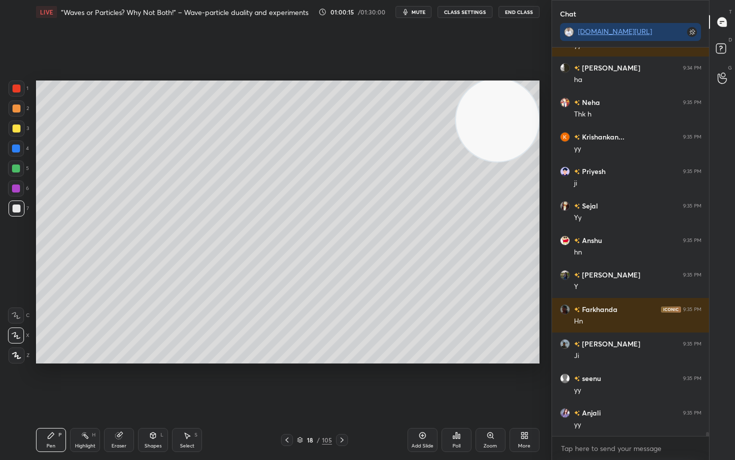
scroll to position [39446, 0]
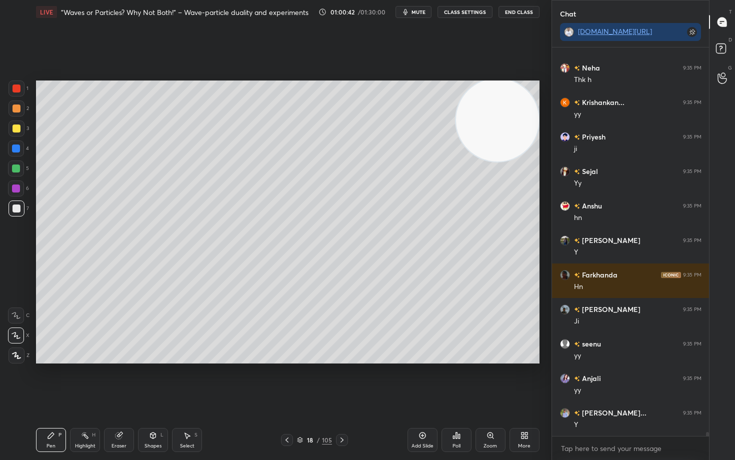
drag, startPoint x: 16, startPoint y: 127, endPoint x: 28, endPoint y: 129, distance: 12.1
click at [16, 127] on div at bounding box center [16, 128] width 8 height 8
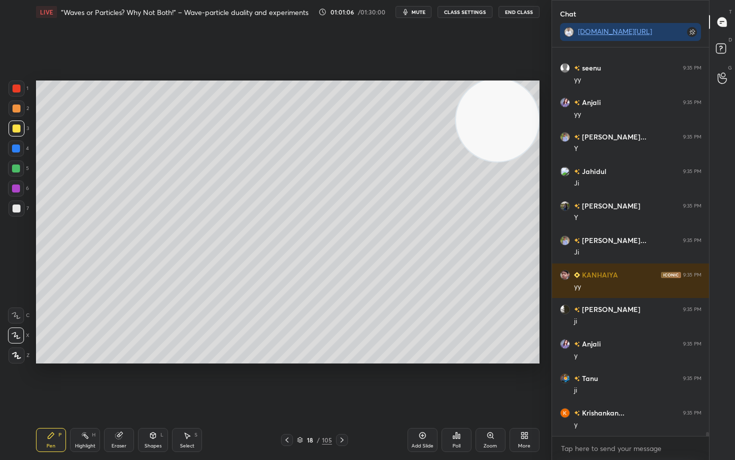
scroll to position [39756, 0]
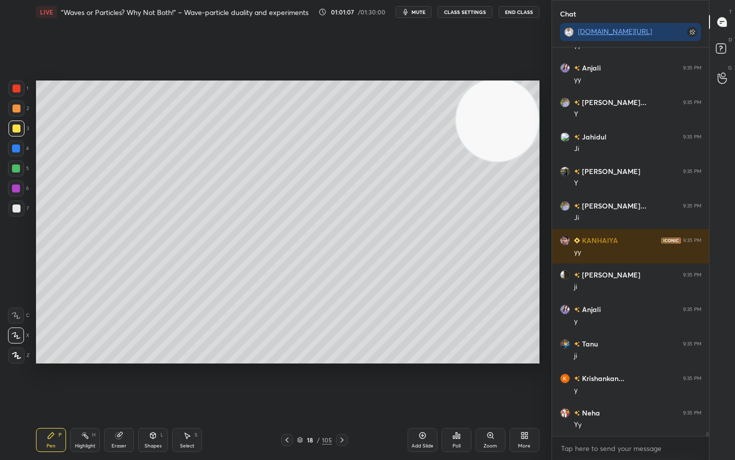
click at [14, 208] on div at bounding box center [16, 208] width 8 height 8
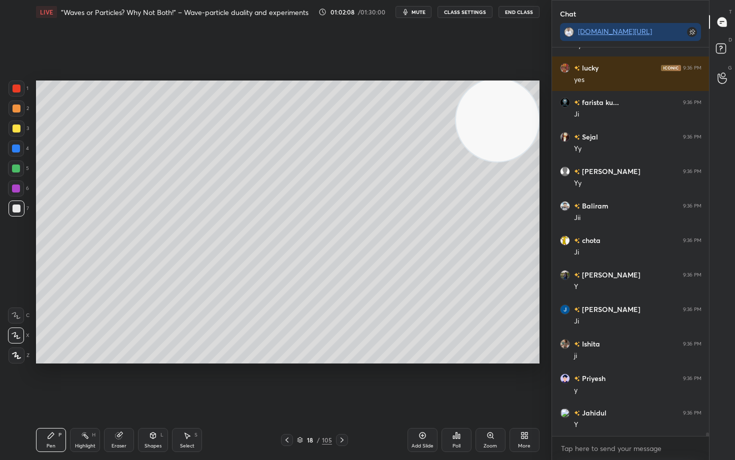
scroll to position [40757, 0]
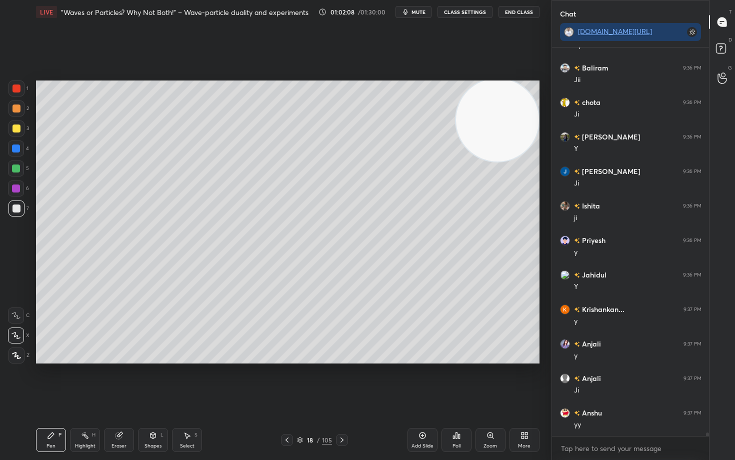
click at [421, 381] on icon at bounding box center [421, 435] width 3 height 3
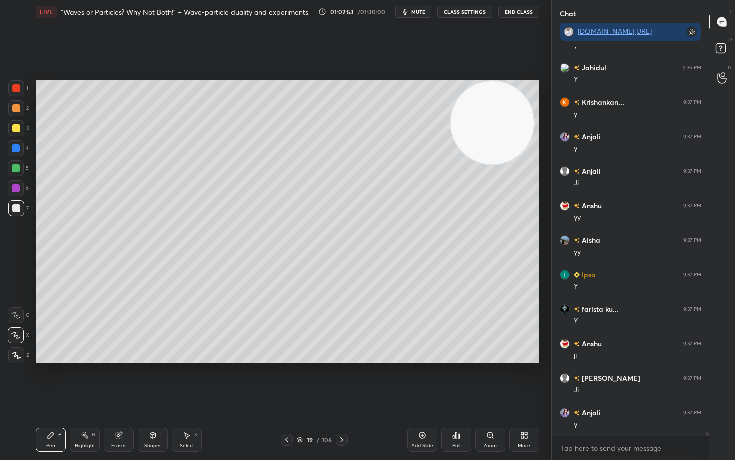
drag, startPoint x: 495, startPoint y: 120, endPoint x: 375, endPoint y: 111, distance: 119.8
click at [451, 107] on video at bounding box center [492, 122] width 83 height 83
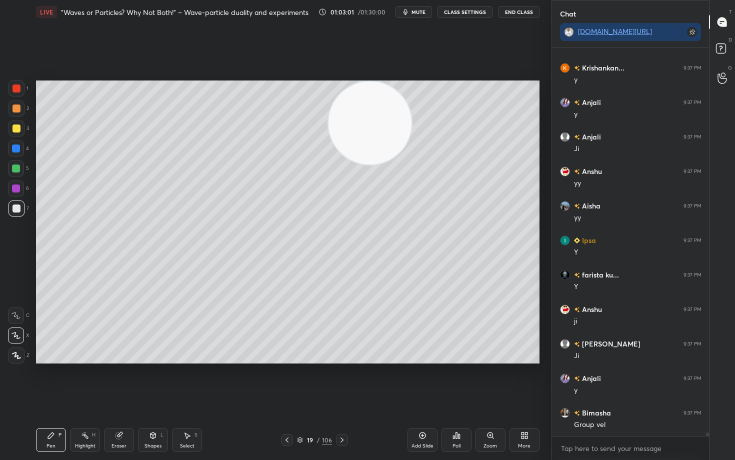
scroll to position [41032, 0]
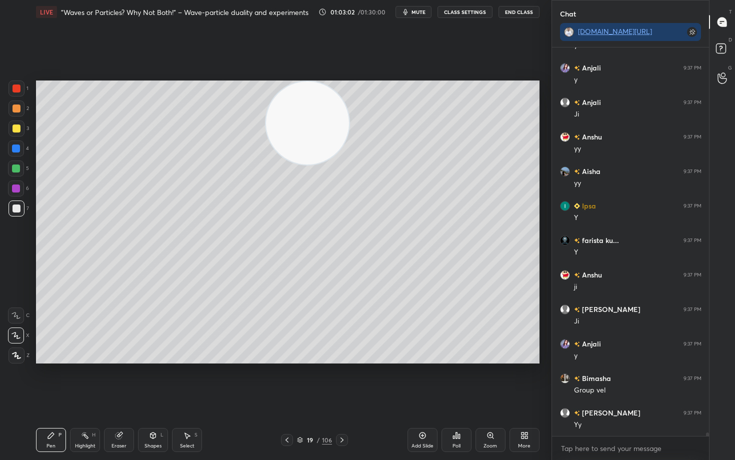
drag, startPoint x: 331, startPoint y: 125, endPoint x: 184, endPoint y: 108, distance: 148.0
click at [266, 109] on video at bounding box center [307, 122] width 83 height 83
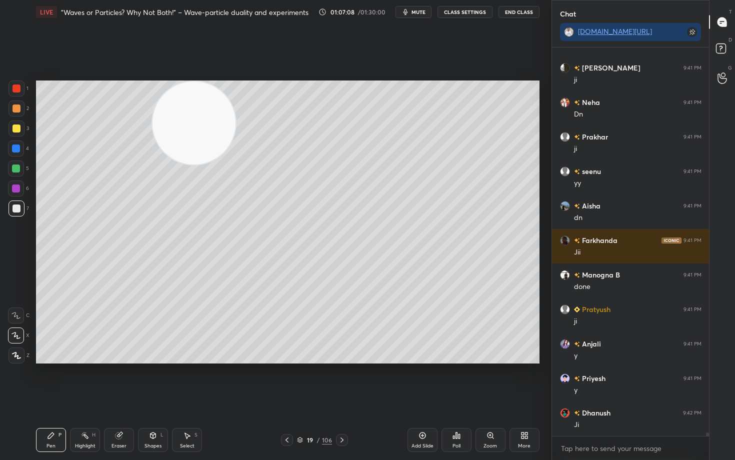
scroll to position [43949, 0]
drag, startPoint x: 174, startPoint y: 143, endPoint x: 477, endPoint y: 108, distance: 304.9
click at [235, 115] on video at bounding box center [193, 122] width 83 height 83
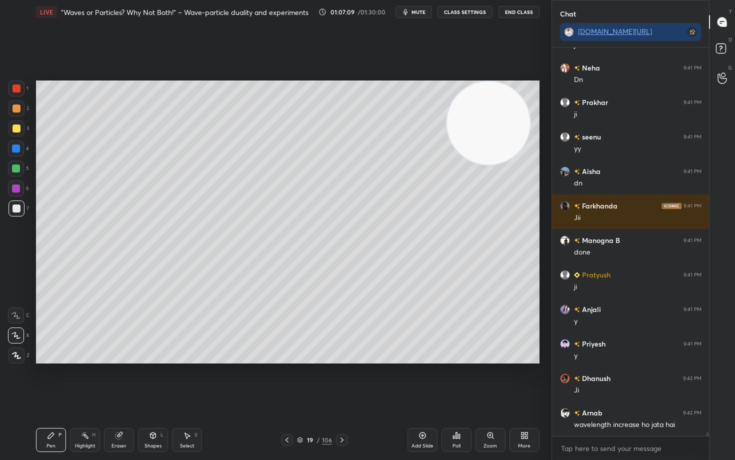
drag, startPoint x: 487, startPoint y: 124, endPoint x: 506, endPoint y: 106, distance: 26.5
click at [502, 110] on video at bounding box center [488, 122] width 83 height 83
click at [423, 381] on icon at bounding box center [422, 435] width 8 height 8
click at [16, 128] on div at bounding box center [16, 128] width 8 height 8
drag, startPoint x: 513, startPoint y: 194, endPoint x: 496, endPoint y: 200, distance: 17.6
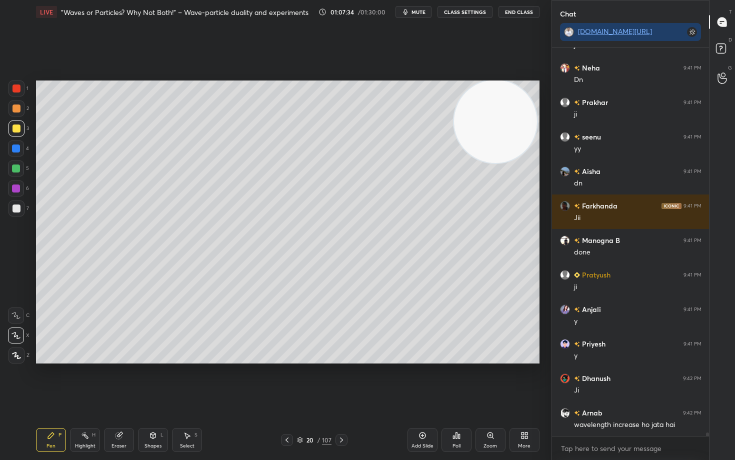
click at [511, 163] on video at bounding box center [495, 121] width 83 height 83
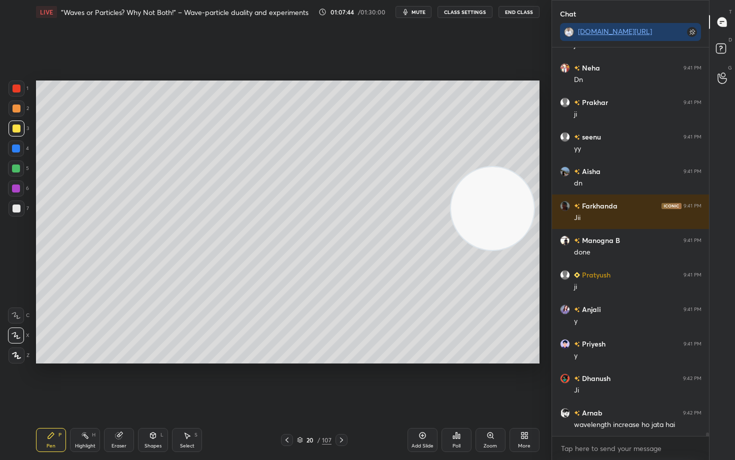
drag, startPoint x: 489, startPoint y: 229, endPoint x: 510, endPoint y: 267, distance: 43.4
click at [499, 250] on video at bounding box center [492, 208] width 83 height 83
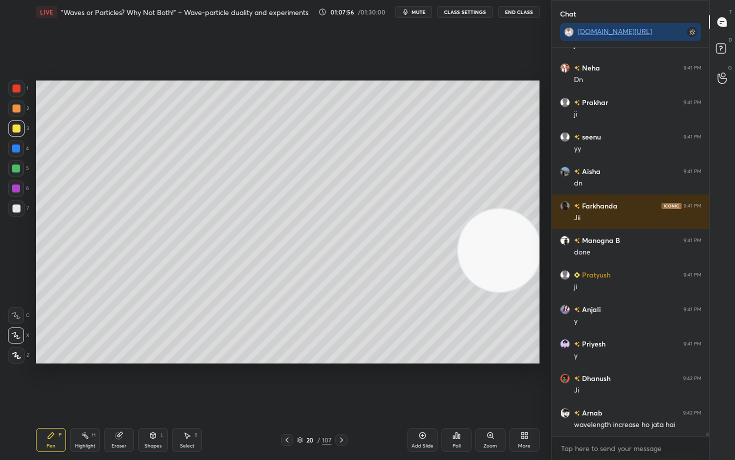
drag, startPoint x: 115, startPoint y: 439, endPoint x: 119, endPoint y: 430, distance: 9.7
click at [116, 381] on div "Eraser" at bounding box center [119, 440] width 30 height 24
drag, startPoint x: 51, startPoint y: 441, endPoint x: 84, endPoint y: 369, distance: 79.6
click at [52, 381] on div "Pen P" at bounding box center [51, 440] width 30 height 24
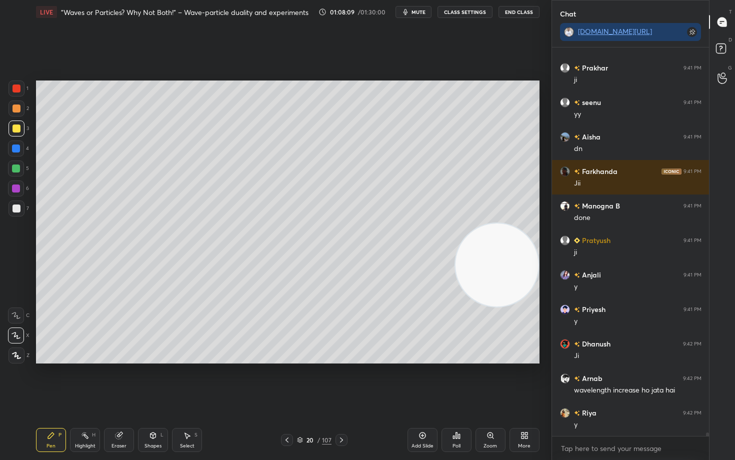
drag, startPoint x: 524, startPoint y: 251, endPoint x: 527, endPoint y: 301, distance: 50.0
click at [533, 290] on video at bounding box center [496, 264] width 83 height 83
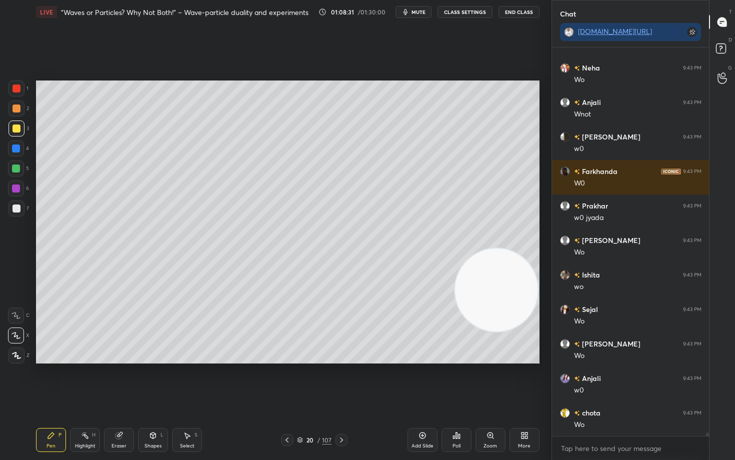
scroll to position [44604, 0]
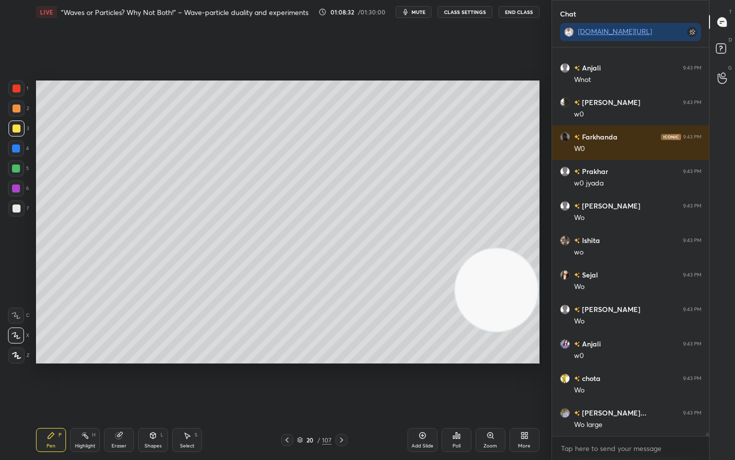
click at [16, 207] on div at bounding box center [16, 208] width 8 height 8
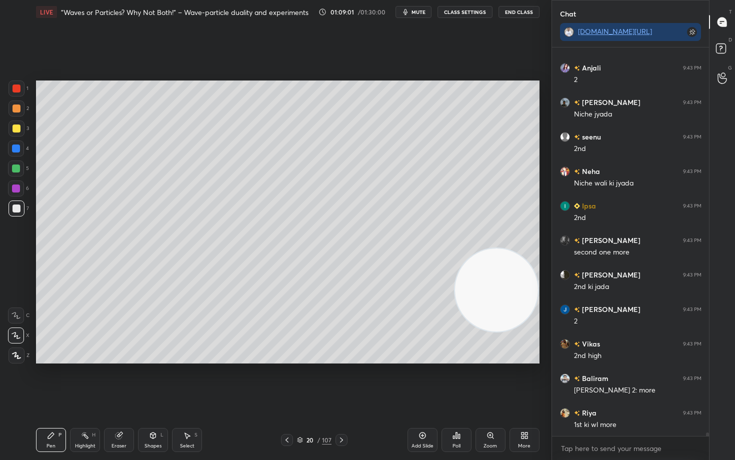
scroll to position [45363, 0]
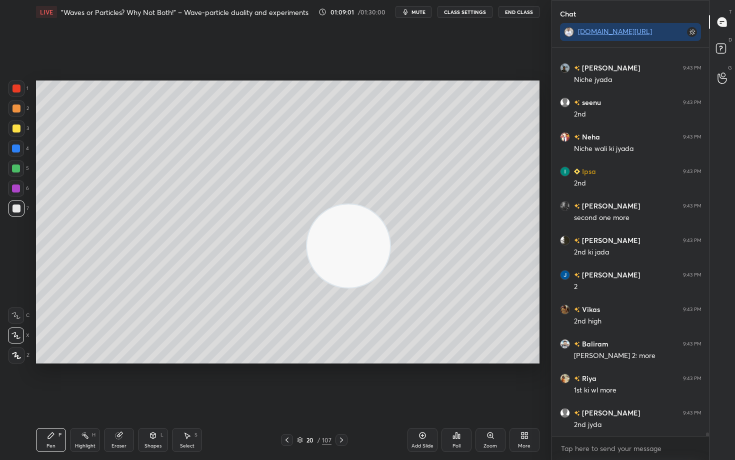
drag, startPoint x: 497, startPoint y: 294, endPoint x: 272, endPoint y: 214, distance: 238.6
click at [307, 233] on video at bounding box center [348, 245] width 83 height 83
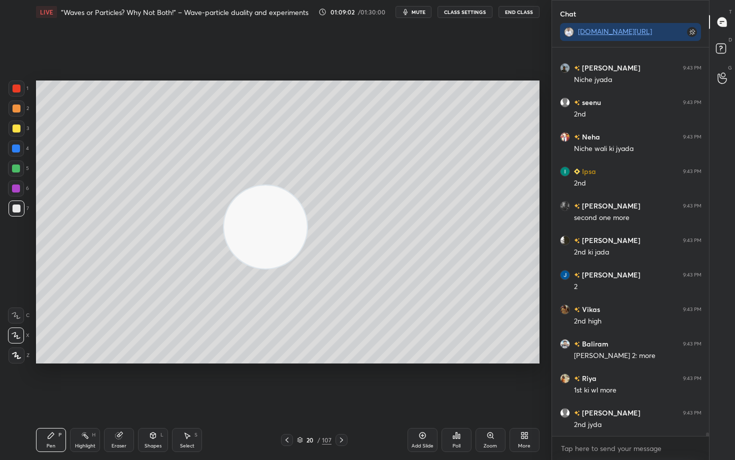
scroll to position [45397, 0]
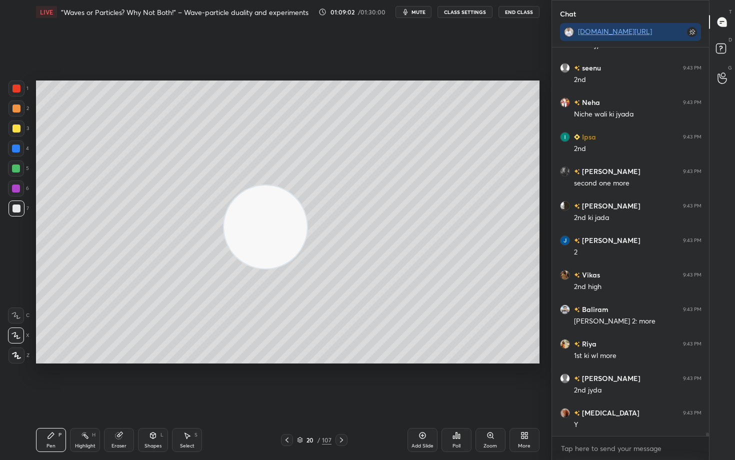
drag, startPoint x: 257, startPoint y: 222, endPoint x: 92, endPoint y: 172, distance: 172.5
click at [224, 185] on video at bounding box center [265, 226] width 83 height 83
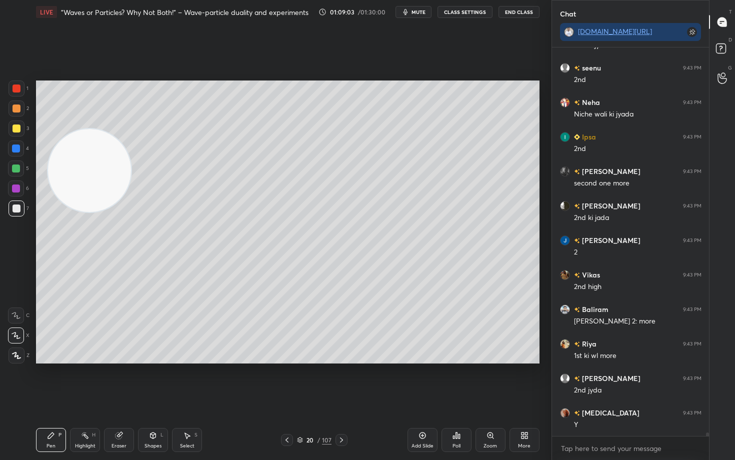
scroll to position [45432, 0]
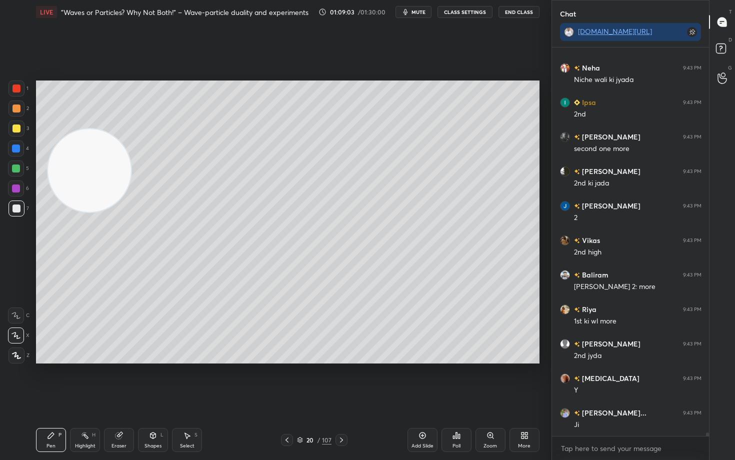
click at [15, 125] on div at bounding box center [16, 128] width 8 height 8
click at [20, 88] on div at bounding box center [16, 88] width 16 height 16
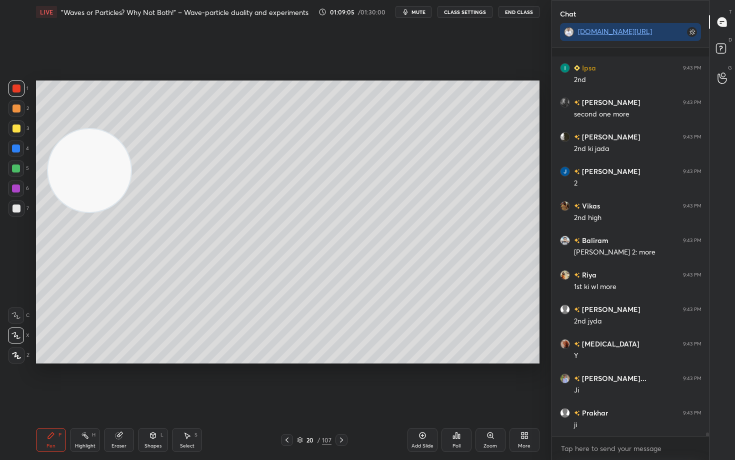
scroll to position [45535, 0]
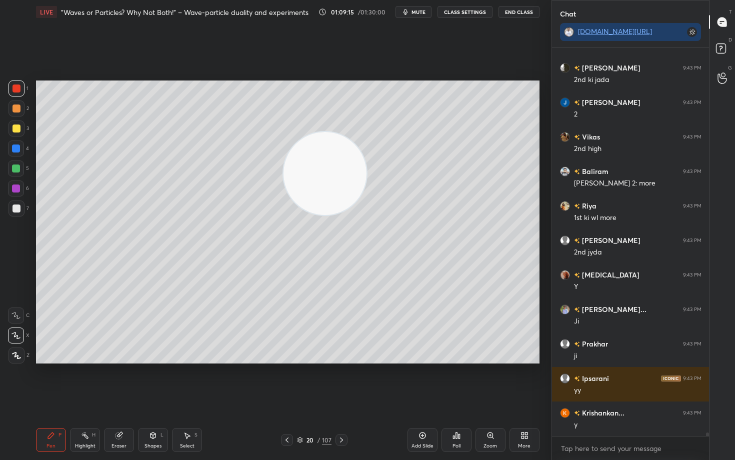
drag, startPoint x: 200, startPoint y: 173, endPoint x: 449, endPoint y: 184, distance: 249.2
click at [366, 194] on video at bounding box center [324, 173] width 83 height 83
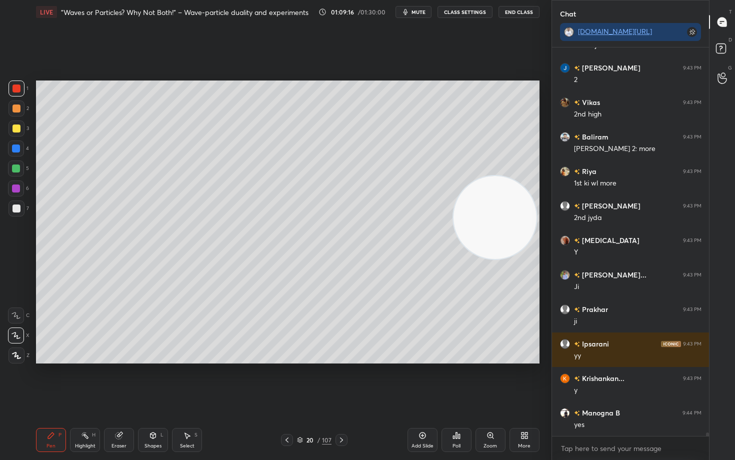
drag, startPoint x: 439, startPoint y: 189, endPoint x: 527, endPoint y: 233, distance: 98.8
click at [525, 228] on video at bounding box center [494, 217] width 83 height 83
click at [422, 381] on icon at bounding box center [422, 435] width 8 height 8
click at [22, 206] on div "7" at bounding box center [18, 208] width 20 height 16
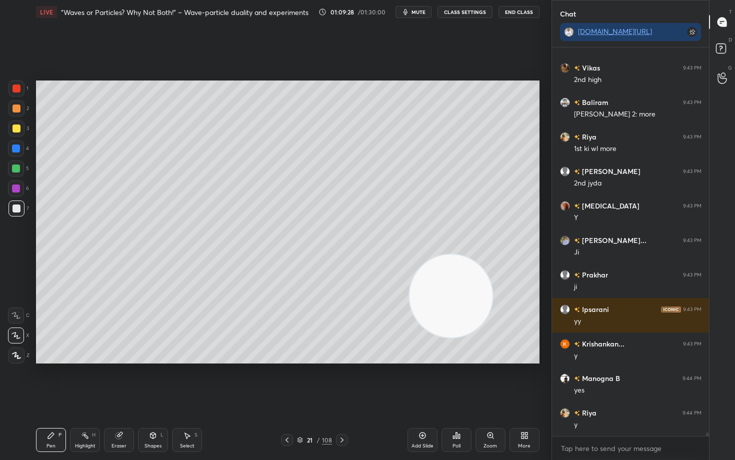
drag, startPoint x: 481, startPoint y: 287, endPoint x: 273, endPoint y: 252, distance: 210.9
click at [409, 286] on video at bounding box center [450, 295] width 83 height 83
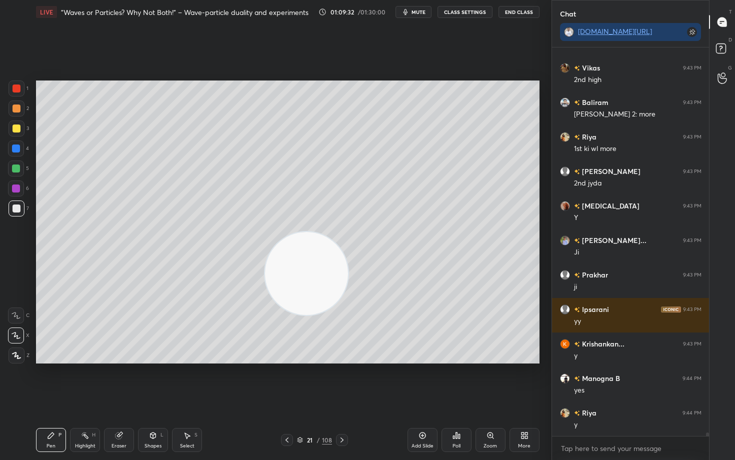
drag, startPoint x: 312, startPoint y: 275, endPoint x: 491, endPoint y: 326, distance: 185.7
click at [348, 315] on video at bounding box center [306, 273] width 83 height 83
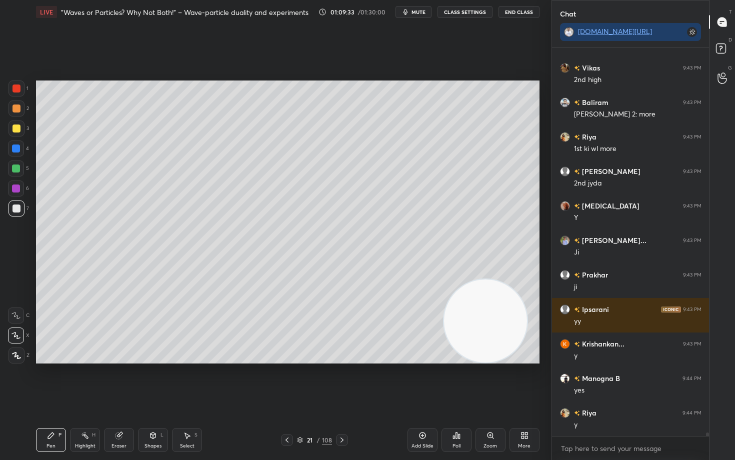
click at [14, 125] on div at bounding box center [16, 128] width 8 height 8
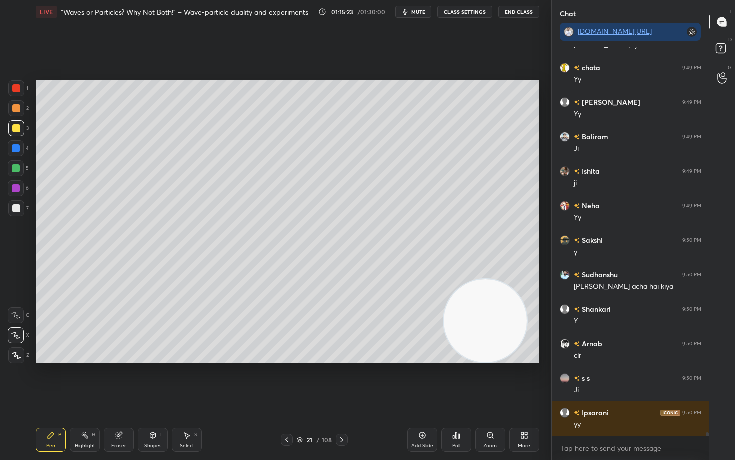
scroll to position [42438, 0]
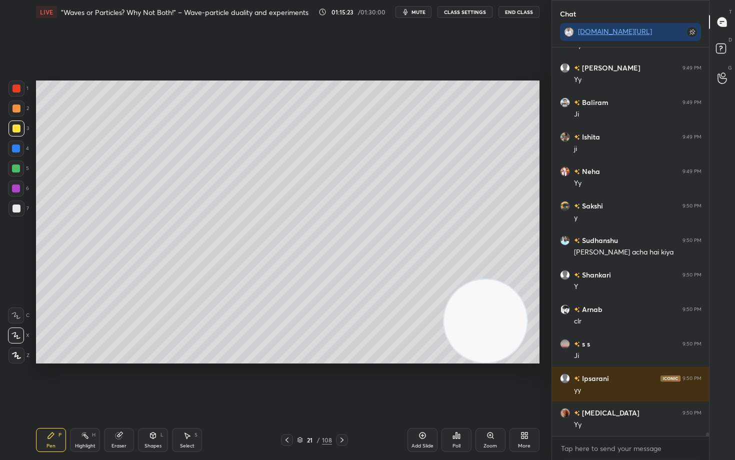
click at [419, 381] on icon at bounding box center [422, 435] width 6 height 6
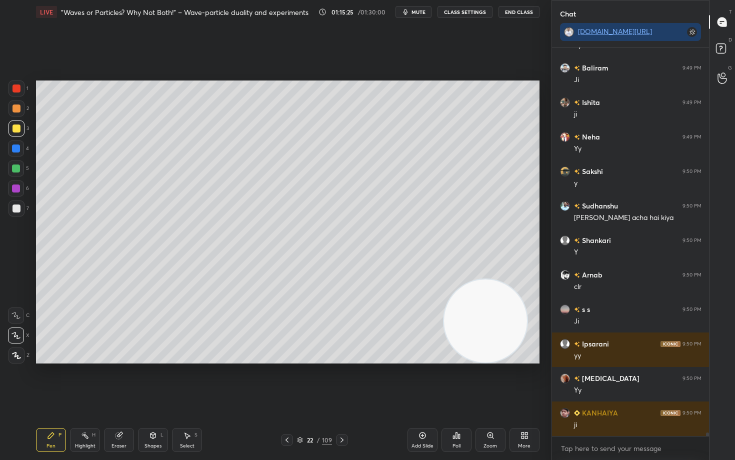
scroll to position [42507, 0]
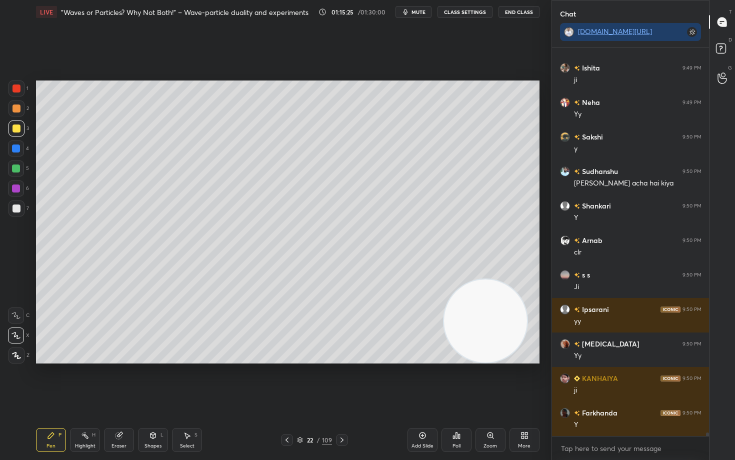
click at [14, 107] on div at bounding box center [16, 108] width 8 height 8
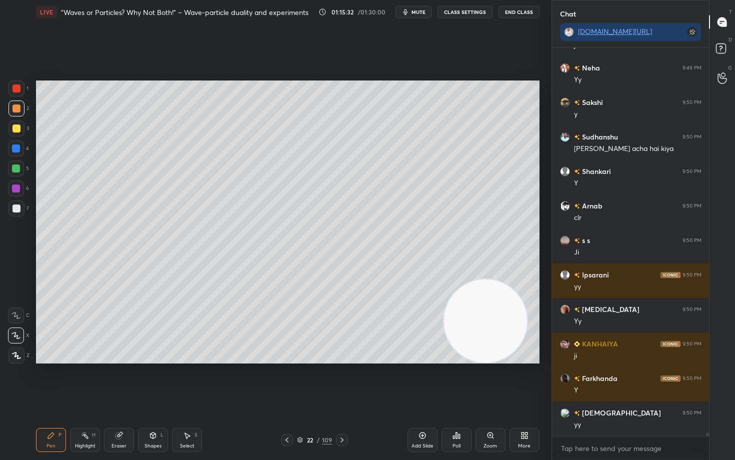
scroll to position [42576, 0]
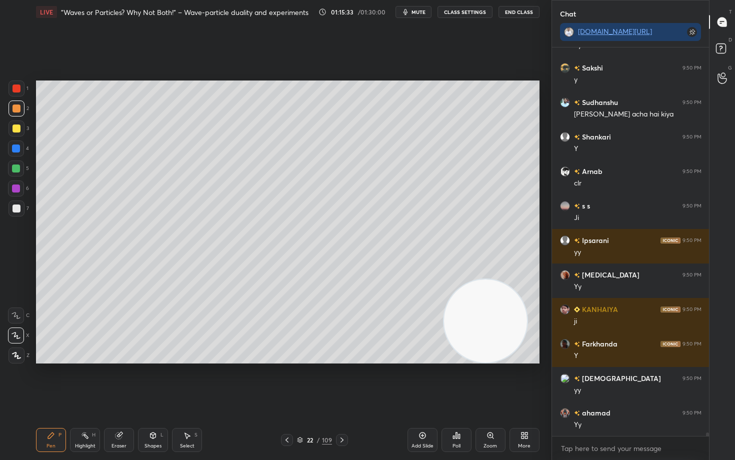
drag, startPoint x: 17, startPoint y: 206, endPoint x: 27, endPoint y: 202, distance: 11.0
click at [17, 206] on div at bounding box center [16, 208] width 8 height 8
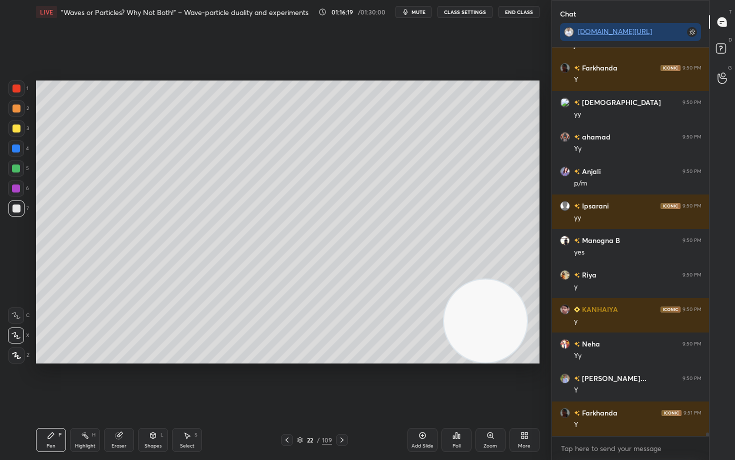
scroll to position [42886, 0]
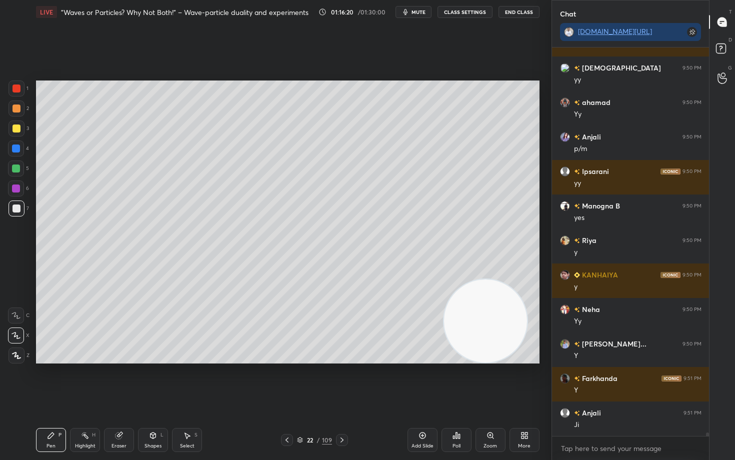
drag, startPoint x: 16, startPoint y: 126, endPoint x: 27, endPoint y: 132, distance: 12.8
click at [17, 126] on div at bounding box center [16, 128] width 8 height 8
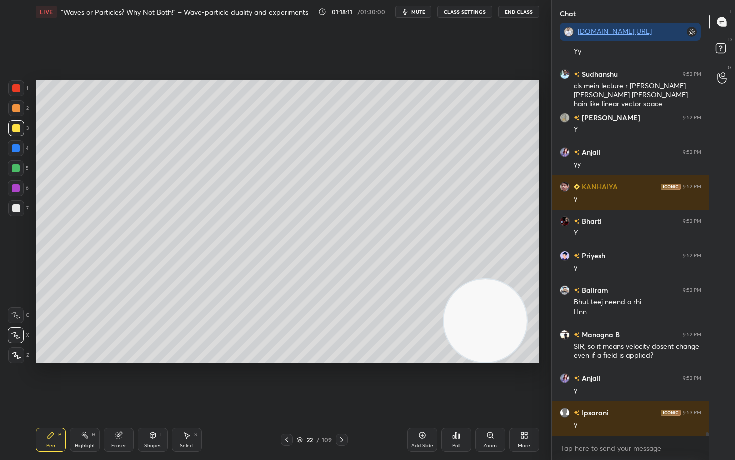
scroll to position [43949, 0]
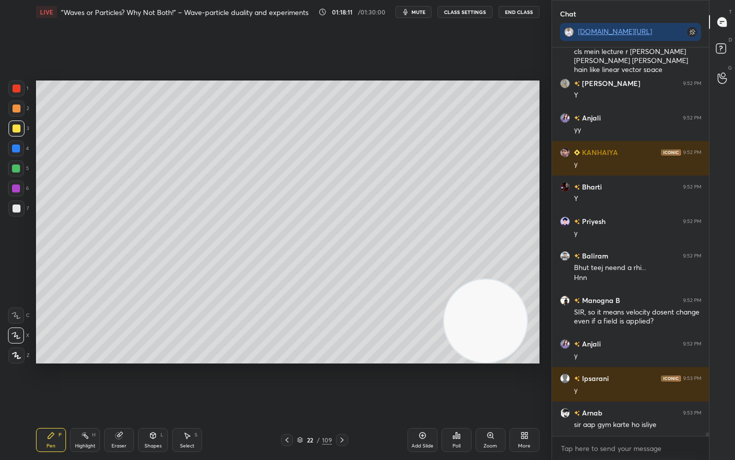
click at [422, 381] on icon at bounding box center [421, 435] width 3 height 3
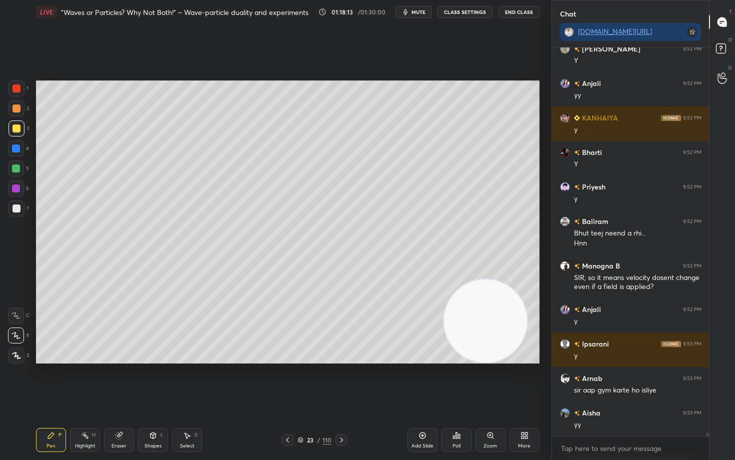
drag, startPoint x: 19, startPoint y: 107, endPoint x: 35, endPoint y: 111, distance: 16.6
click at [19, 107] on div at bounding box center [16, 108] width 8 height 8
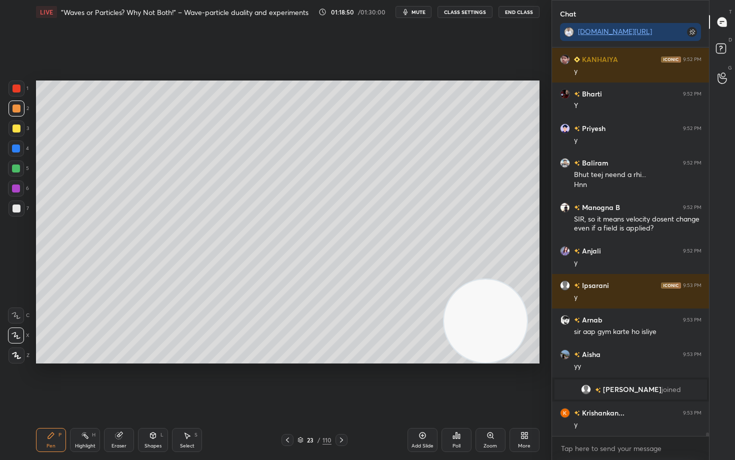
scroll to position [43445, 0]
drag, startPoint x: 478, startPoint y: 321, endPoint x: 500, endPoint y: 194, distance: 129.3
click at [502, 276] on video at bounding box center [485, 317] width 83 height 83
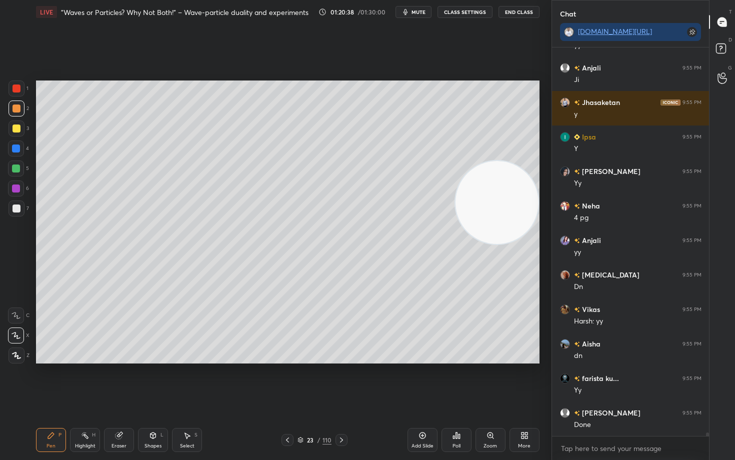
scroll to position [44866, 0]
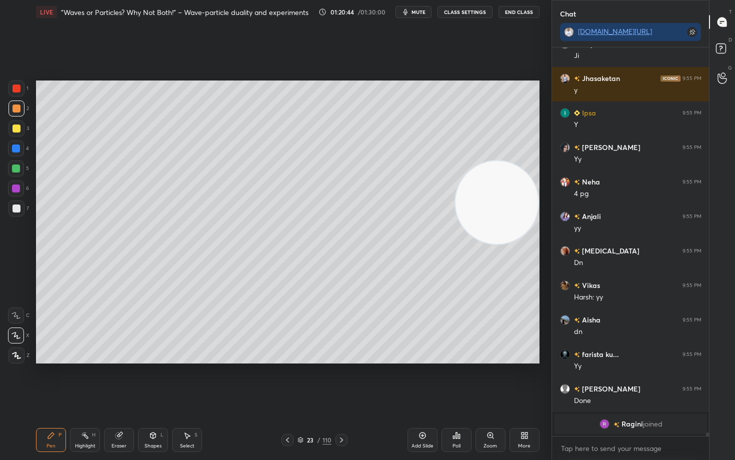
click at [423, 381] on icon at bounding box center [422, 435] width 8 height 8
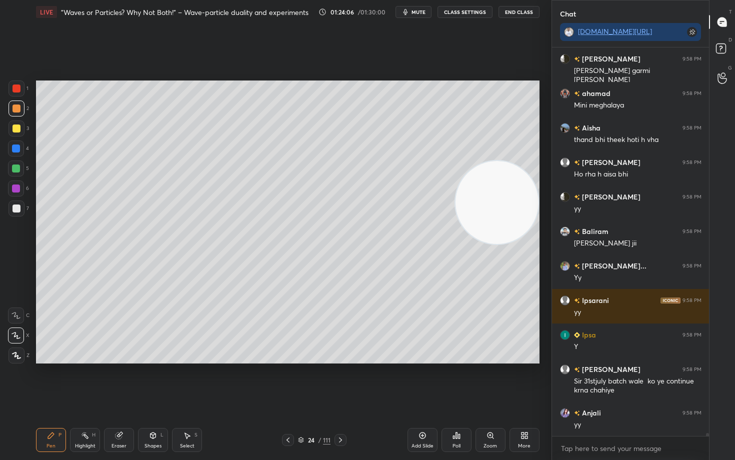
scroll to position [46875, 0]
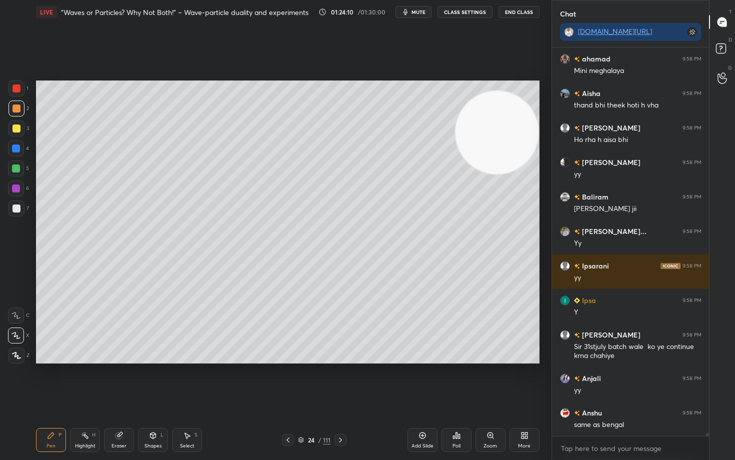
drag, startPoint x: 506, startPoint y: 203, endPoint x: 510, endPoint y: 108, distance: 95.1
click at [521, 115] on video at bounding box center [496, 132] width 83 height 83
click at [17, 210] on div at bounding box center [16, 208] width 8 height 8
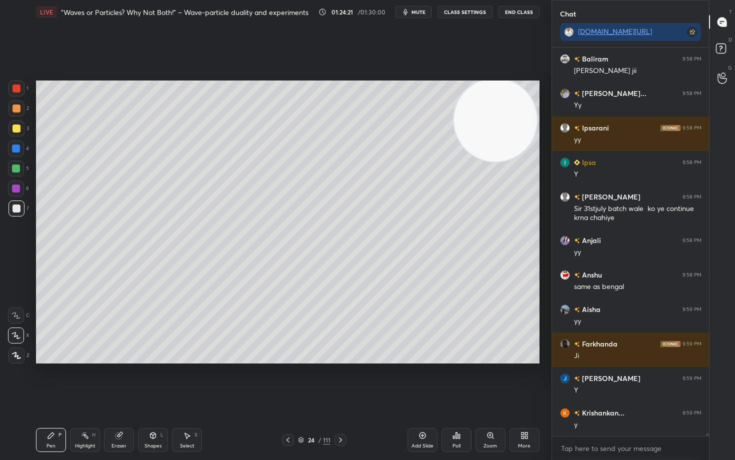
scroll to position [47048, 0]
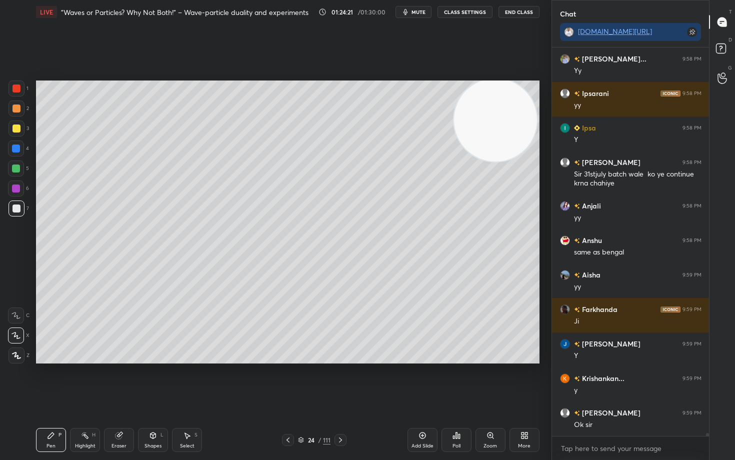
drag, startPoint x: 422, startPoint y: 437, endPoint x: 424, endPoint y: 432, distance: 5.9
click at [423, 381] on icon at bounding box center [422, 435] width 8 height 8
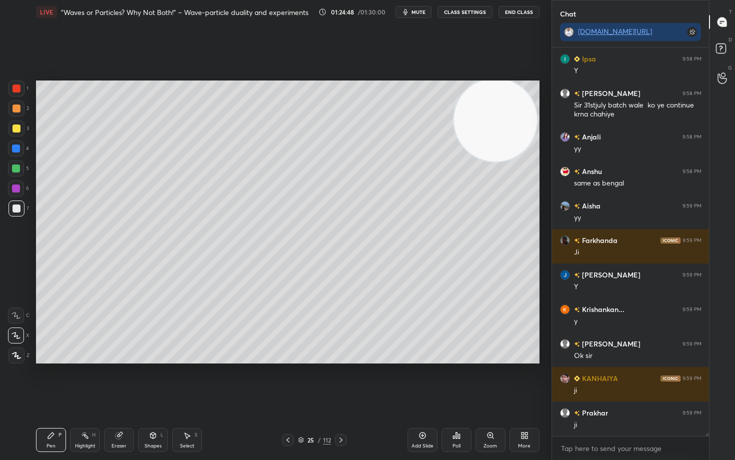
scroll to position [47151, 0]
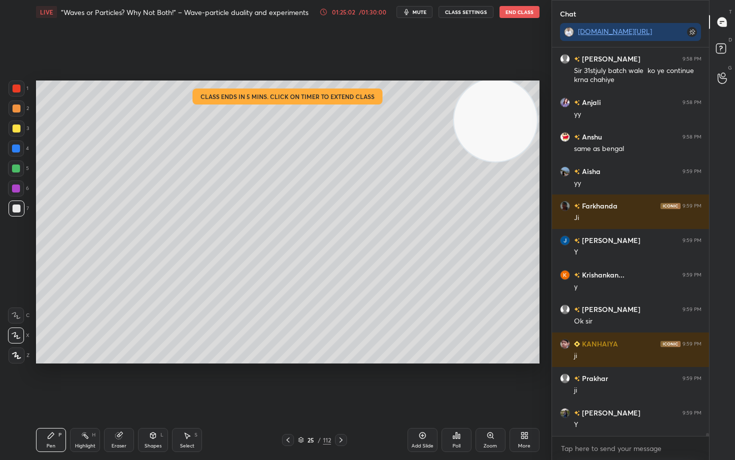
click at [324, 12] on icon at bounding box center [323, 12] width 8 height 8
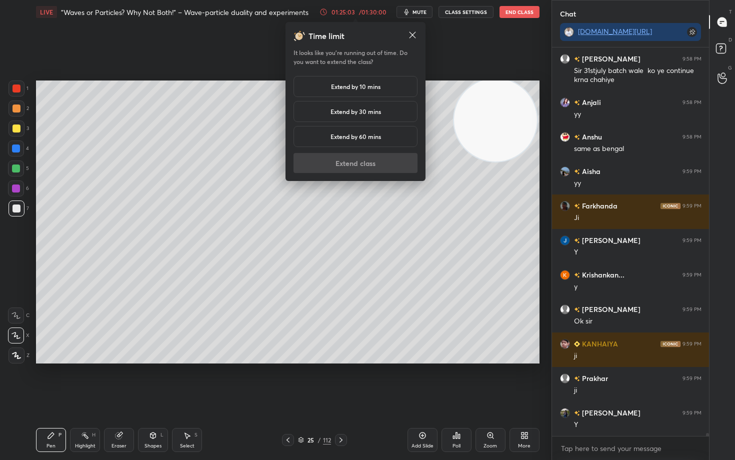
scroll to position [47186, 0]
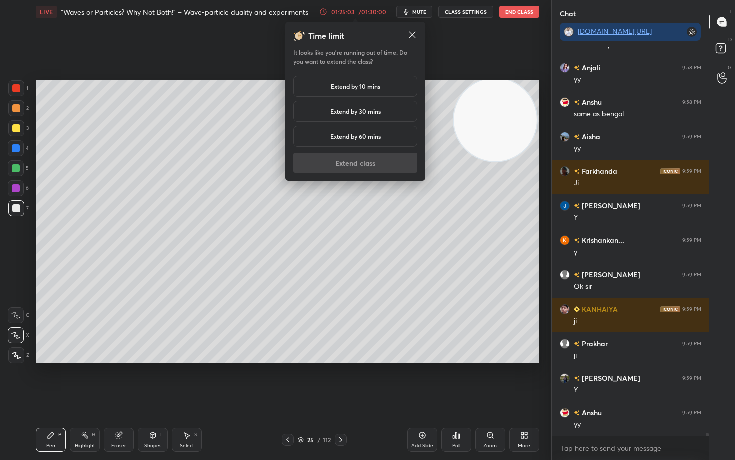
click at [345, 87] on h5 "Extend by 10 mins" at bounding box center [355, 86] width 49 height 9
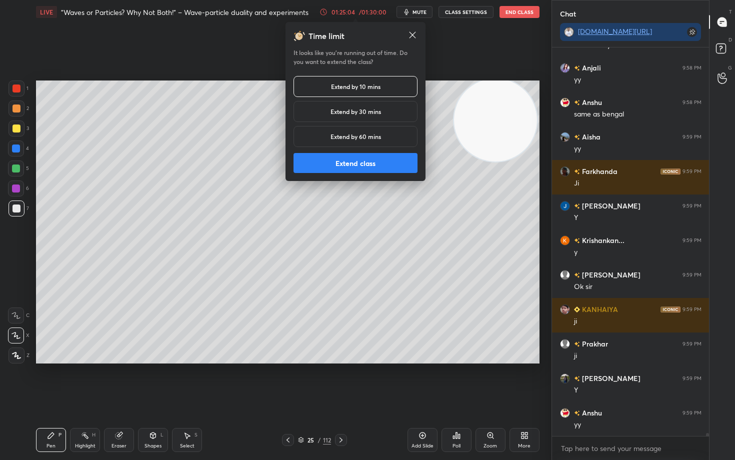
click at [357, 164] on button "Extend class" at bounding box center [355, 163] width 124 height 20
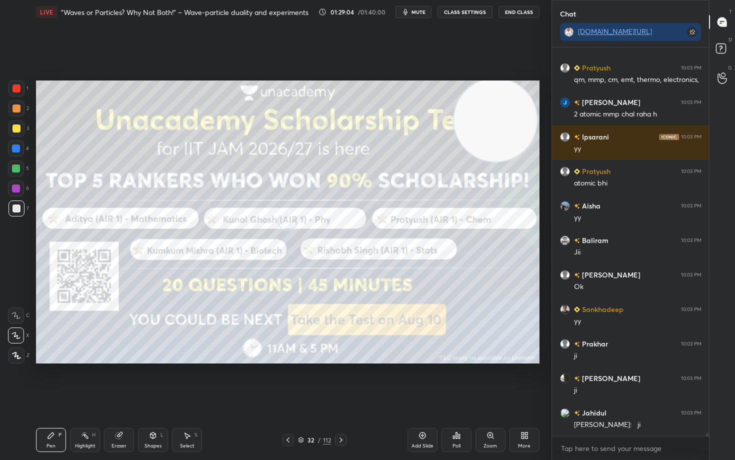
scroll to position [51214, 0]
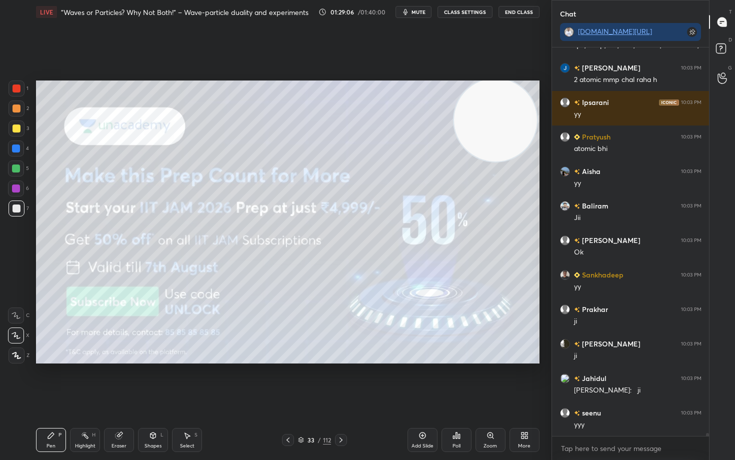
click at [300, 381] on icon at bounding box center [301, 440] width 6 height 6
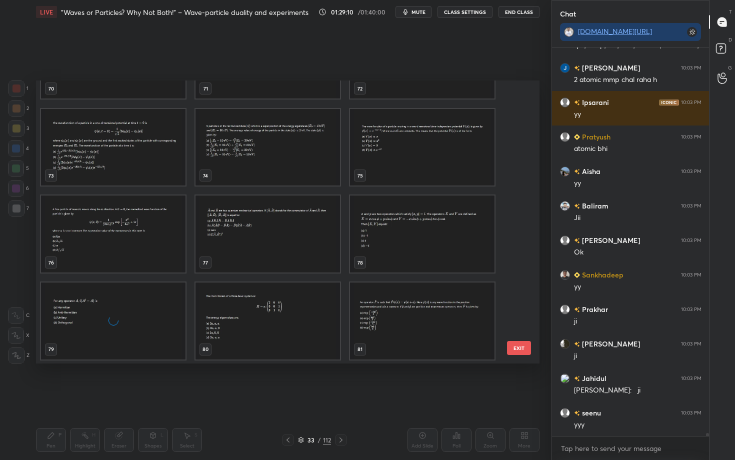
scroll to position [2070, 0]
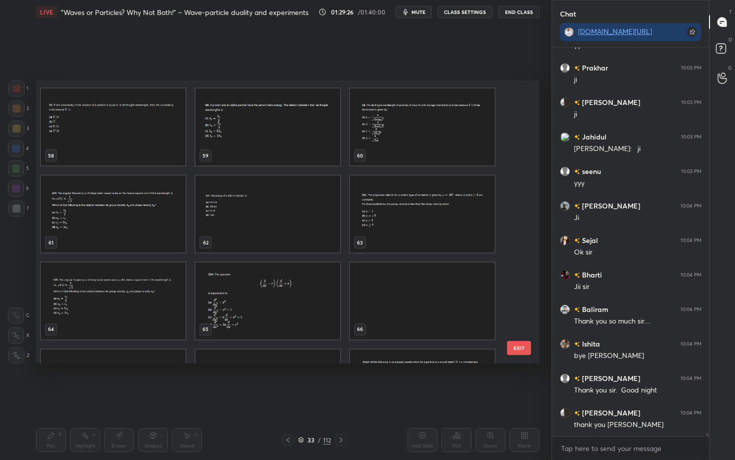
click at [109, 234] on img "grid" at bounding box center [113, 213] width 144 height 77
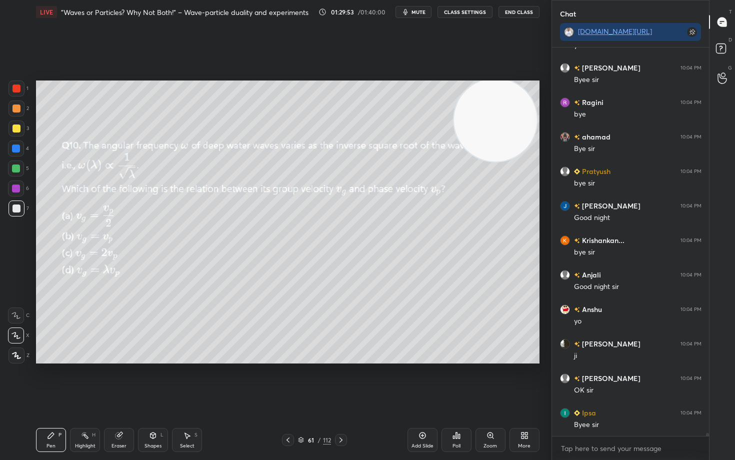
click at [515, 13] on button "End Class" at bounding box center [518, 12] width 41 height 12
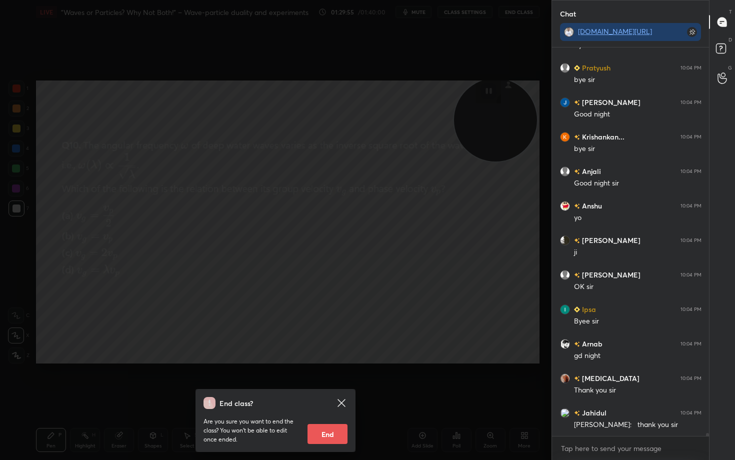
click at [341, 381] on icon at bounding box center [340, 402] width 7 height 7
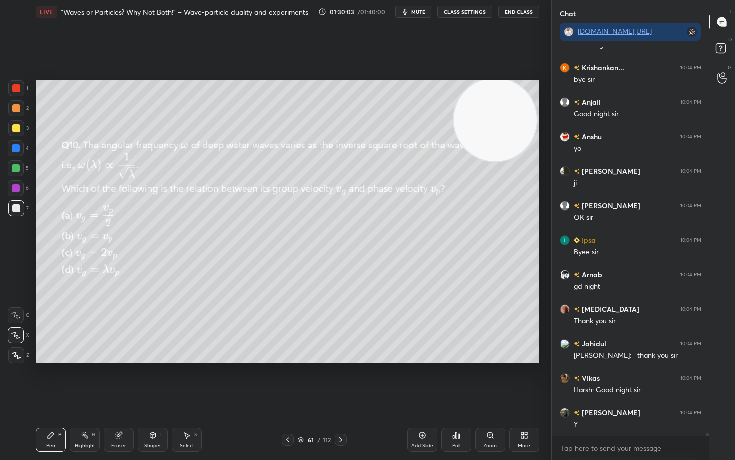
click at [513, 11] on button "End Class" at bounding box center [518, 12] width 41 height 12
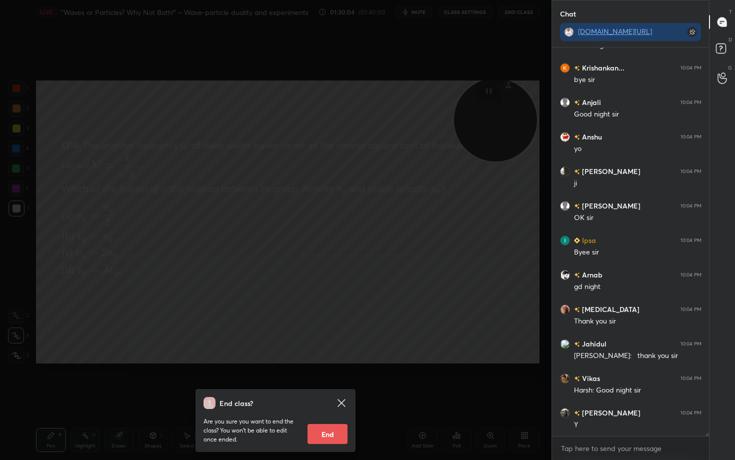
click at [321, 381] on button "End" at bounding box center [327, 434] width 40 height 20
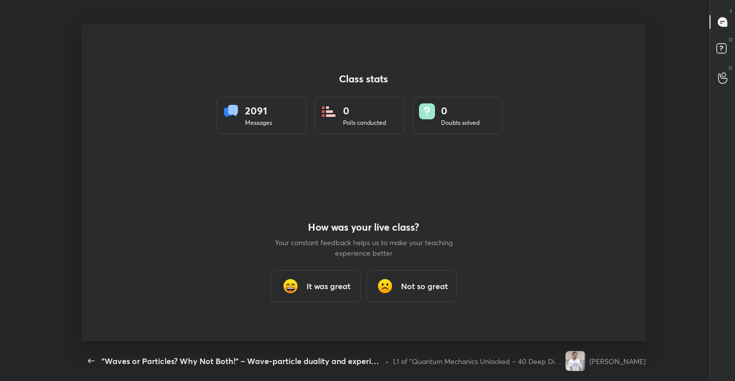
type textarea "x"
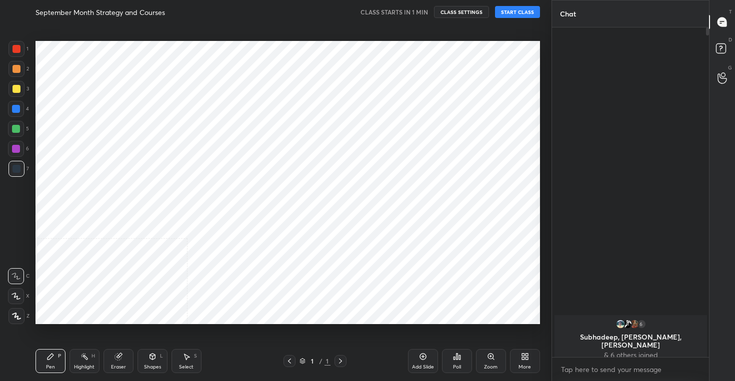
scroll to position [317, 511]
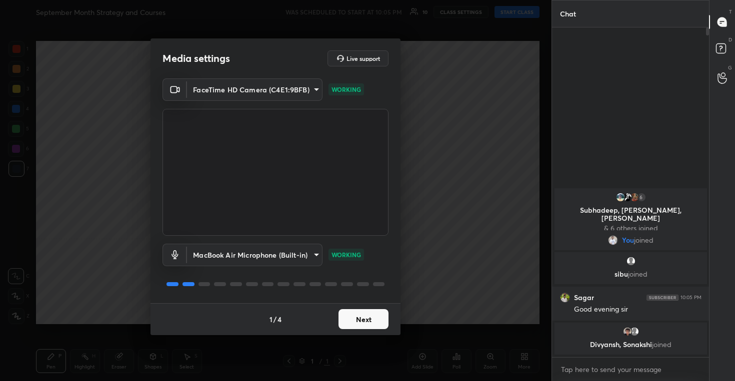
click at [361, 316] on button "Next" at bounding box center [363, 319] width 50 height 20
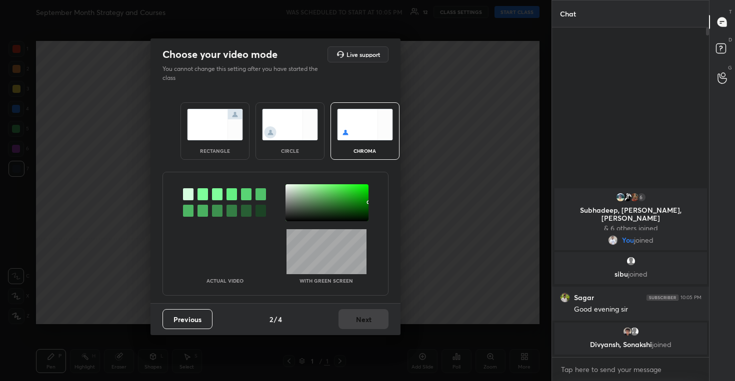
click at [293, 120] on img at bounding box center [290, 124] width 56 height 31
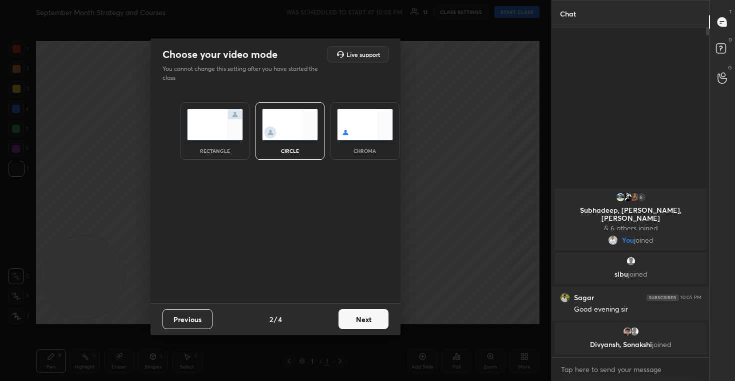
click at [358, 322] on button "Next" at bounding box center [363, 319] width 50 height 20
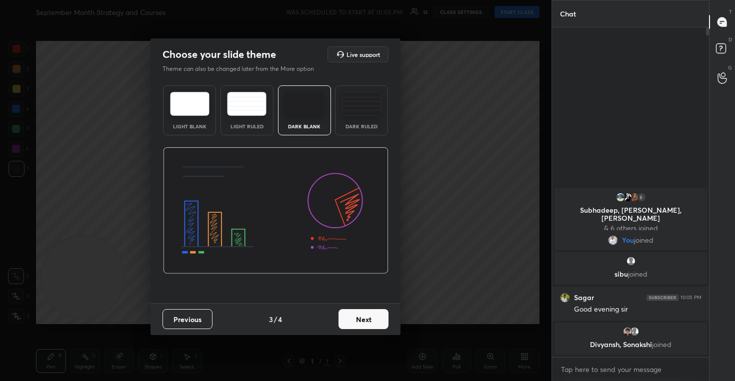
click at [364, 317] on button "Next" at bounding box center [363, 319] width 50 height 20
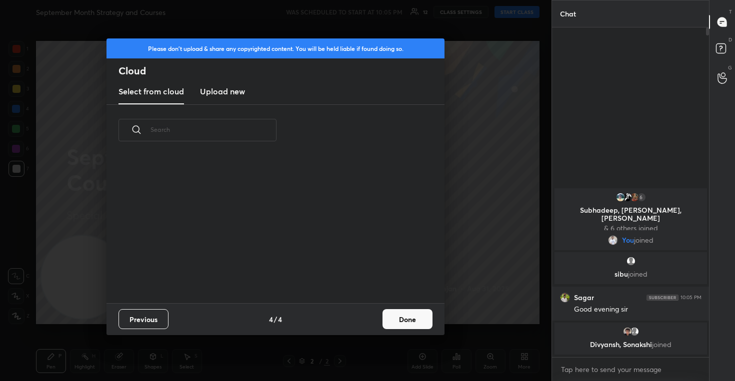
scroll to position [147, 321]
click at [221, 95] on h3 "Upload new" at bounding box center [222, 91] width 45 height 12
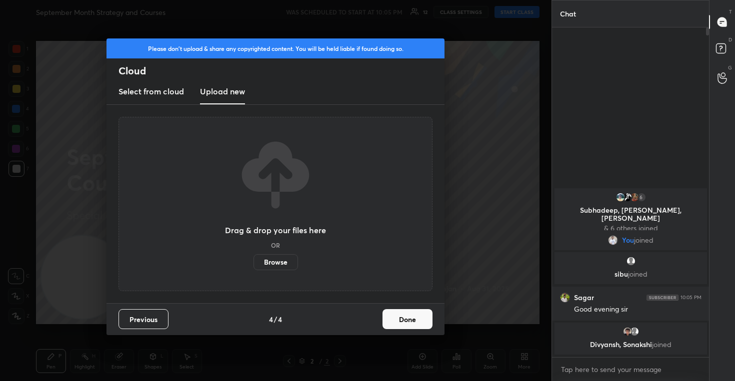
click at [278, 259] on label "Browse" at bounding box center [275, 262] width 44 height 16
click at [253, 259] on input "Browse" at bounding box center [253, 262] width 0 height 16
click at [411, 321] on button "Done" at bounding box center [407, 319] width 50 height 20
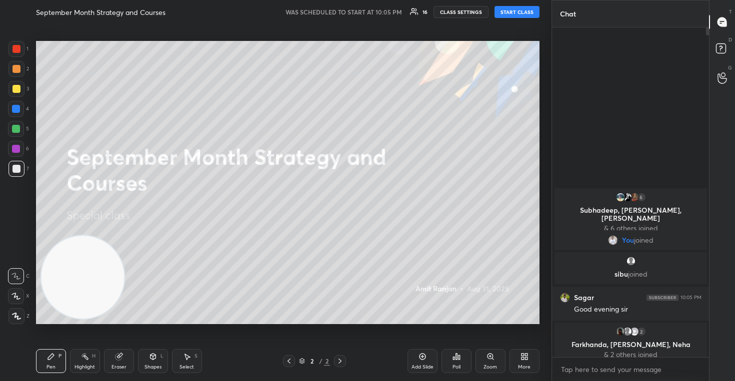
click at [520, 13] on button "START CLASS" at bounding box center [516, 12] width 45 height 12
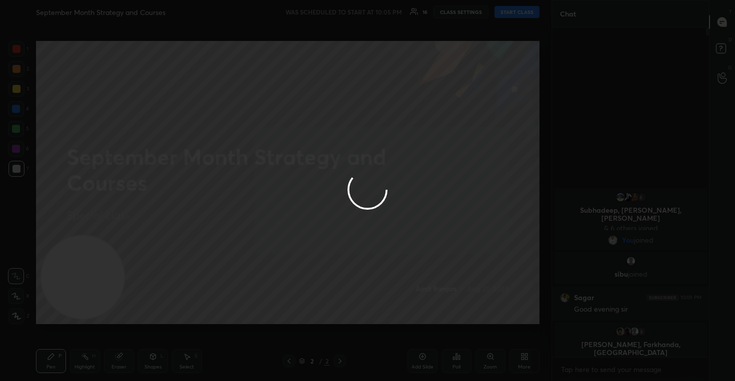
type textarea "x"
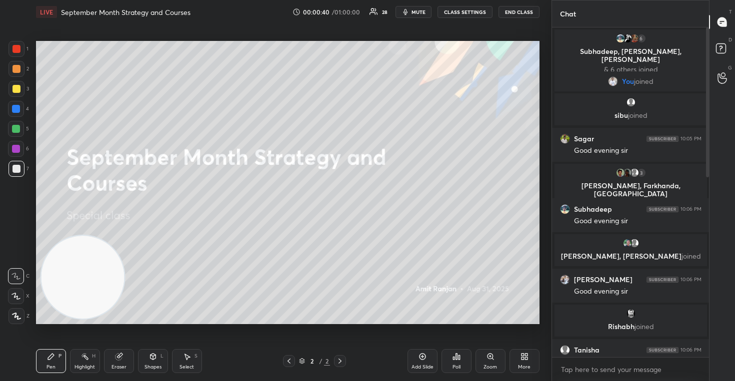
click at [525, 354] on icon at bounding box center [526, 355] width 2 height 2
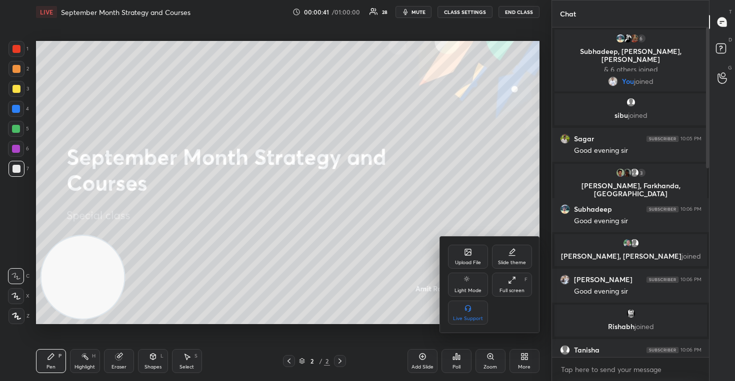
click at [464, 264] on div "Upload File" at bounding box center [468, 262] width 26 height 5
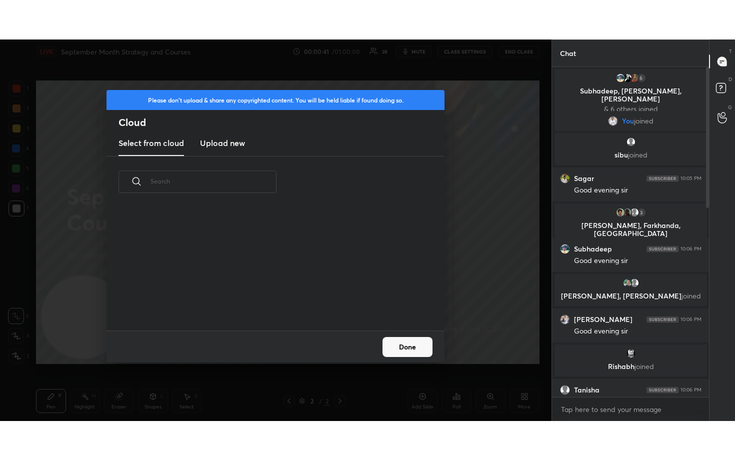
scroll to position [123, 321]
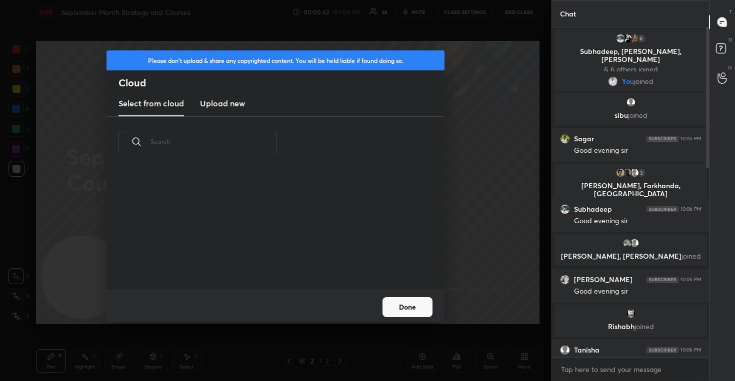
click at [214, 103] on h3 "Upload new" at bounding box center [222, 103] width 45 height 12
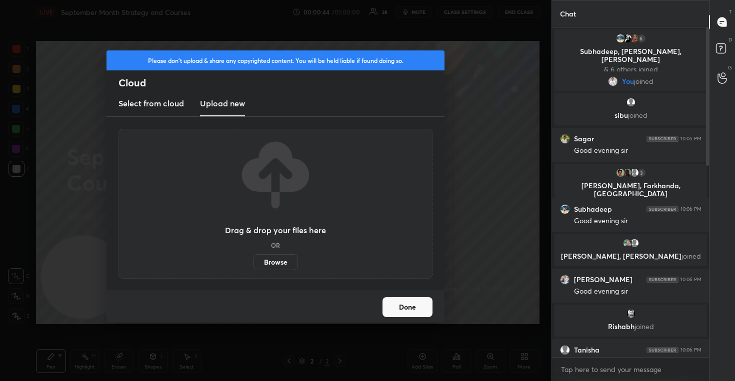
click at [275, 261] on label "Browse" at bounding box center [275, 262] width 44 height 16
click at [253, 261] on input "Browse" at bounding box center [253, 262] width 0 height 16
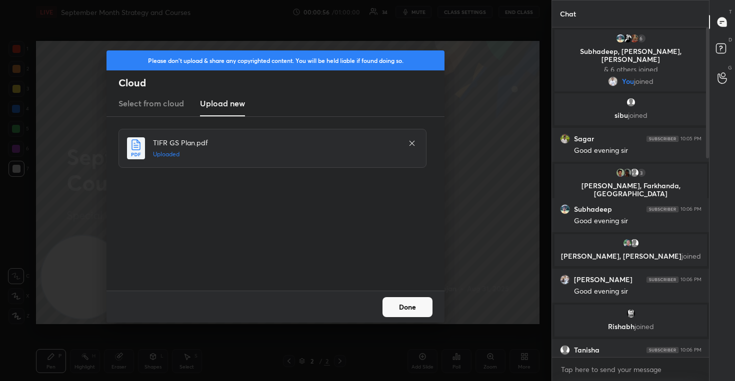
click at [410, 306] on button "Done" at bounding box center [407, 307] width 50 height 20
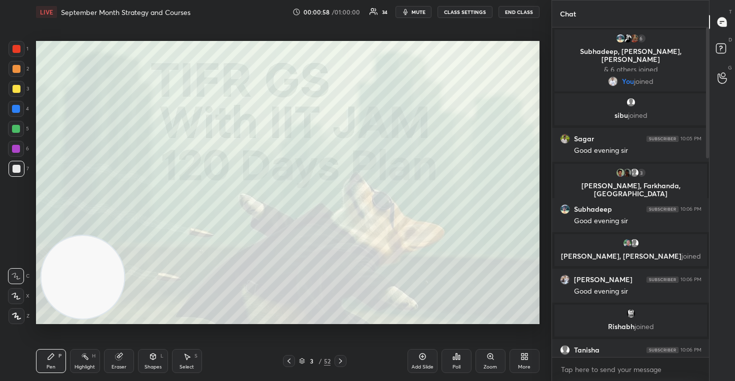
click at [15, 298] on icon at bounding box center [15, 296] width 9 height 7
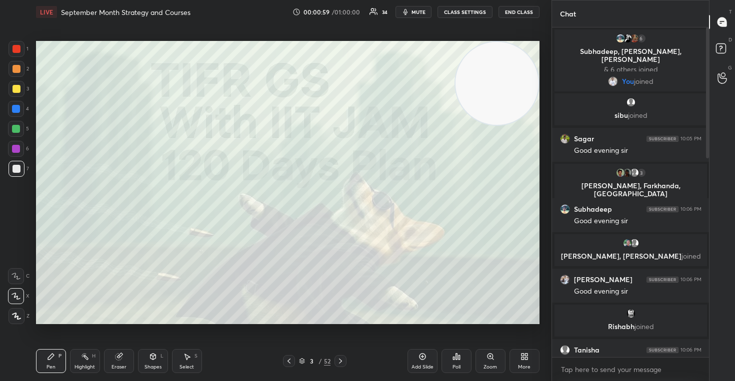
drag, startPoint x: 87, startPoint y: 295, endPoint x: 580, endPoint y: -2, distance: 575.6
click at [580, 0] on html "1 2 3 4 5 6 7 C X Z C X Z E E Erase all H H LIVE September Month Strategy and C…" at bounding box center [367, 0] width 735 height 0
click at [460, 12] on button "CLASS SETTINGS" at bounding box center [464, 12] width 55 height 12
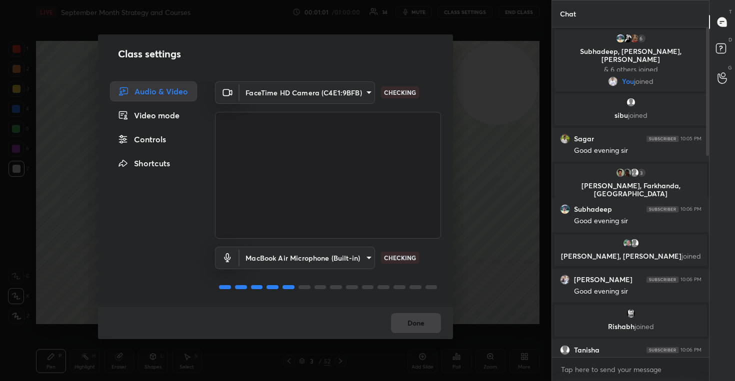
click at [158, 141] on div "Controls" at bounding box center [153, 139] width 87 height 20
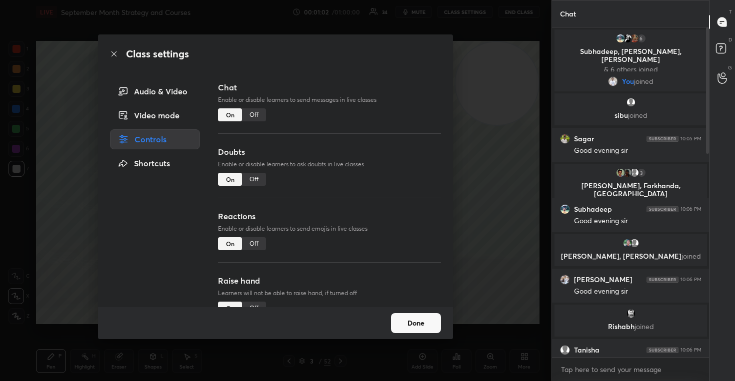
click at [250, 241] on div "Off" at bounding box center [254, 243] width 24 height 13
click at [427, 326] on button "Done" at bounding box center [416, 323] width 50 height 20
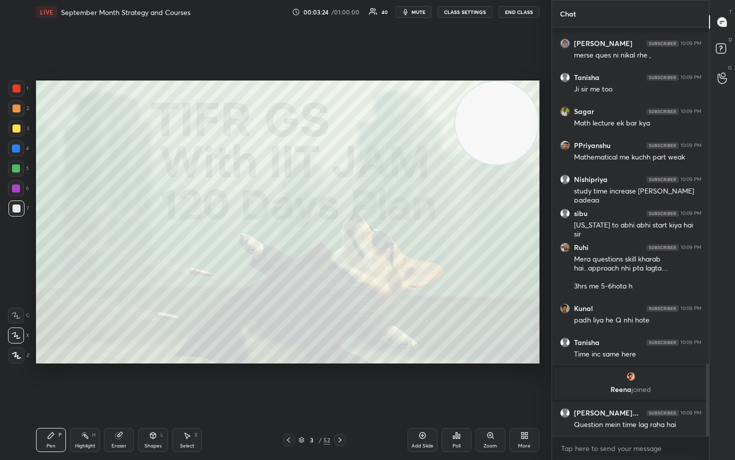
scroll to position [1893, 0]
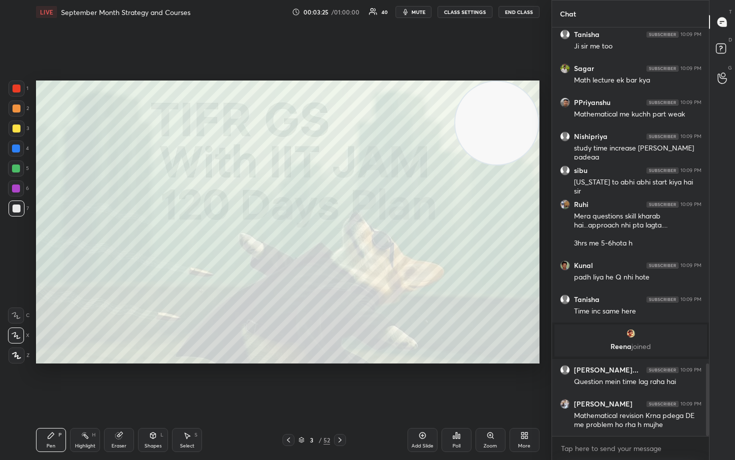
click at [424, 381] on icon at bounding box center [422, 435] width 6 height 6
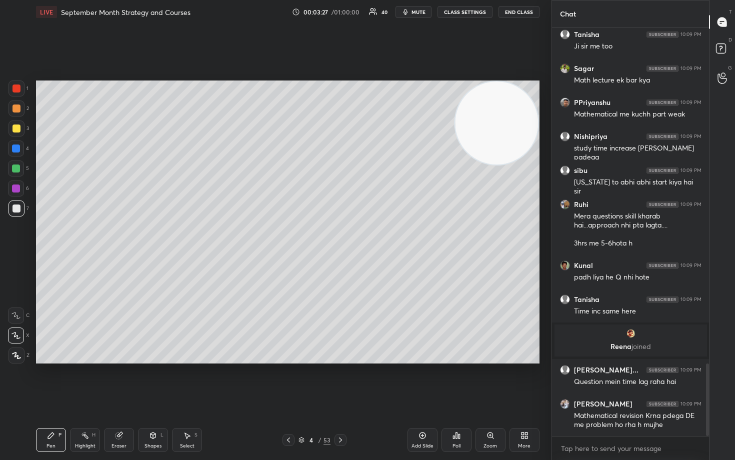
drag, startPoint x: 19, startPoint y: 130, endPoint x: 33, endPoint y: 129, distance: 14.0
click at [19, 130] on div at bounding box center [16, 128] width 8 height 8
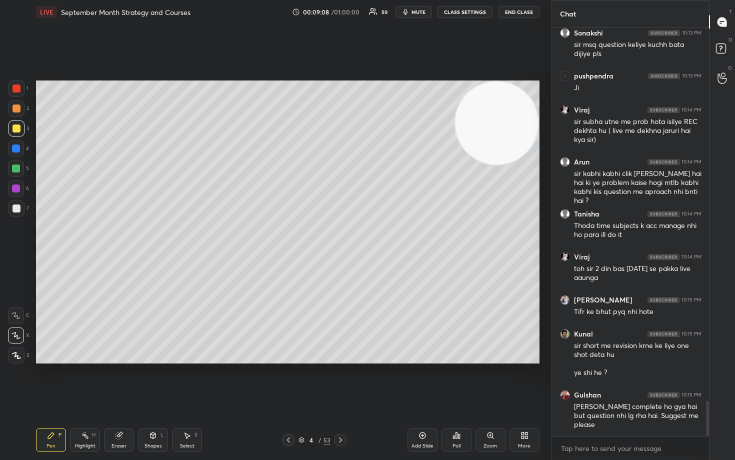
scroll to position [4377, 0]
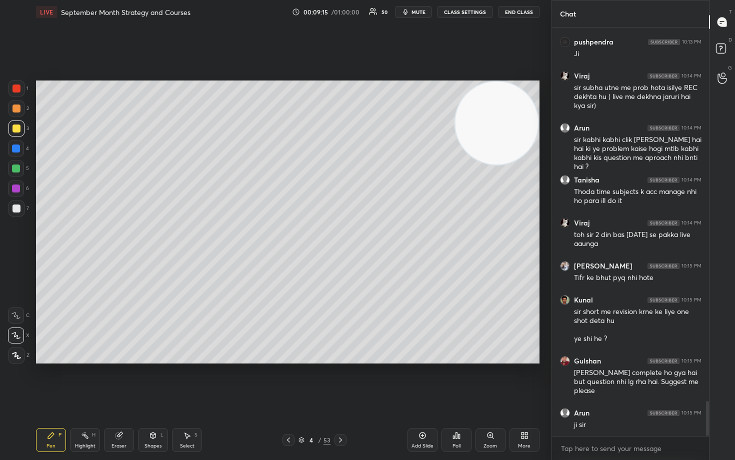
click at [425, 381] on icon at bounding box center [422, 435] width 8 height 8
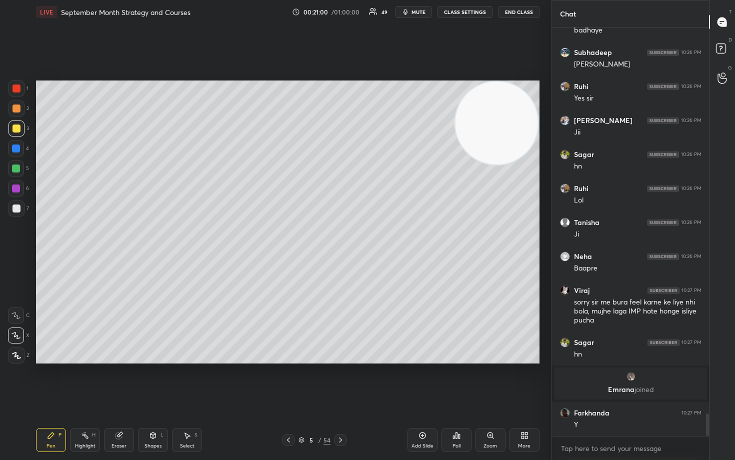
scroll to position [7022, 0]
click at [417, 381] on div "Add Slide" at bounding box center [422, 440] width 30 height 24
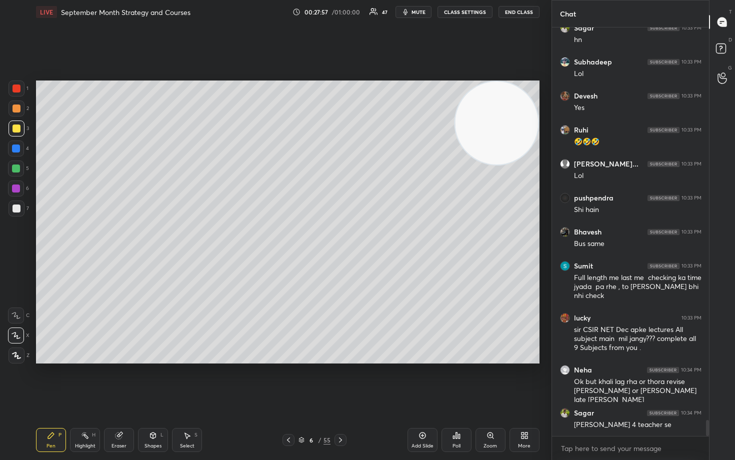
scroll to position [9980, 0]
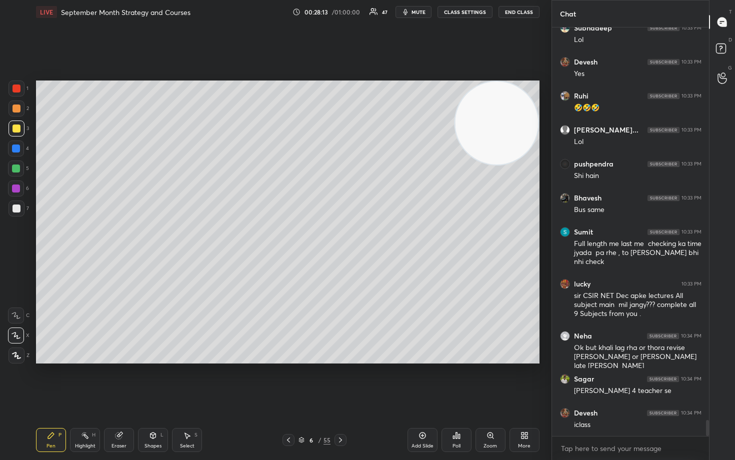
click at [414, 381] on div "Add Slide" at bounding box center [422, 440] width 30 height 24
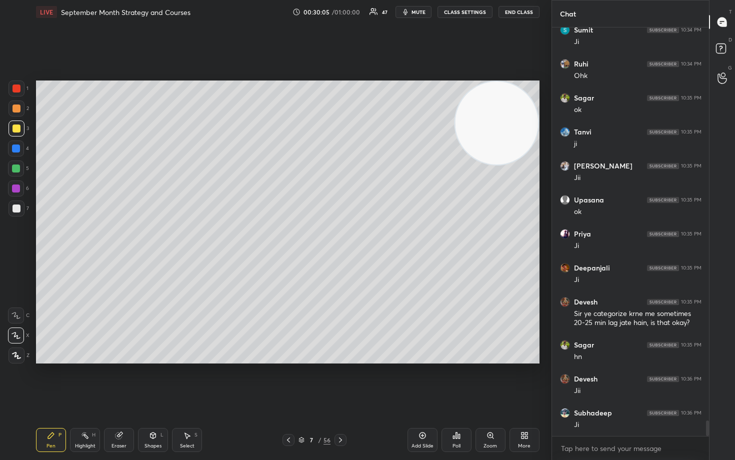
scroll to position [10465, 0]
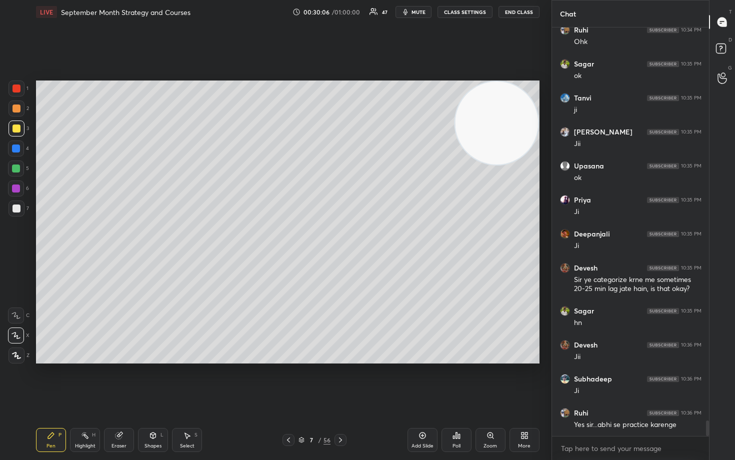
drag, startPoint x: 18, startPoint y: 111, endPoint x: 24, endPoint y: 113, distance: 6.7
click at [19, 110] on div at bounding box center [16, 108] width 8 height 8
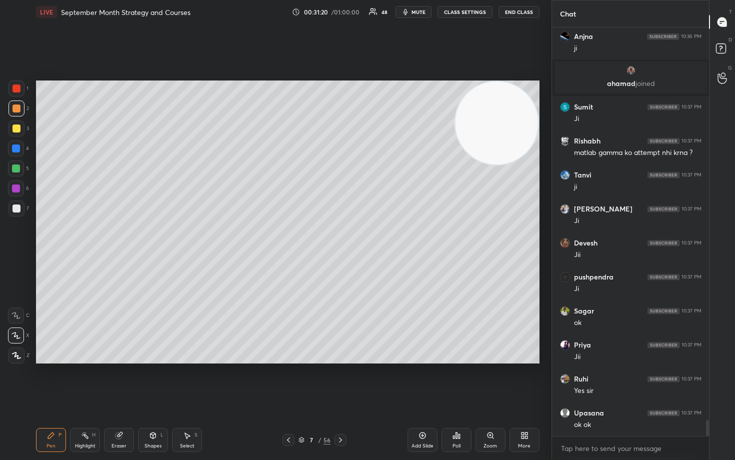
scroll to position [9949, 0]
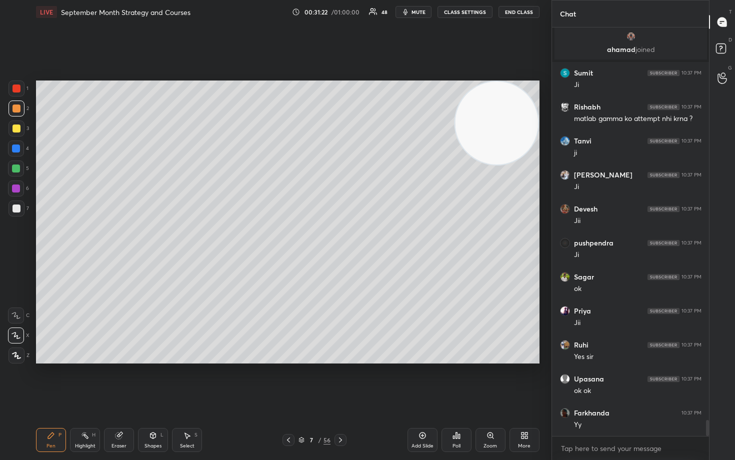
drag, startPoint x: 13, startPoint y: 132, endPoint x: 17, endPoint y: 137, distance: 6.1
click at [13, 132] on div at bounding box center [16, 128] width 16 height 16
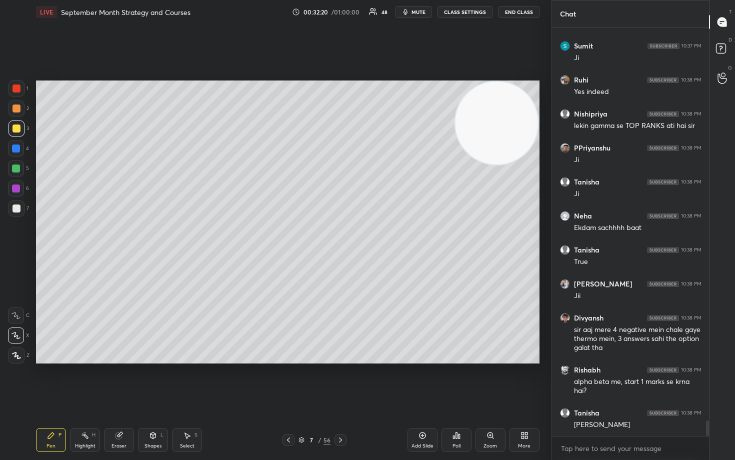
scroll to position [10563, 0]
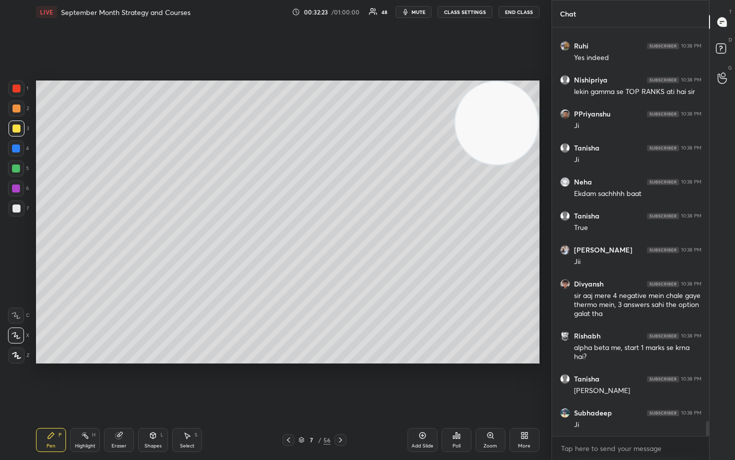
click at [422, 381] on icon at bounding box center [422, 435] width 8 height 8
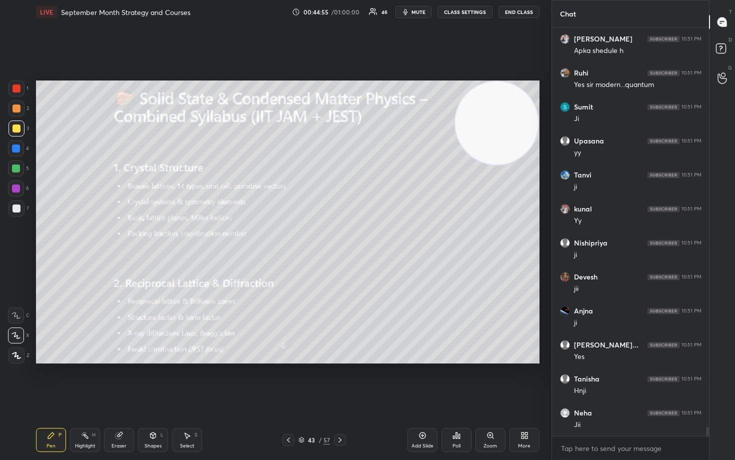
scroll to position [17929, 0]
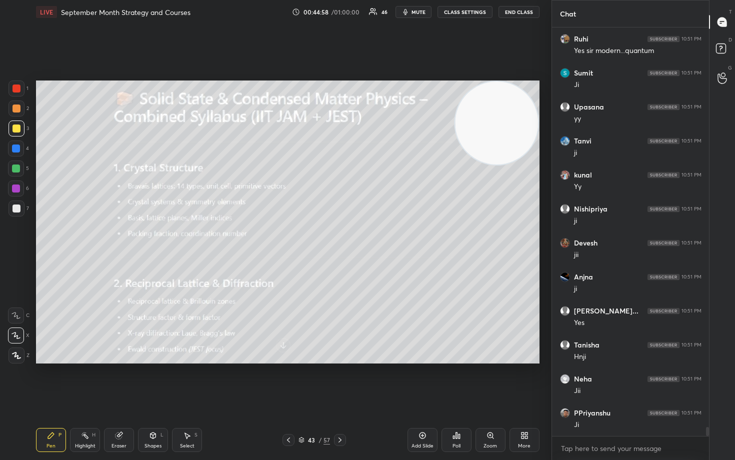
drag, startPoint x: 18, startPoint y: 111, endPoint x: 14, endPoint y: 104, distance: 8.3
click at [17, 110] on div at bounding box center [16, 108] width 8 height 8
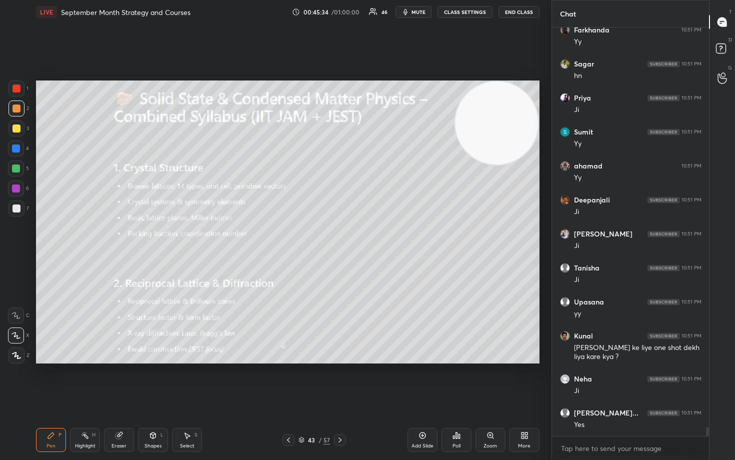
scroll to position [18432, 0]
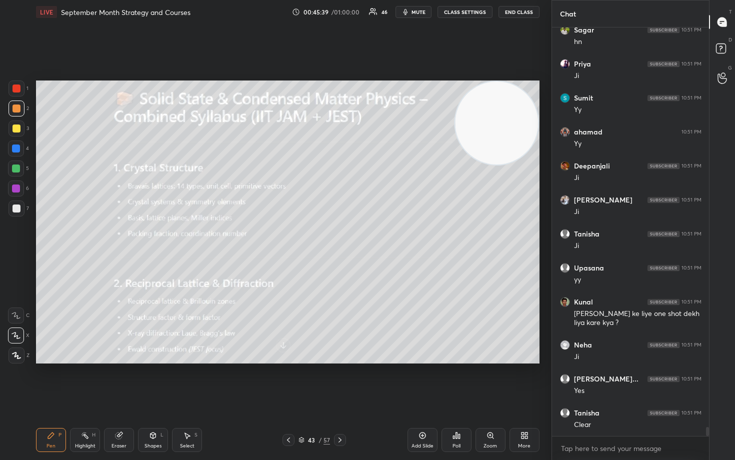
click at [419, 381] on icon at bounding box center [422, 435] width 8 height 8
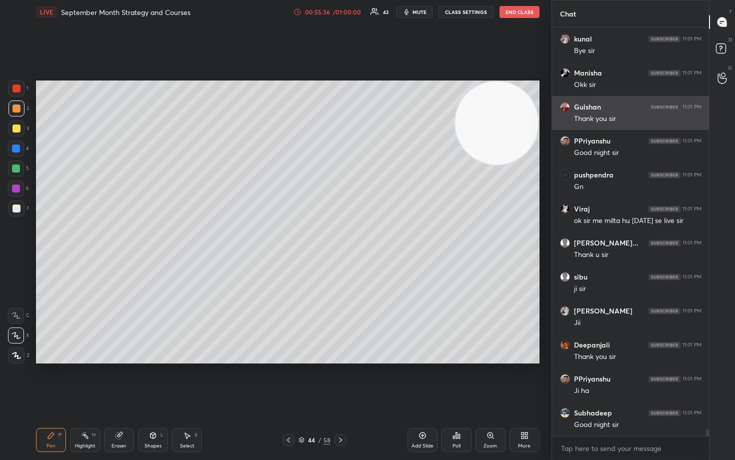
scroll to position [23767, 0]
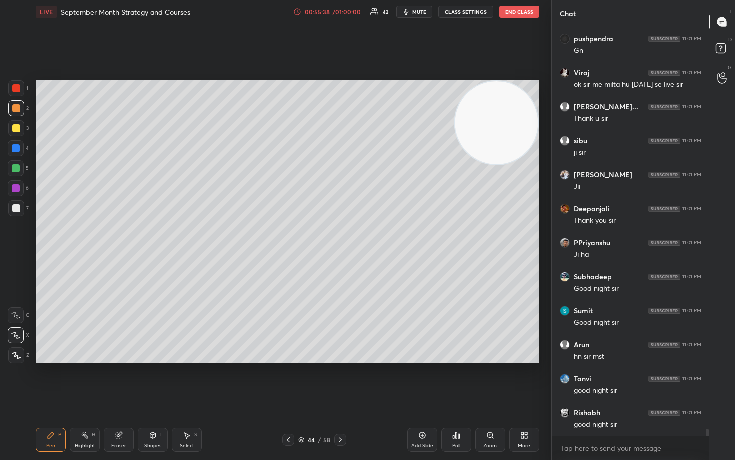
click at [517, 11] on button "End Class" at bounding box center [519, 12] width 40 height 12
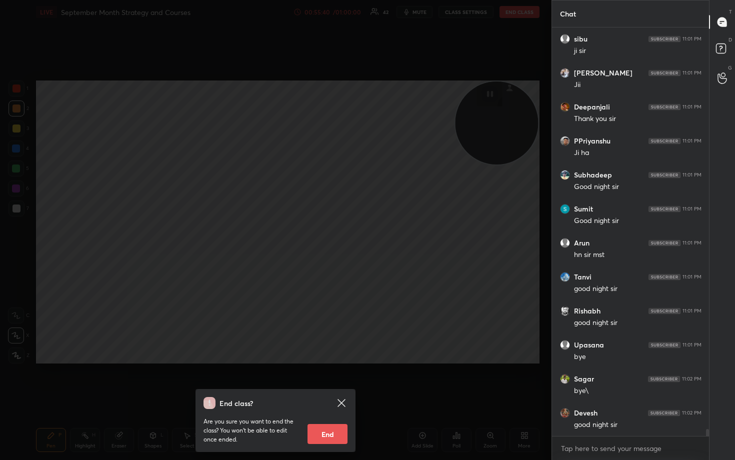
click at [324, 381] on button "End" at bounding box center [327, 434] width 40 height 20
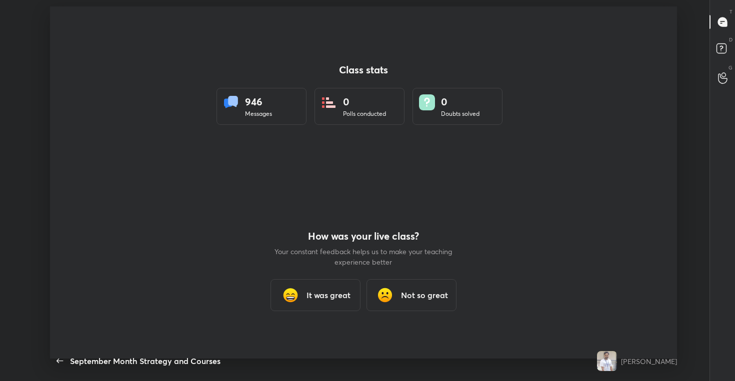
type textarea "x"
